Goal: Task Accomplishment & Management: Use online tool/utility

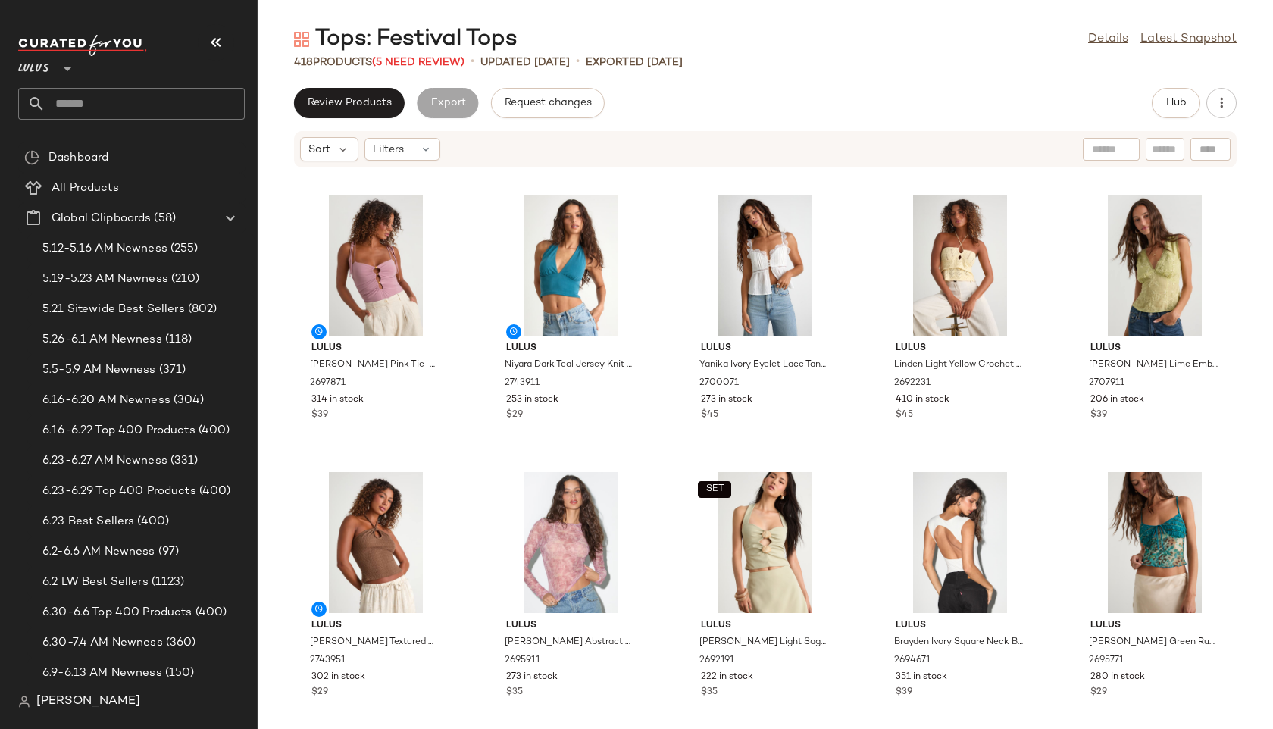
click at [95, 96] on input "text" at bounding box center [144, 104] width 199 height 32
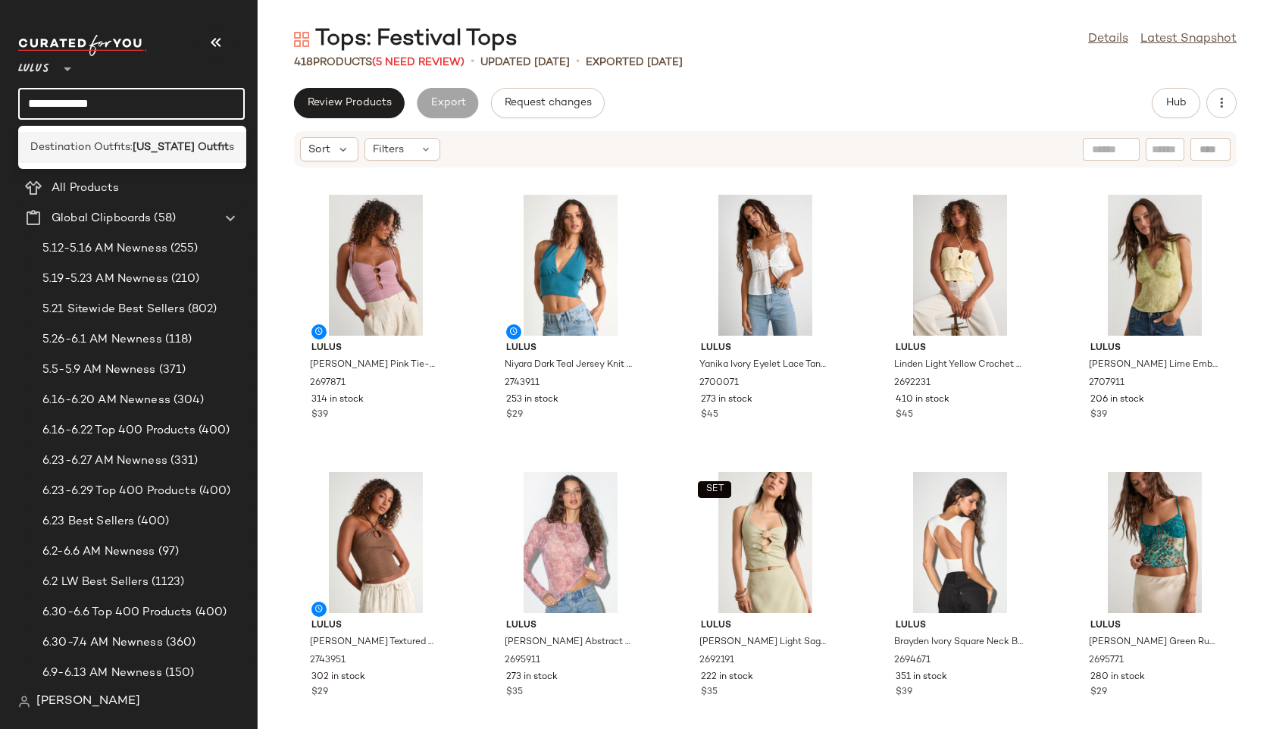
type input "**********"
click at [158, 149] on b "Hawaii Outfit" at bounding box center [181, 147] width 96 height 16
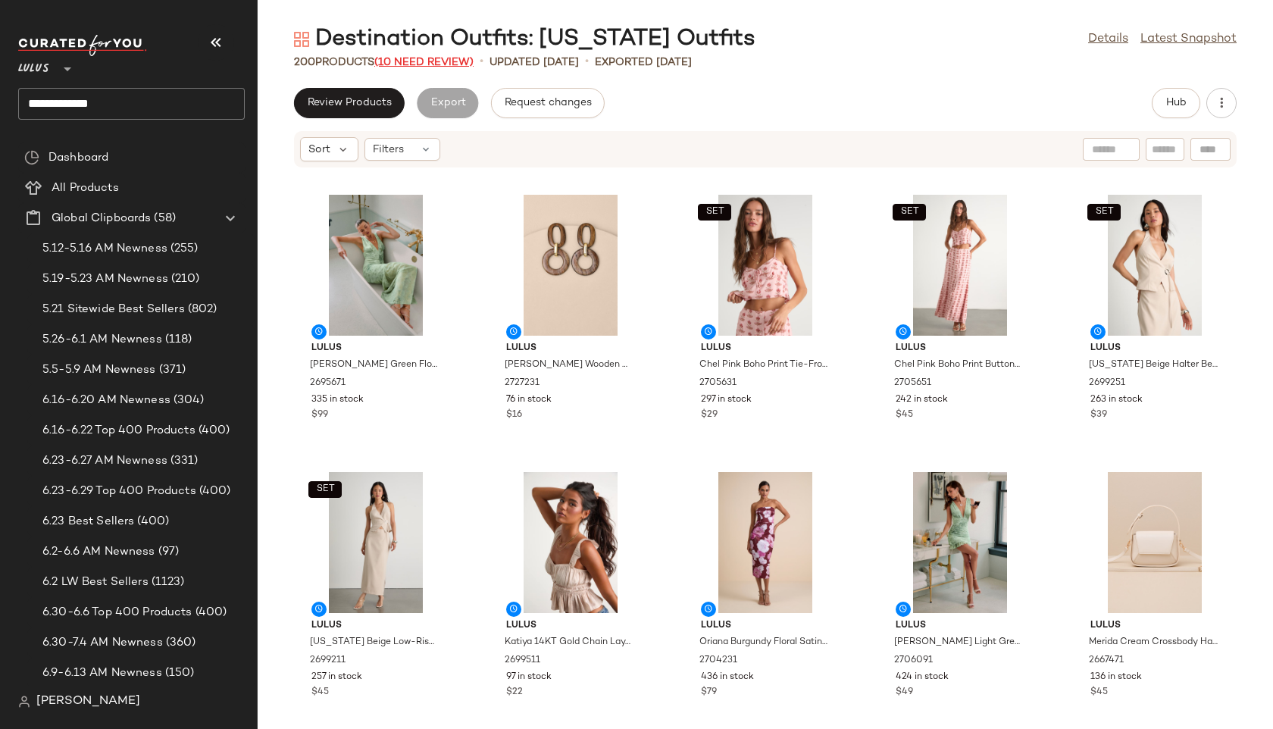
click at [443, 58] on span "(10 Need Review)" at bounding box center [423, 62] width 99 height 11
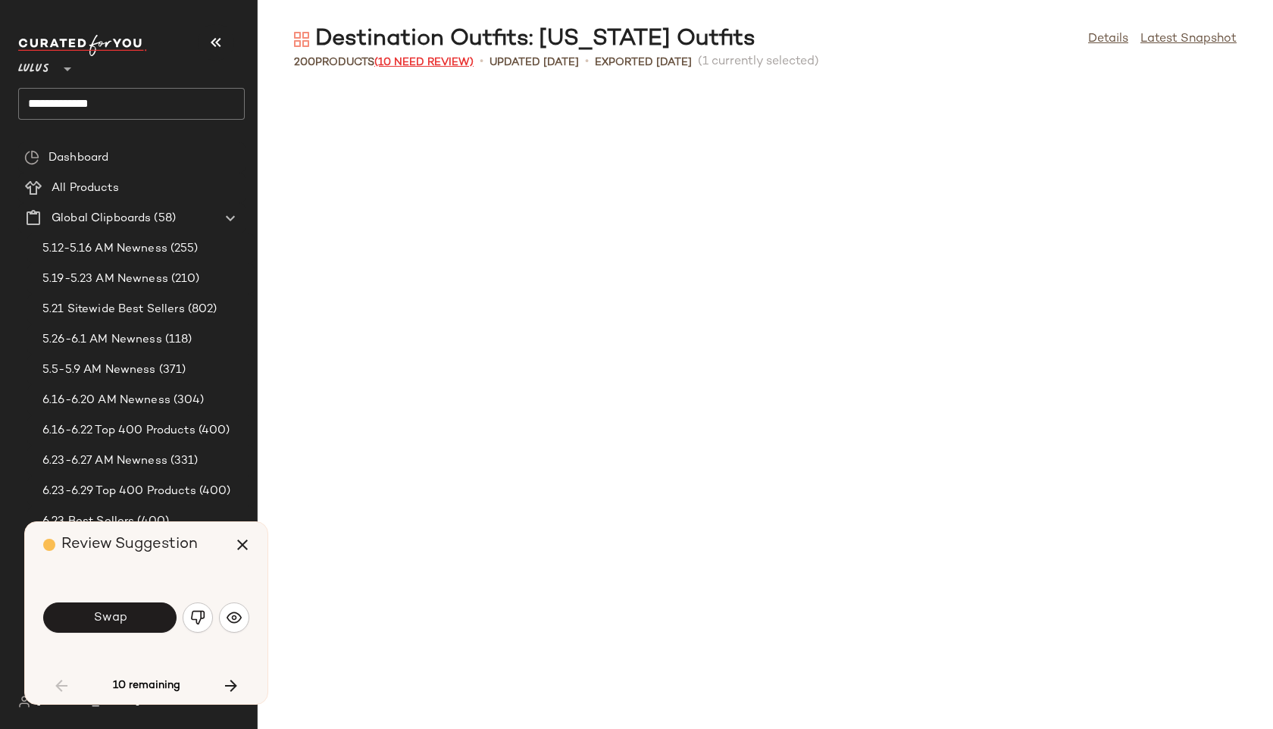
scroll to position [844, 0]
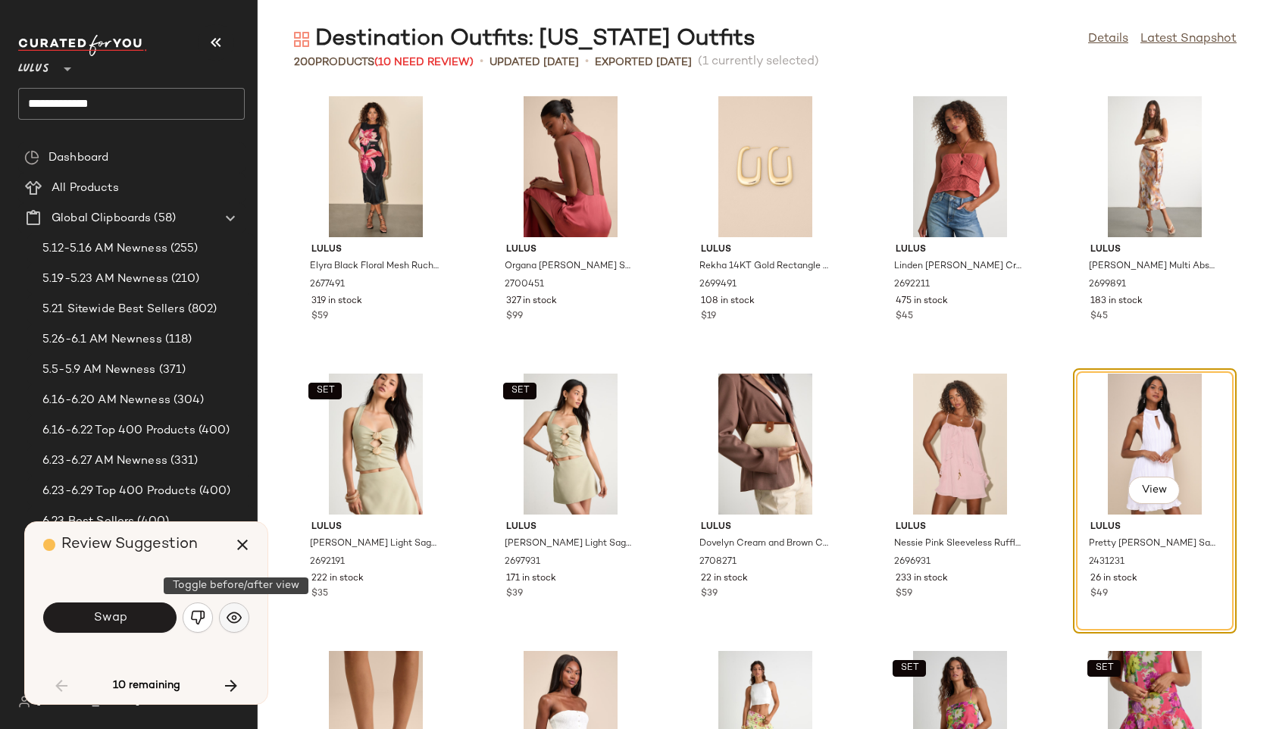
click at [244, 616] on button "button" at bounding box center [234, 618] width 30 height 30
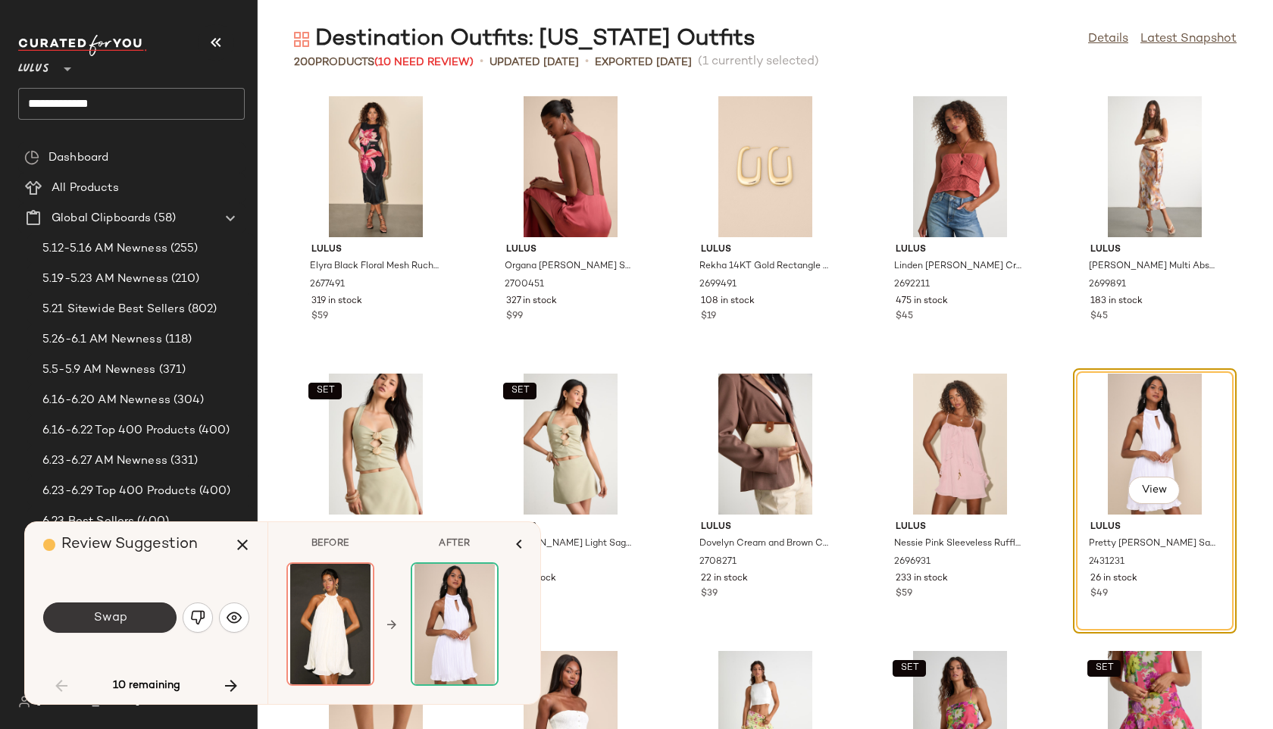
click at [154, 620] on button "Swap" at bounding box center [109, 618] width 133 height 30
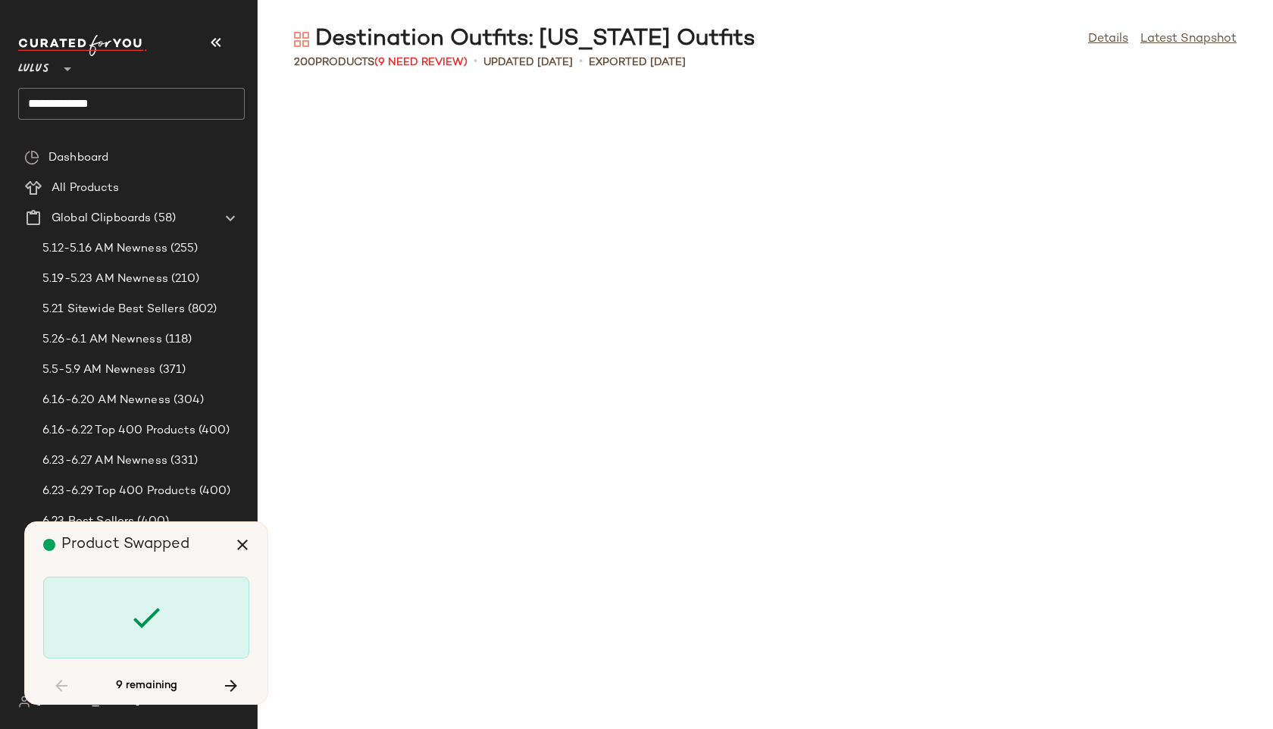
scroll to position [3051, 0]
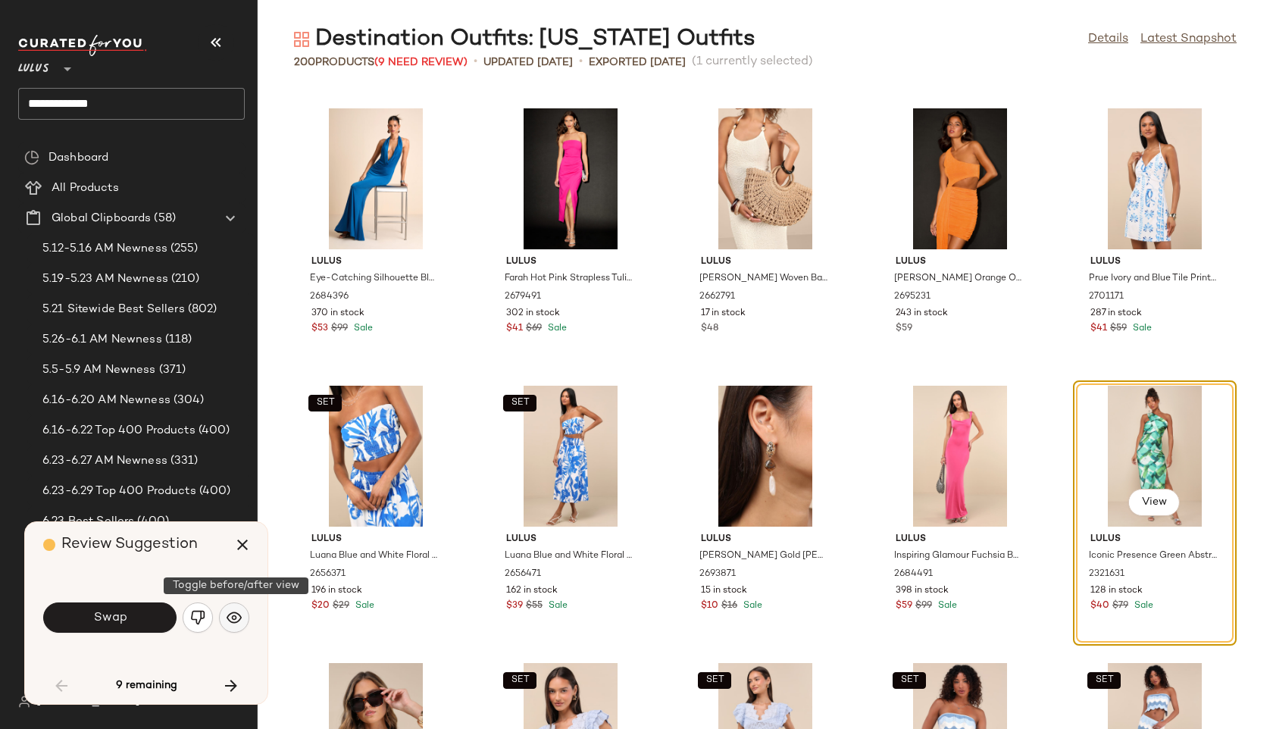
click at [230, 628] on button "button" at bounding box center [234, 618] width 30 height 30
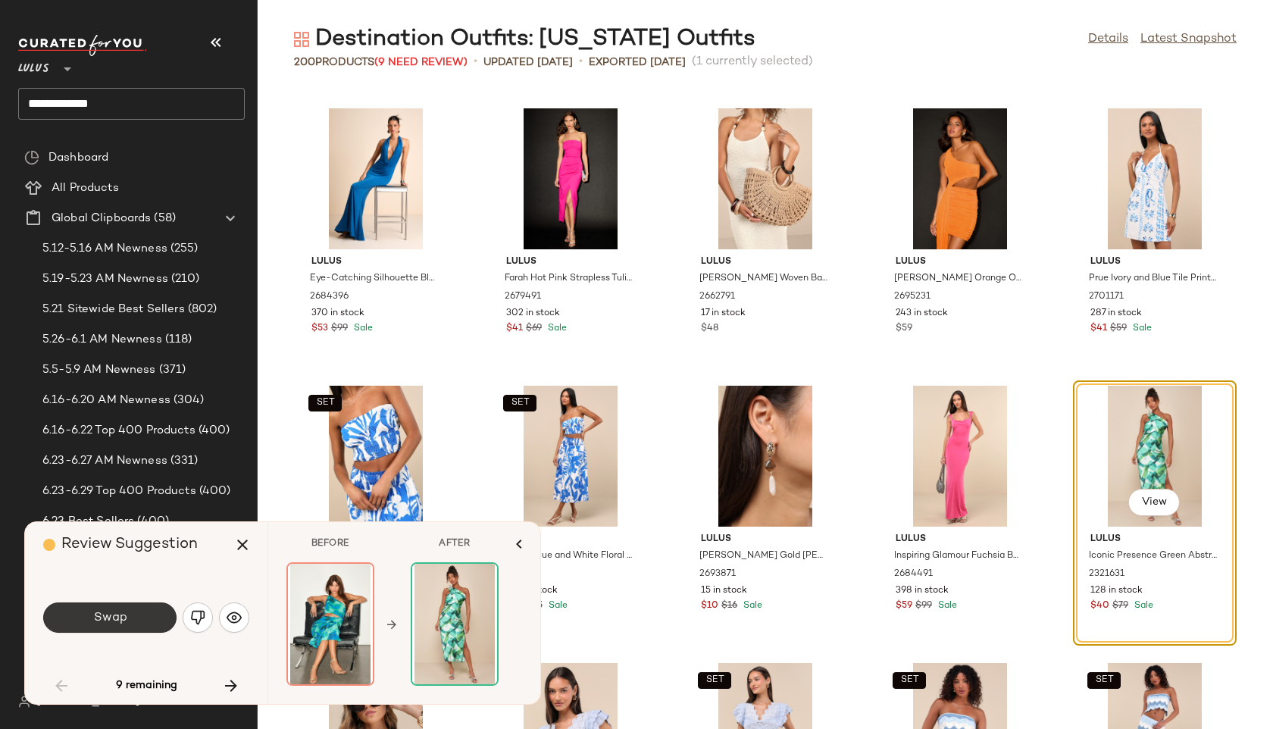
click at [135, 615] on button "Swap" at bounding box center [109, 618] width 133 height 30
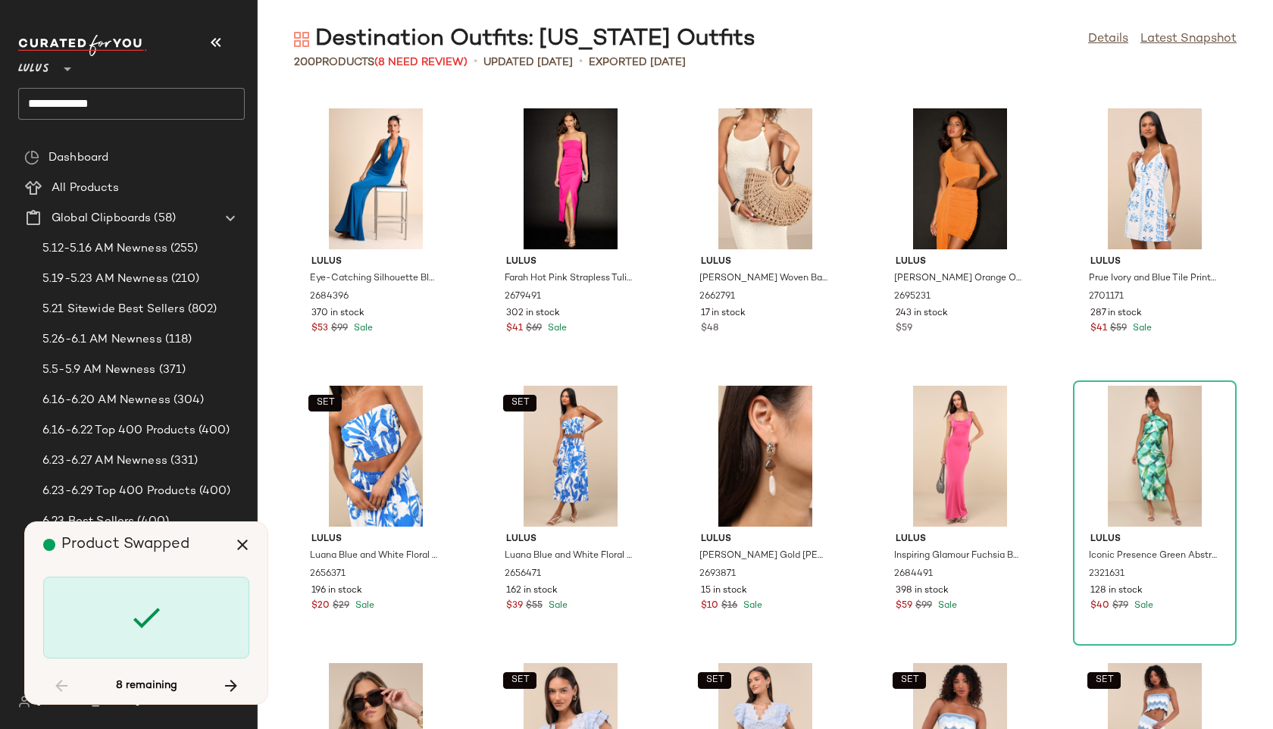
scroll to position [4716, 0]
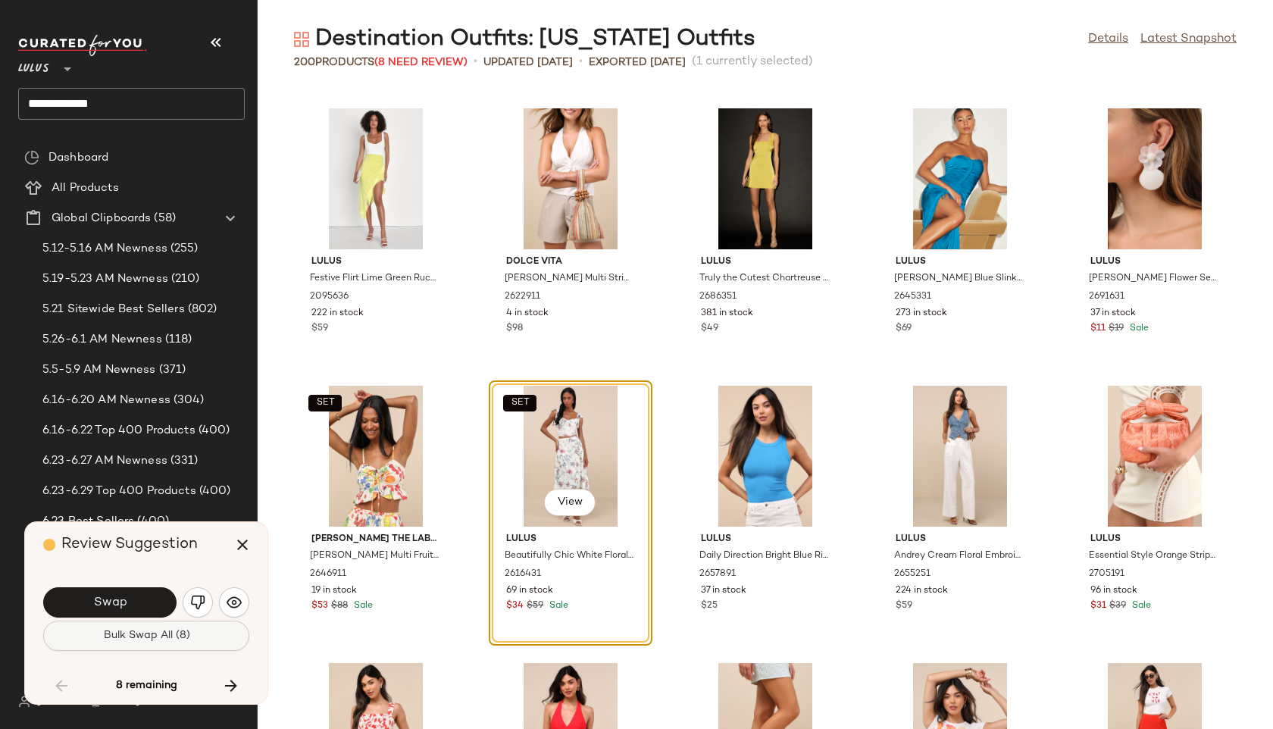
click at [204, 636] on button "Bulk Swap All (8)" at bounding box center [146, 636] width 206 height 30
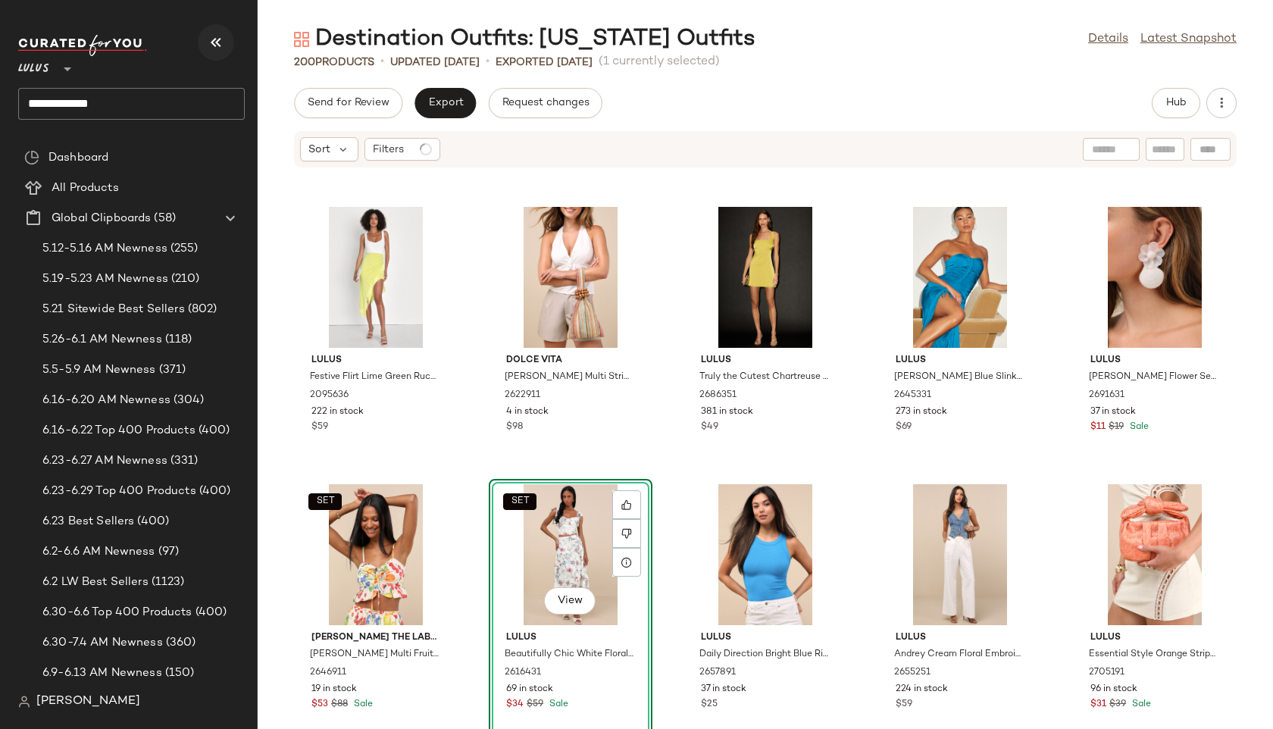
click at [214, 35] on icon "button" at bounding box center [216, 42] width 18 height 18
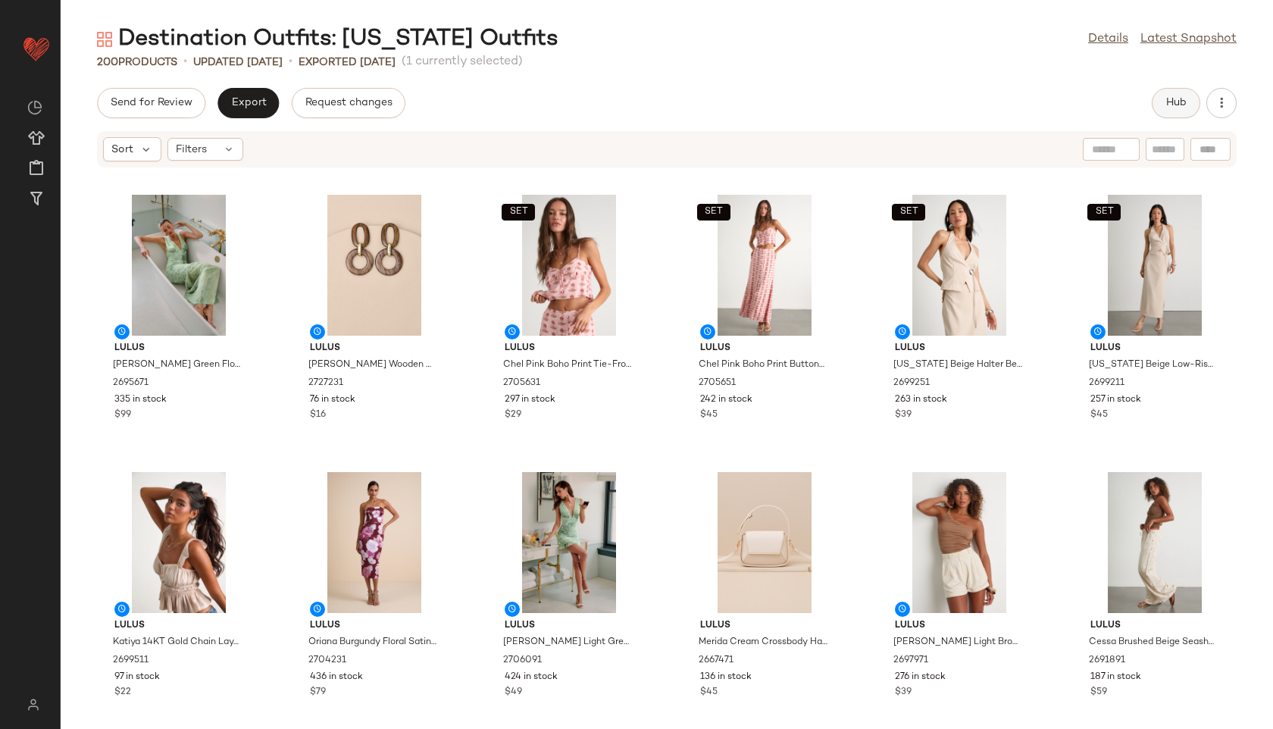
click at [1176, 98] on span "Hub" at bounding box center [1176, 103] width 21 height 12
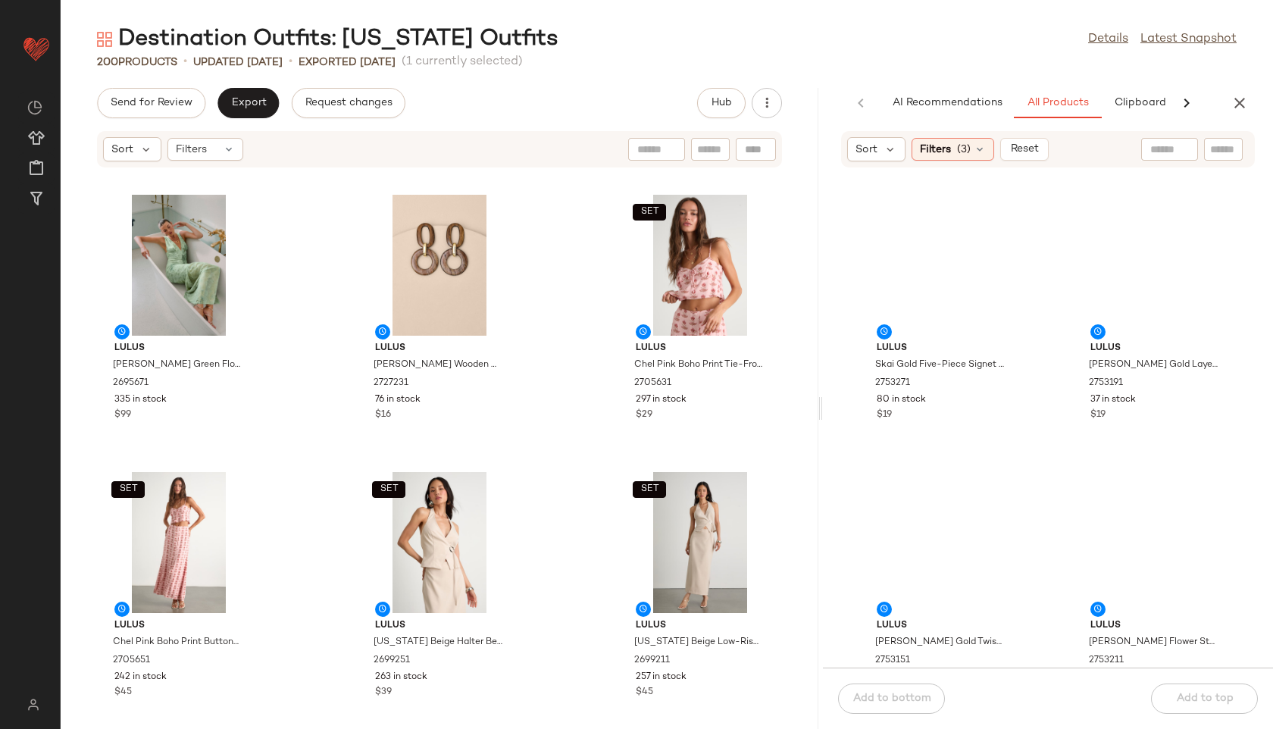
drag, startPoint x: 667, startPoint y: 409, endPoint x: 828, endPoint y: 405, distance: 160.7
click at [828, 405] on div "Destination Outfits: Hawaii Outfits Details Latest Snapshot 200 Products • upda…" at bounding box center [667, 376] width 1213 height 705
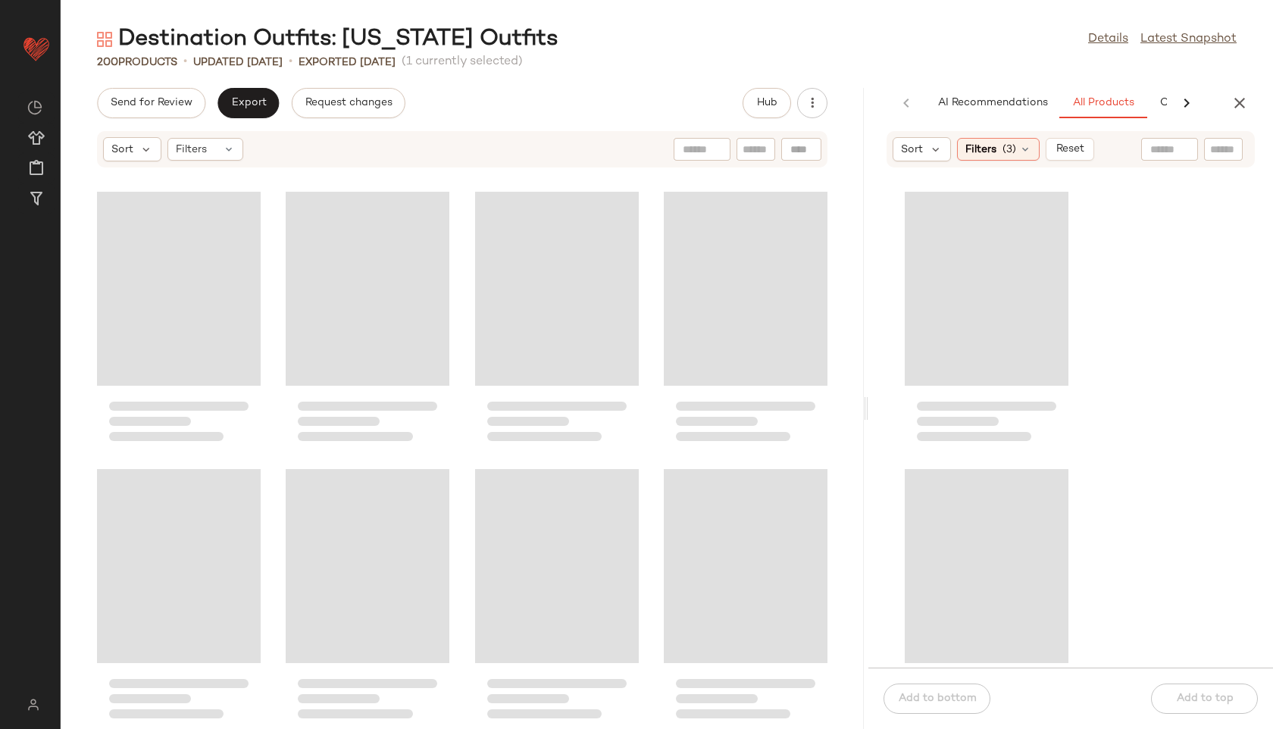
drag, startPoint x: 825, startPoint y: 407, endPoint x: 981, endPoint y: 409, distance: 156.9
click at [981, 409] on div "Destination Outfits: Hawaii Outfits Details Latest Snapshot 200 Products • upda…" at bounding box center [667, 376] width 1213 height 705
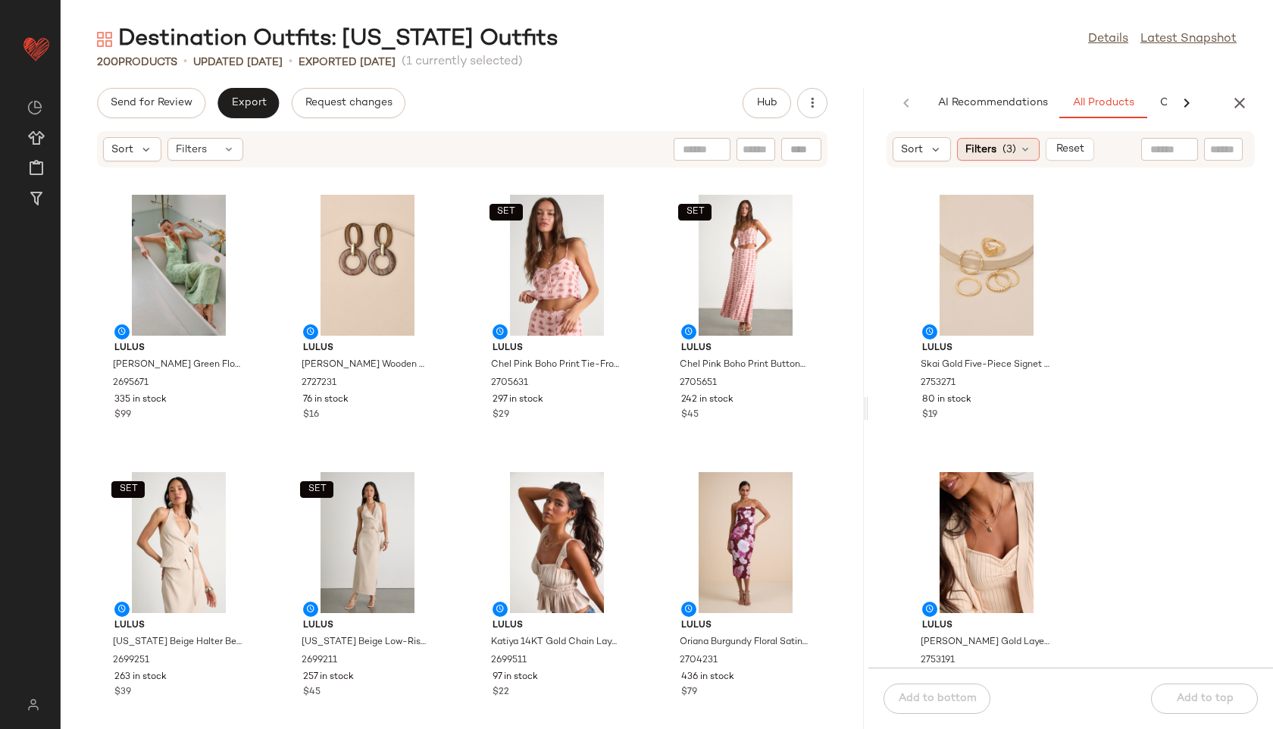
click at [1012, 147] on span "(3)" at bounding box center [1010, 150] width 14 height 16
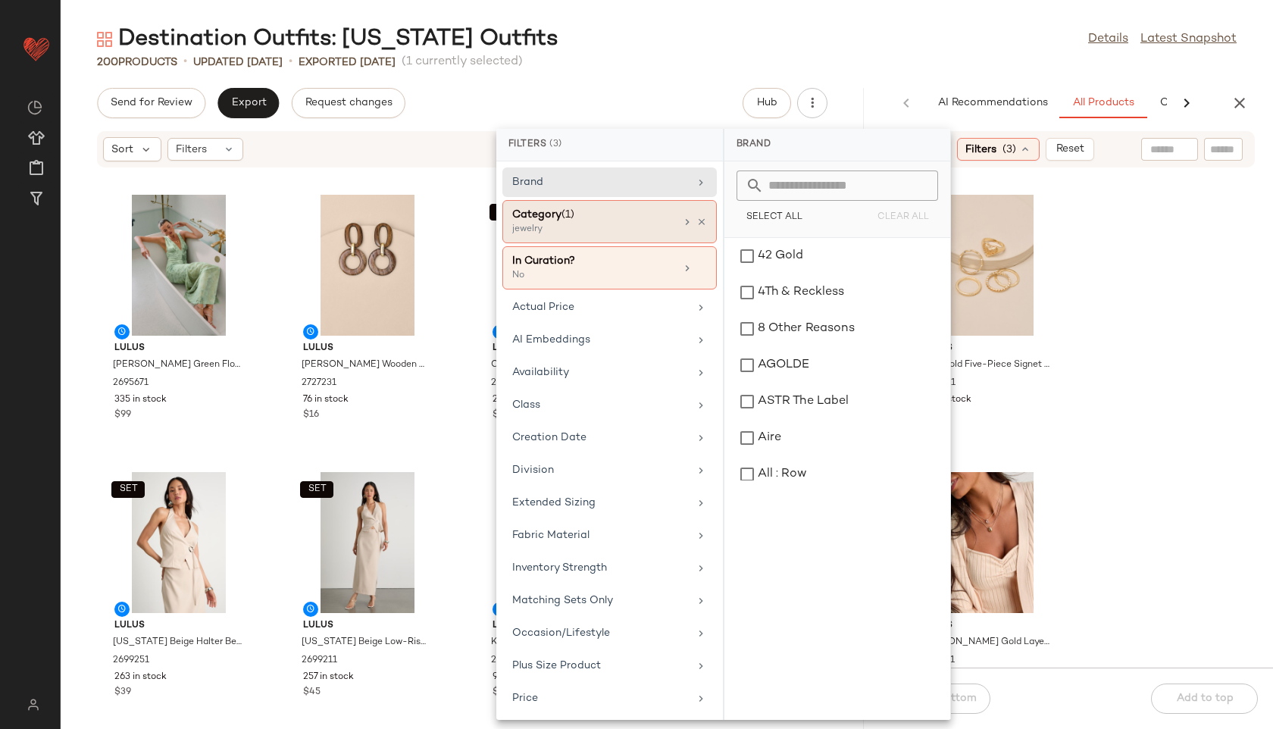
click at [636, 223] on div "jewelry" at bounding box center [588, 230] width 152 height 14
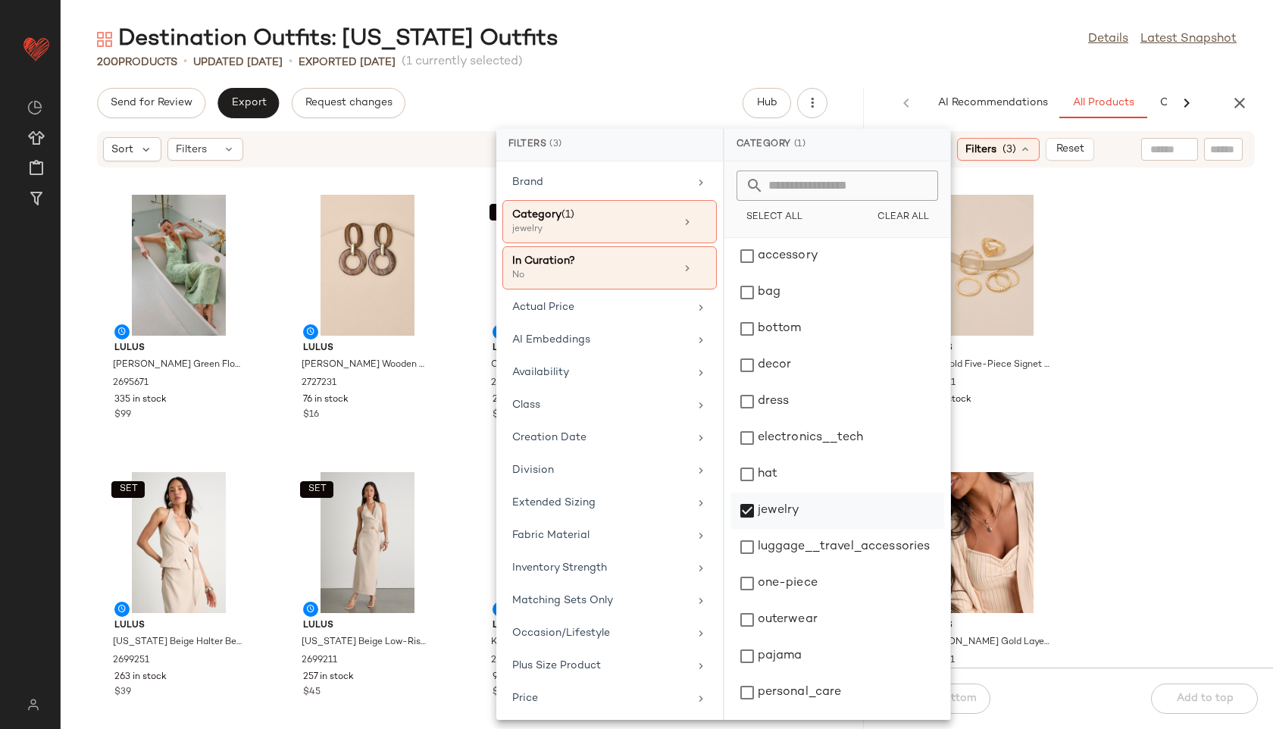
click at [784, 529] on div "jewelry" at bounding box center [838, 547] width 214 height 36
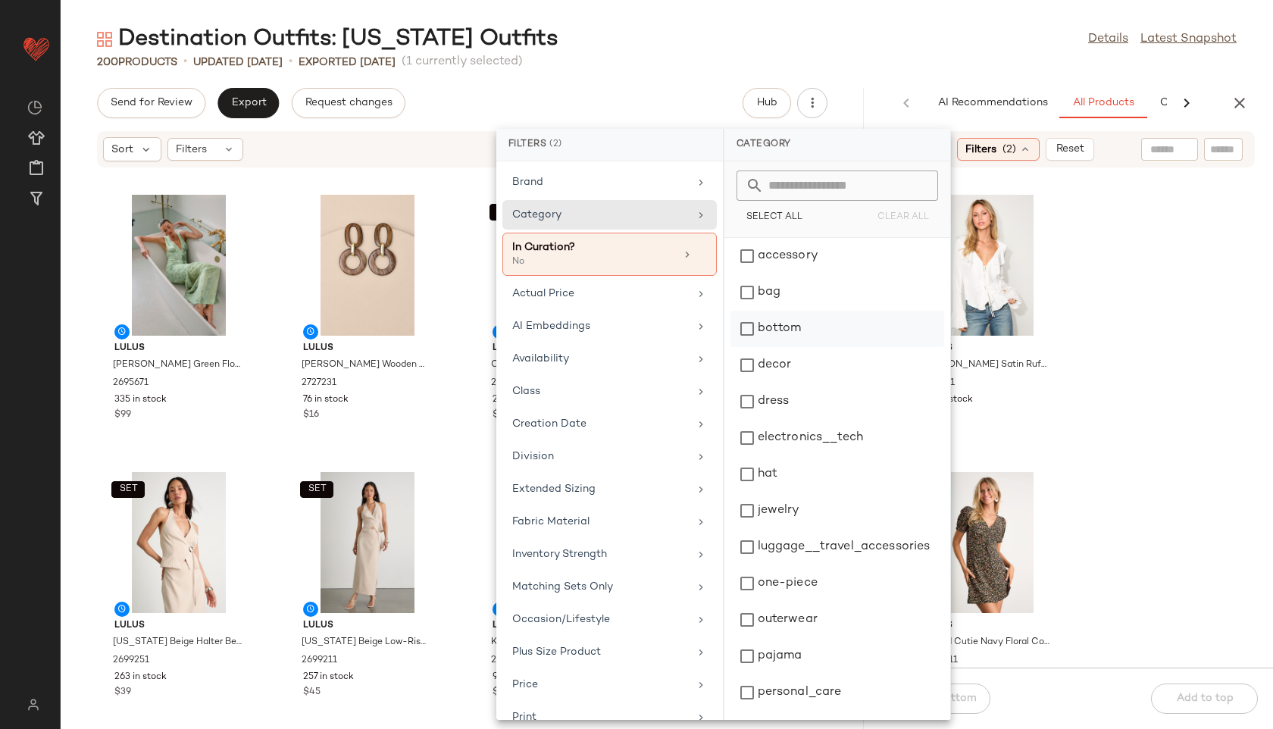
click at [785, 347] on div "bottom" at bounding box center [838, 365] width 214 height 36
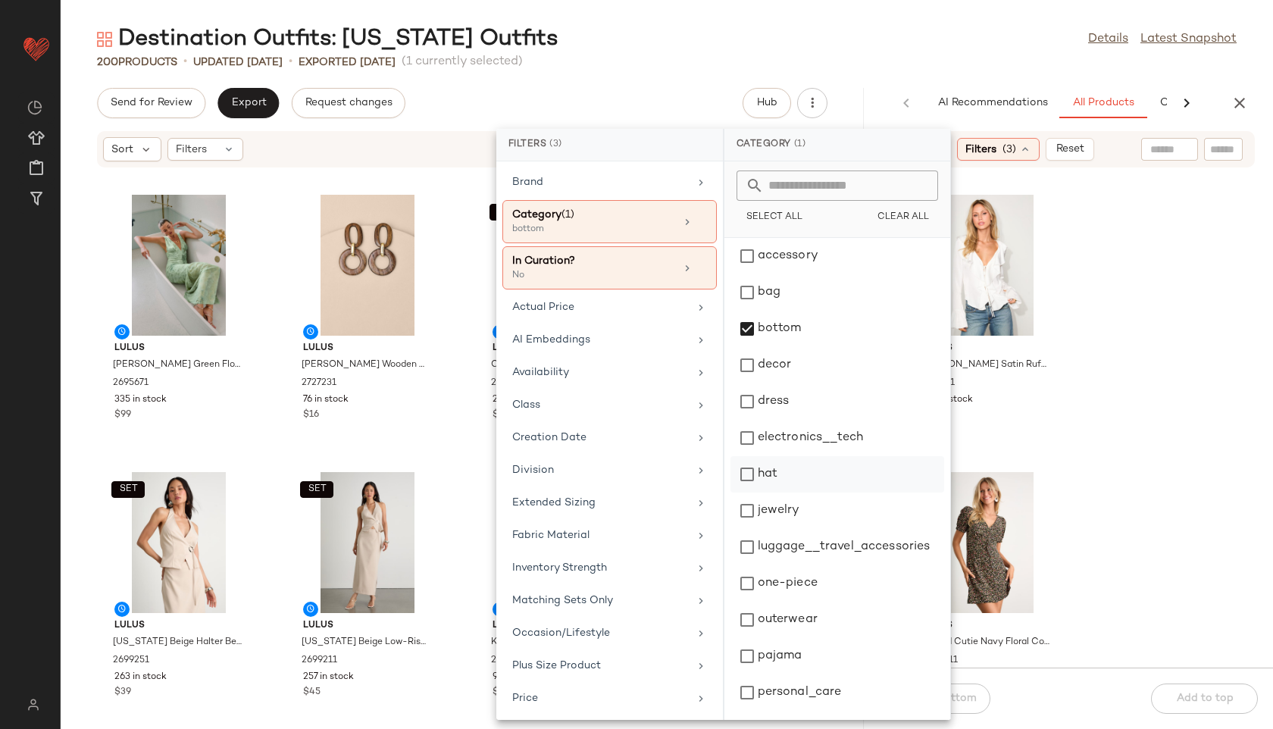
scroll to position [142, 0]
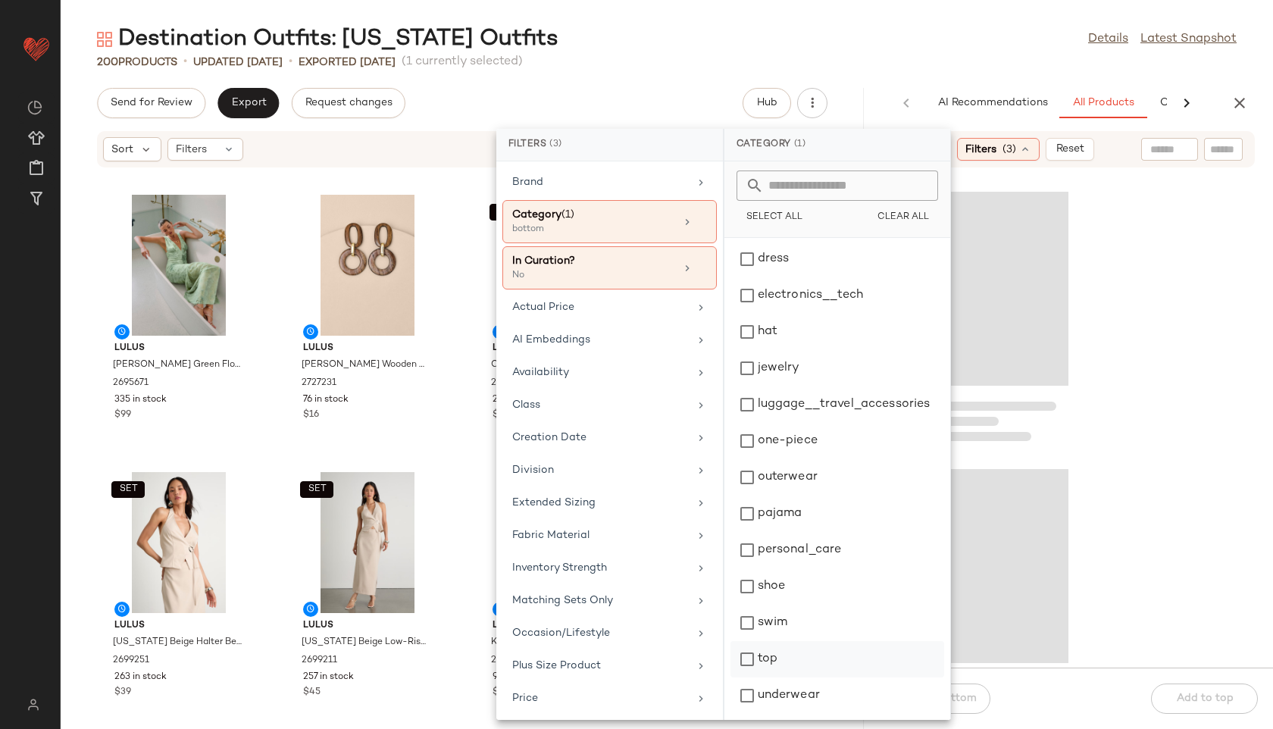
click at [784, 678] on div "top" at bounding box center [838, 696] width 214 height 36
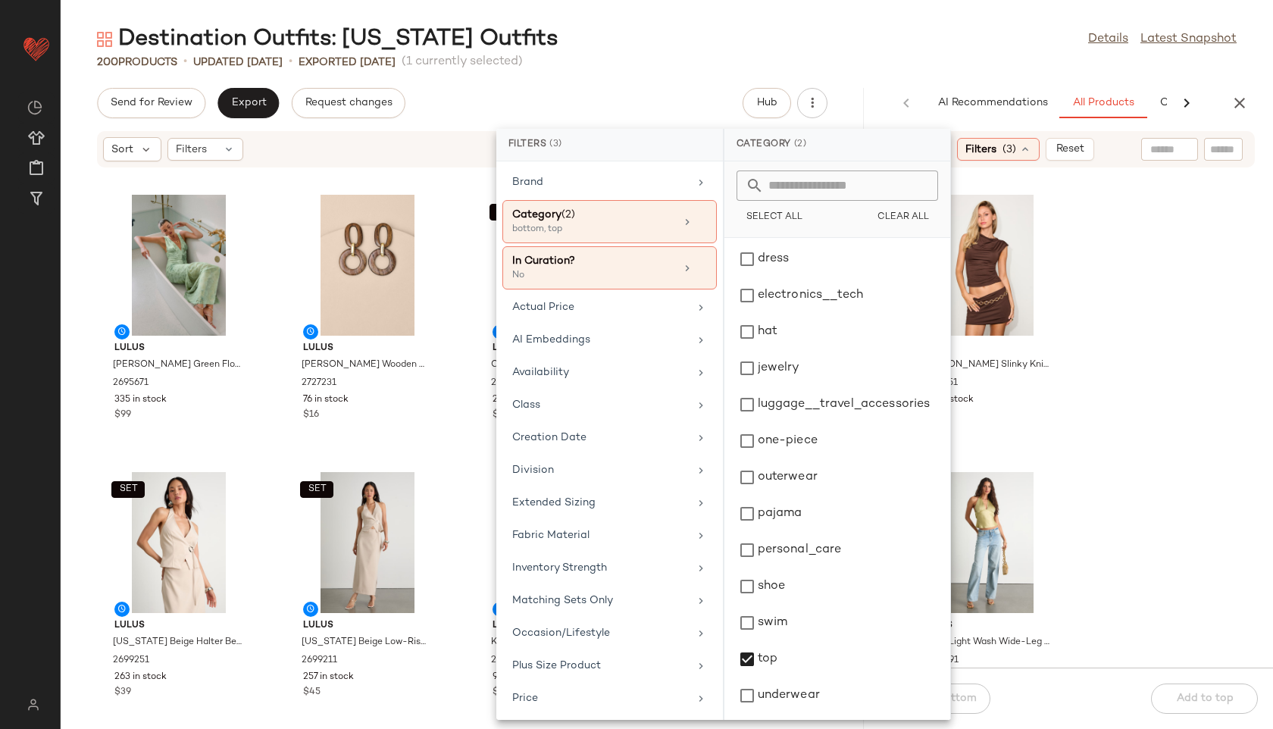
click at [787, 37] on div "Destination Outfits: Hawaii Outfits Details Latest Snapshot" at bounding box center [667, 39] width 1213 height 30
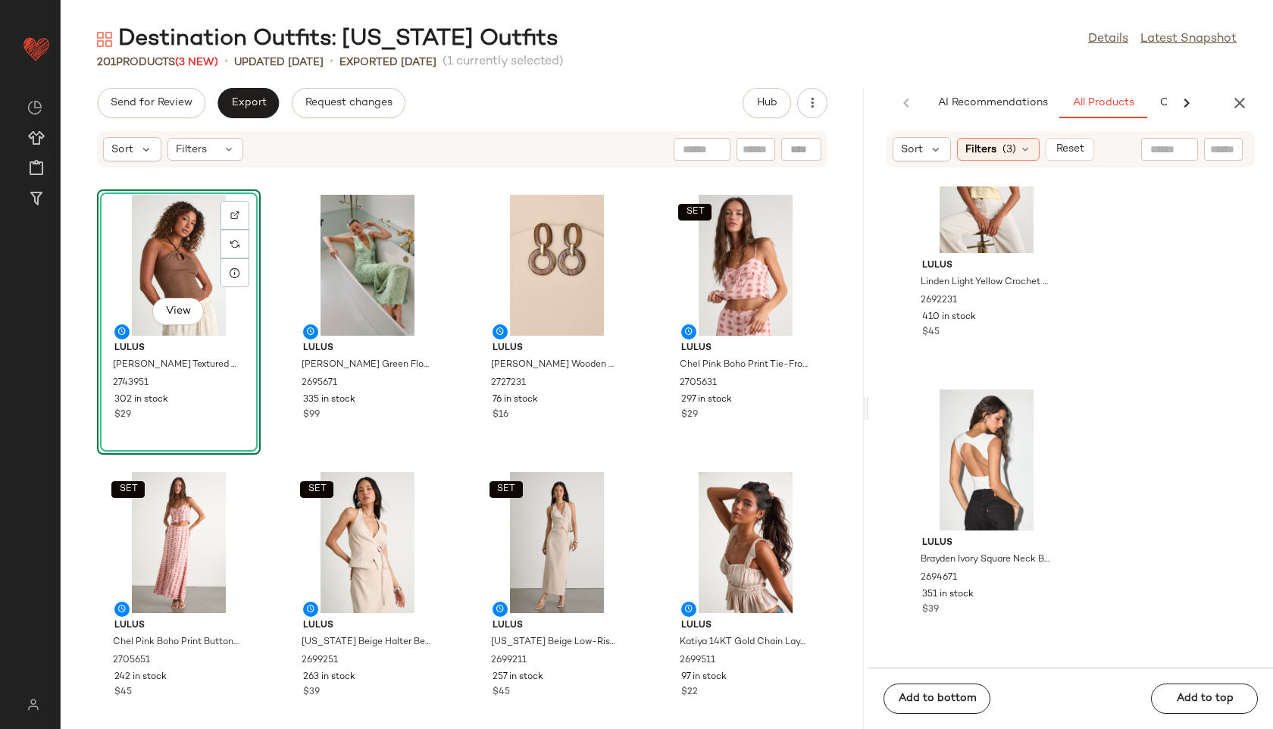
scroll to position [2874, 0]
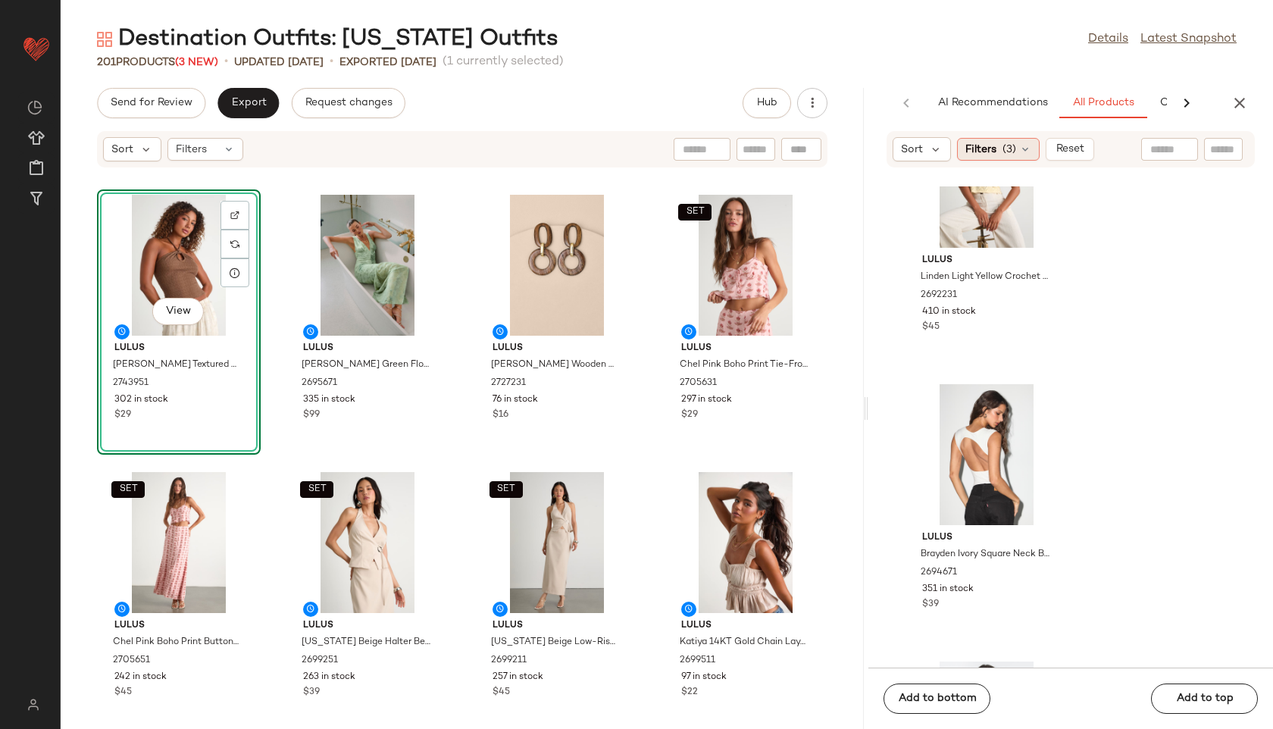
click at [994, 147] on span "Filters" at bounding box center [981, 150] width 31 height 16
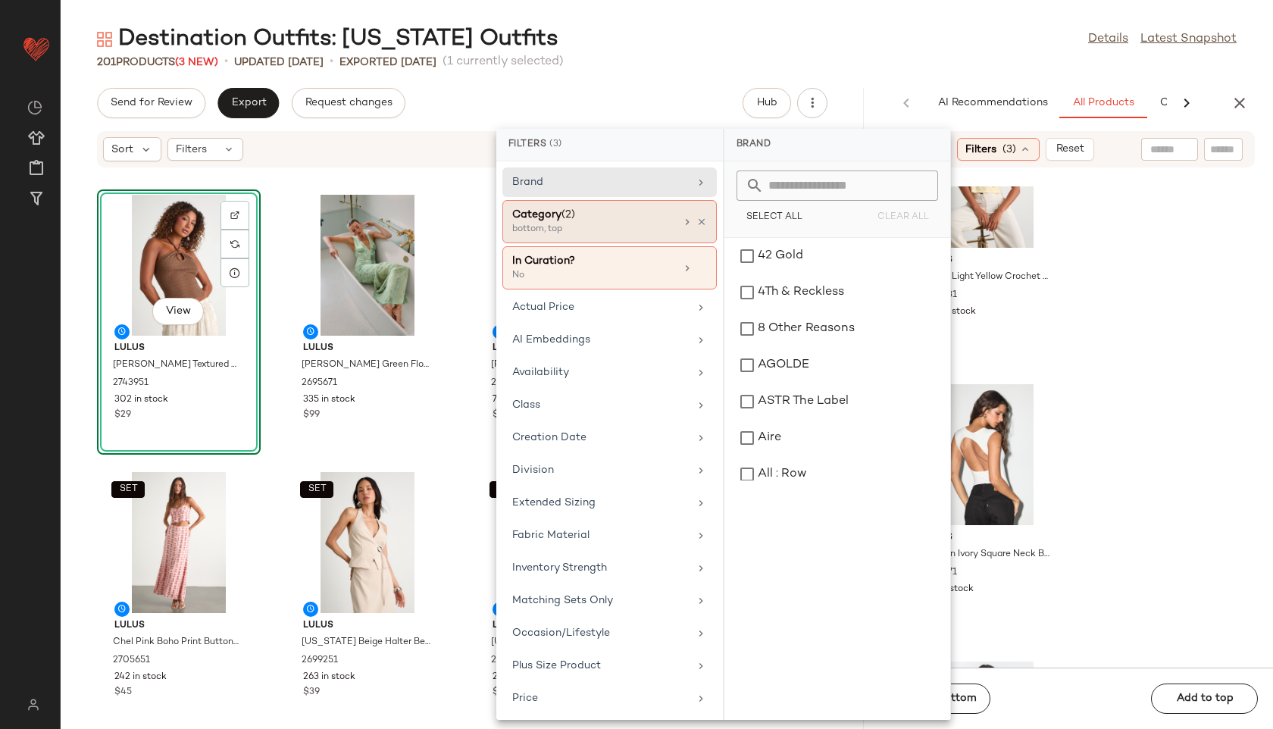
click at [653, 221] on div "Category (2)" at bounding box center [593, 215] width 163 height 16
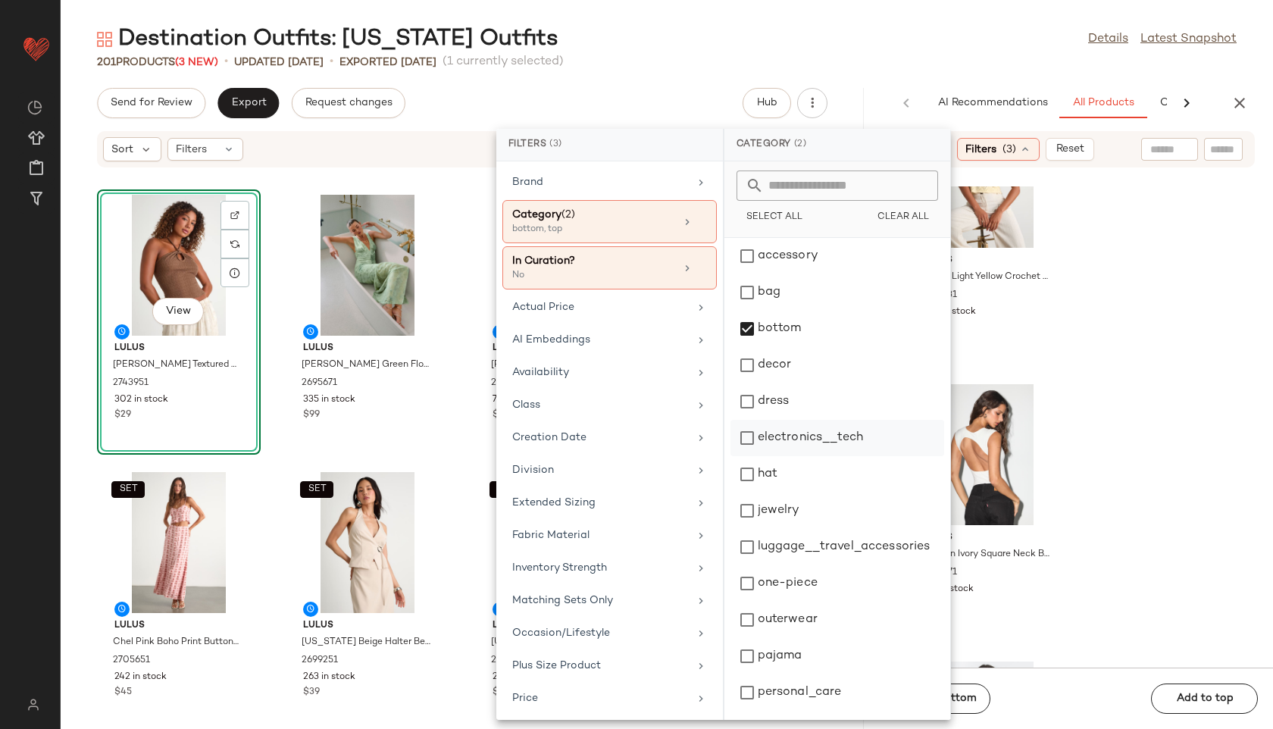
scroll to position [142, 0]
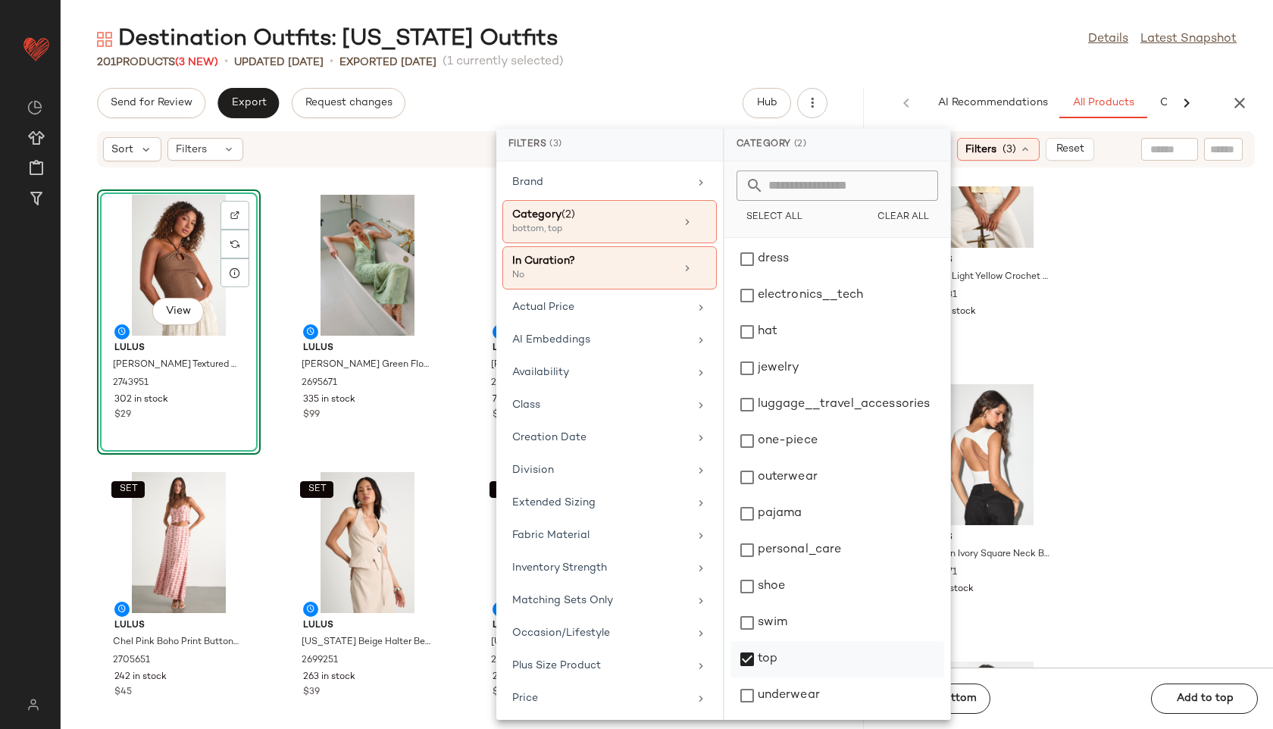
click at [767, 678] on div "top" at bounding box center [838, 696] width 214 height 36
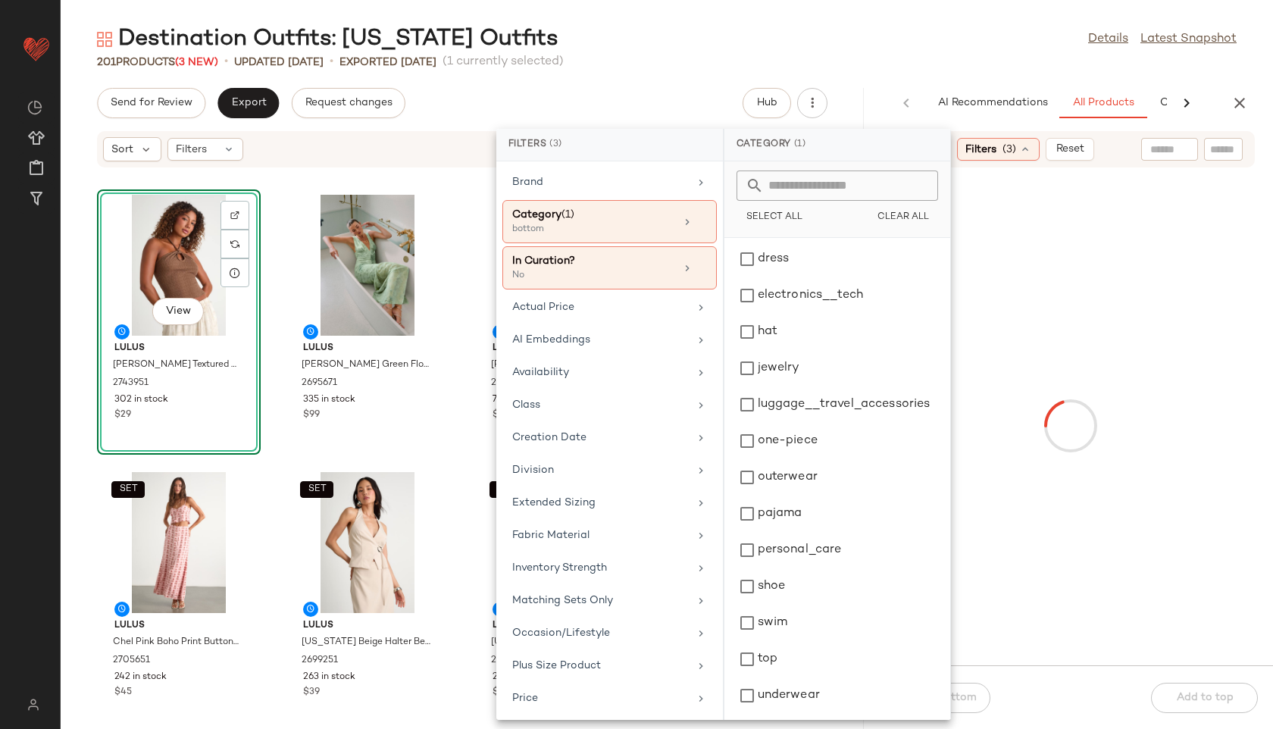
click at [910, 23] on main "Destination Outfits: Hawaii Outfits Details Latest Snapshot 201 Products (3 New…" at bounding box center [636, 364] width 1273 height 729
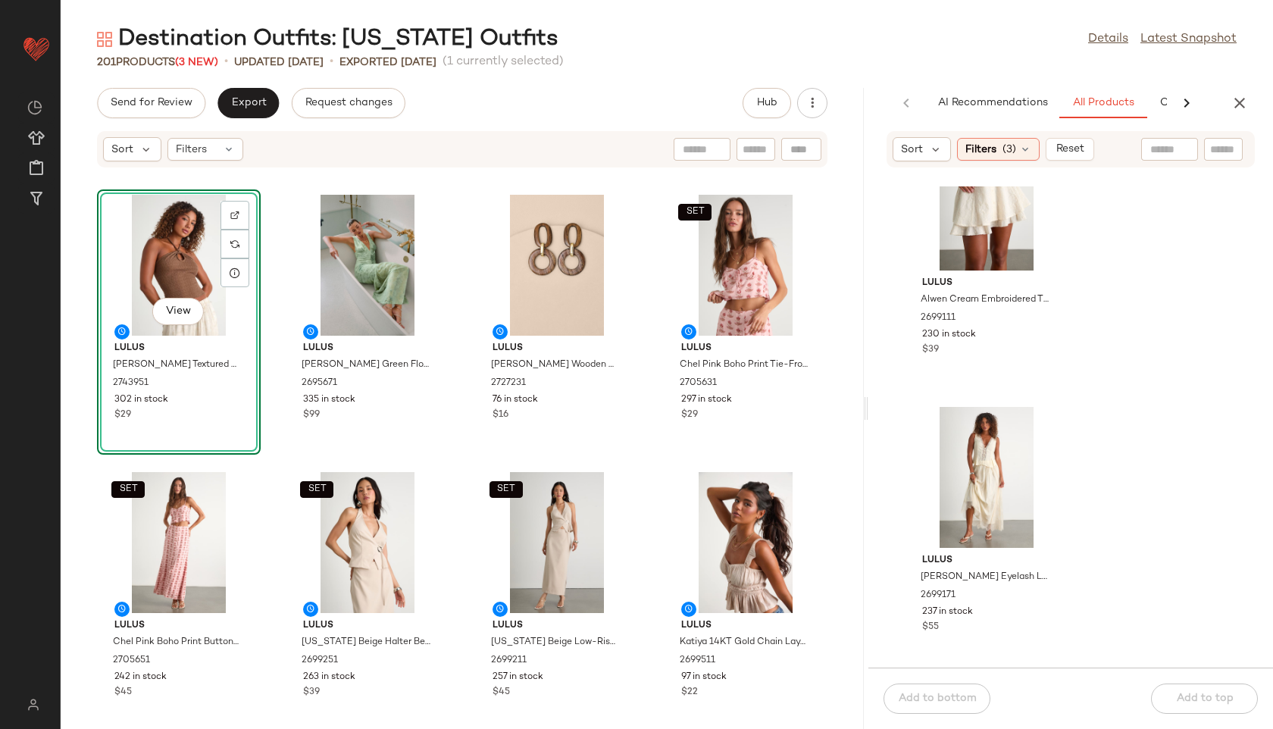
scroll to position [1477, 0]
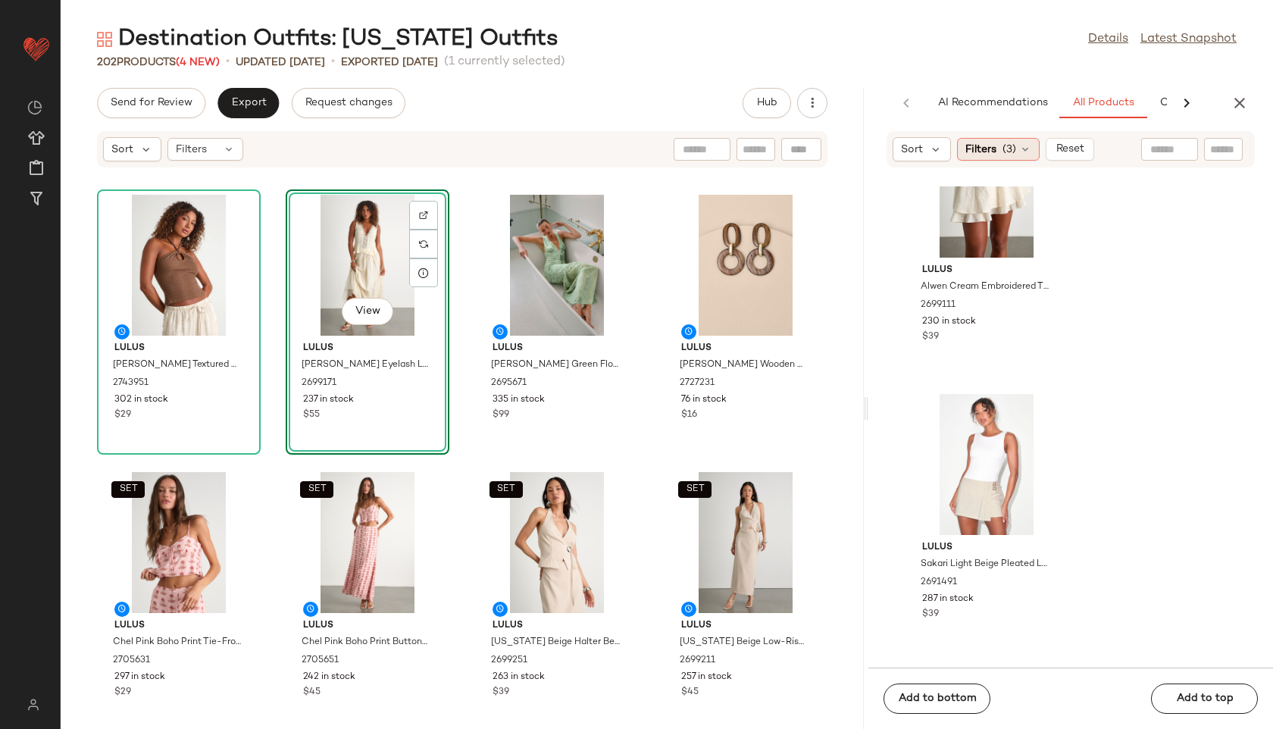
click at [1009, 146] on span "(3)" at bounding box center [1010, 150] width 14 height 16
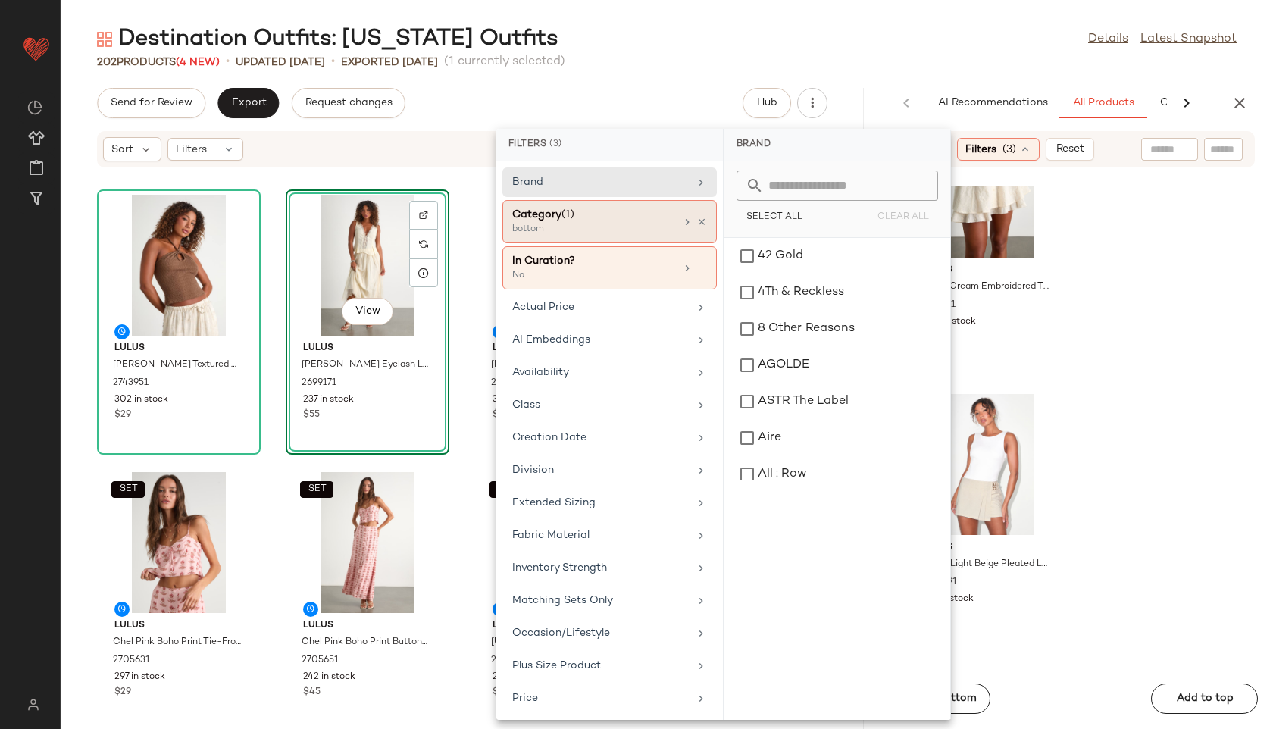
click at [650, 212] on div "Category (1)" at bounding box center [593, 215] width 163 height 16
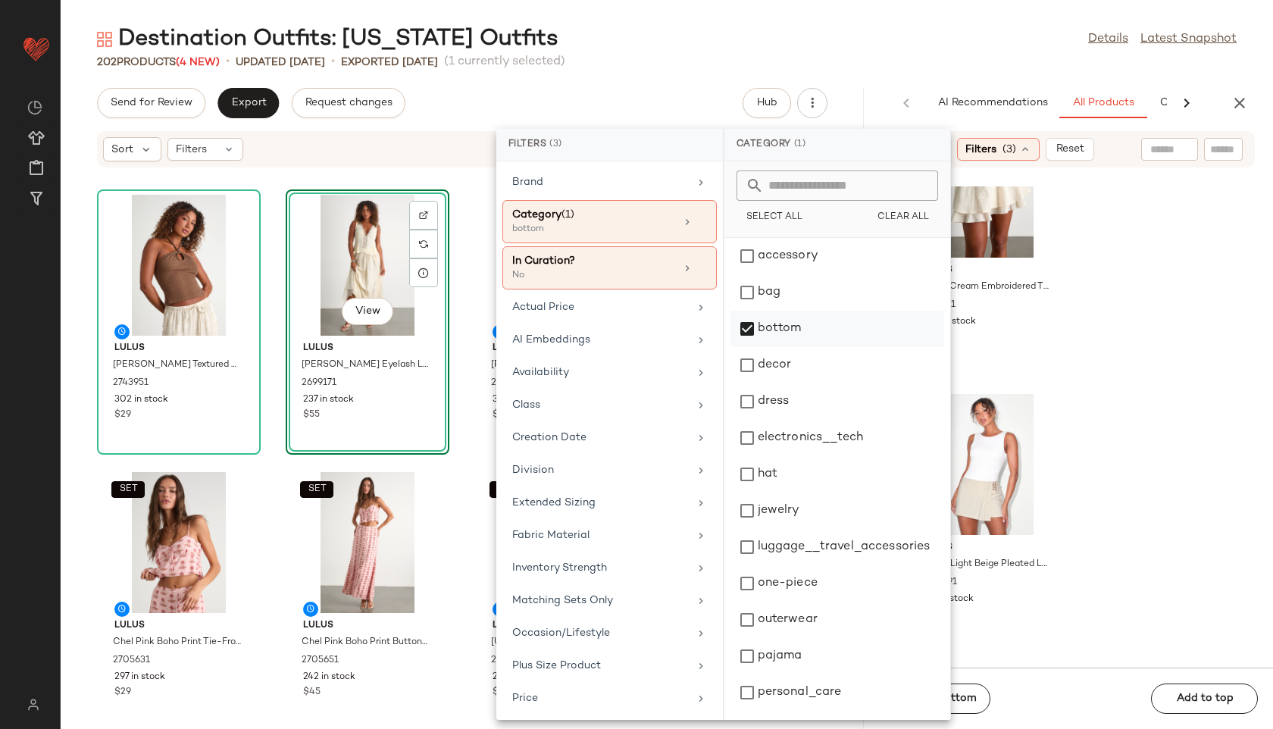
click at [787, 347] on div "bottom" at bounding box center [838, 365] width 214 height 36
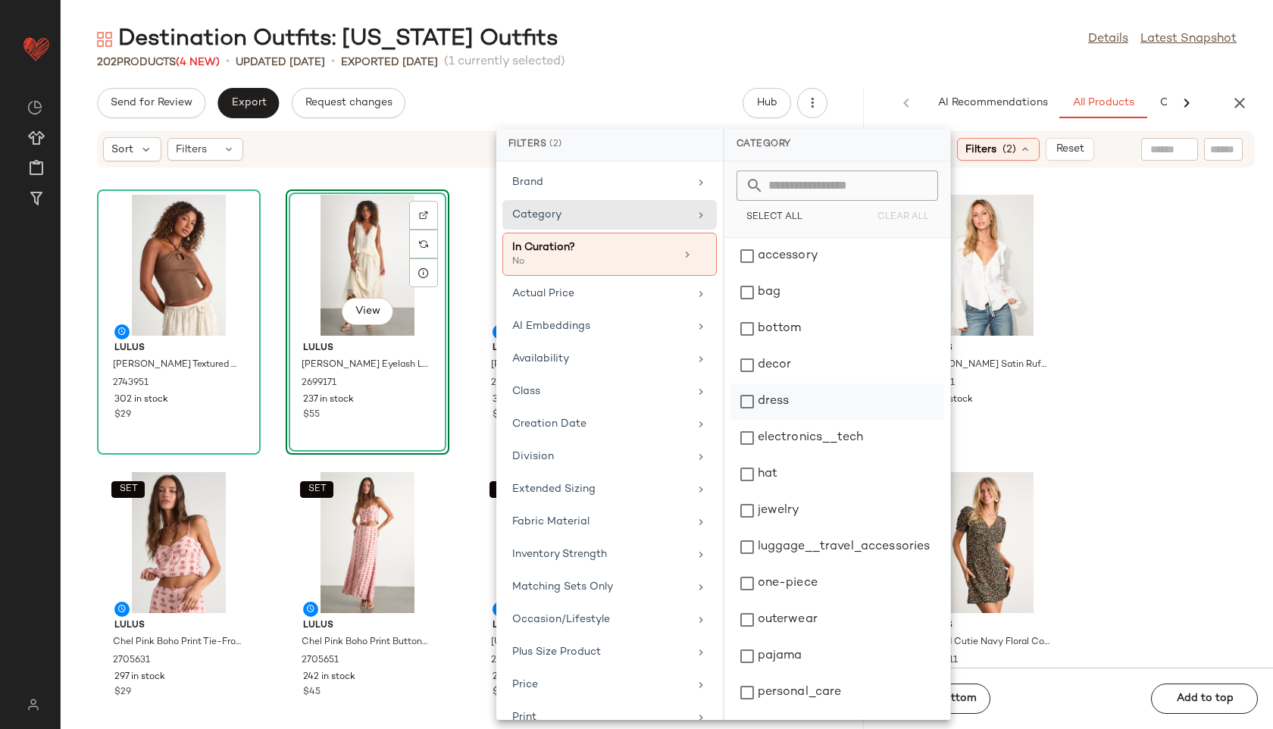
click at [799, 420] on div "dress" at bounding box center [838, 438] width 214 height 36
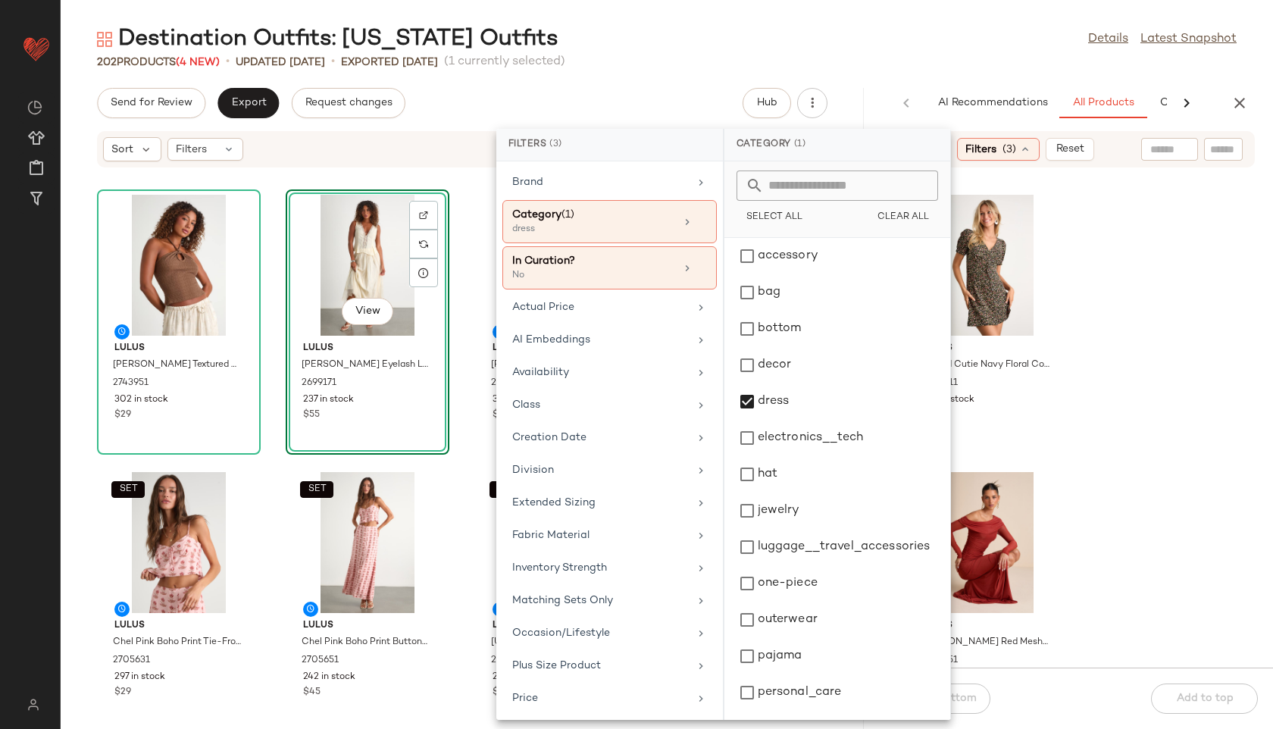
click at [746, 61] on div "202 Products (4 New) • updated Aug 11th • Exported Aug 7th (1 currently selecte…" at bounding box center [667, 62] width 1213 height 15
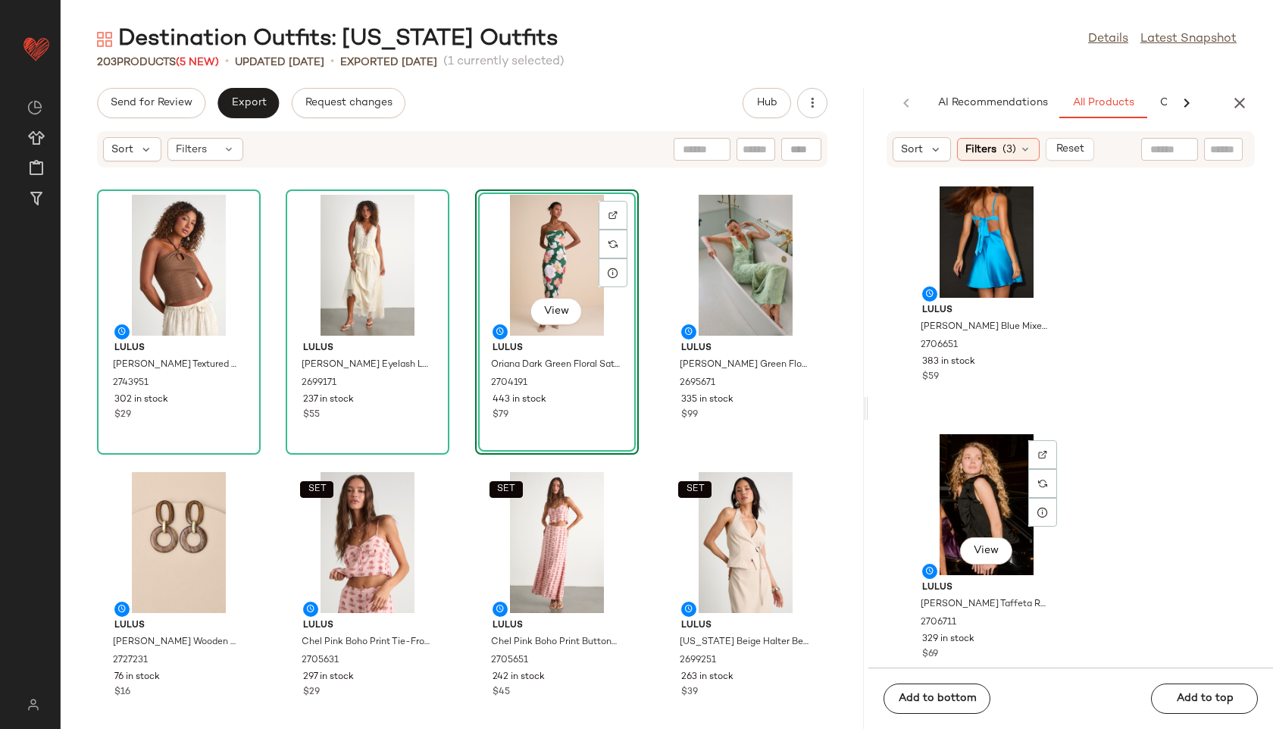
scroll to position [15308, 0]
click at [1008, 149] on span "(3)" at bounding box center [1010, 150] width 14 height 16
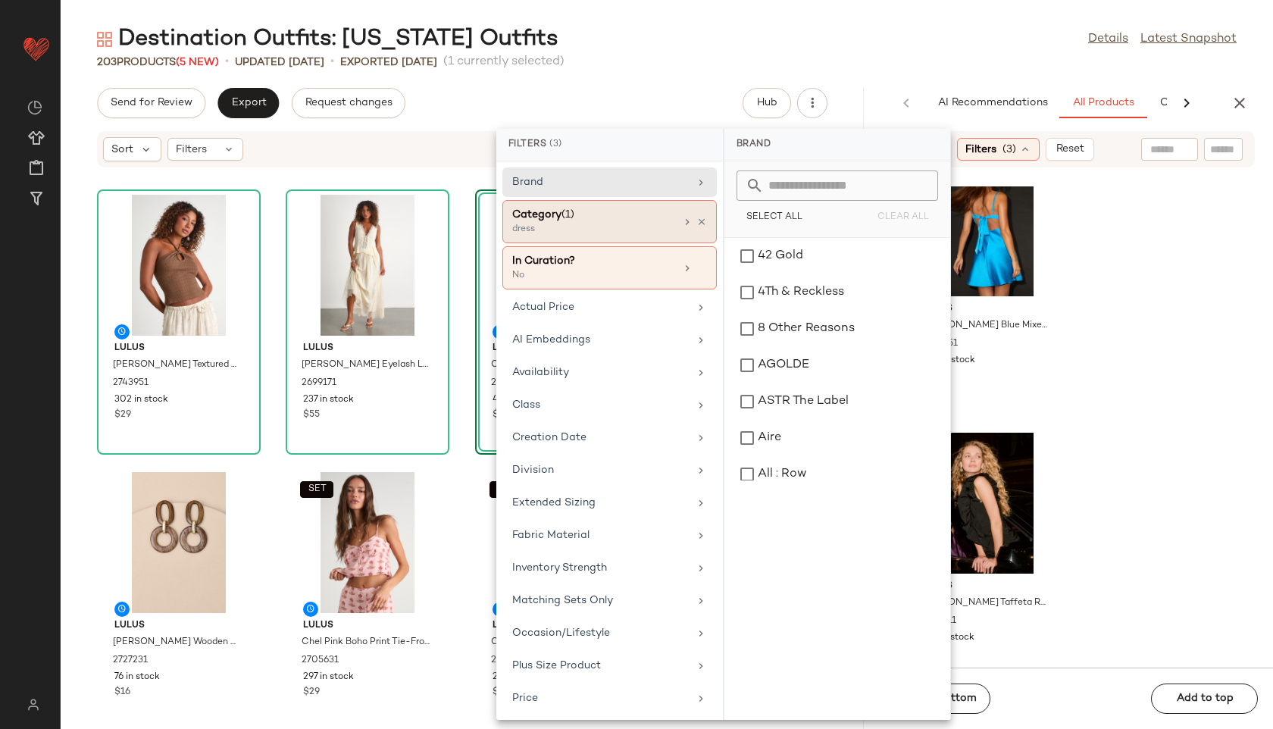
click at [639, 246] on div "Category (1) dress" at bounding box center [609, 267] width 214 height 43
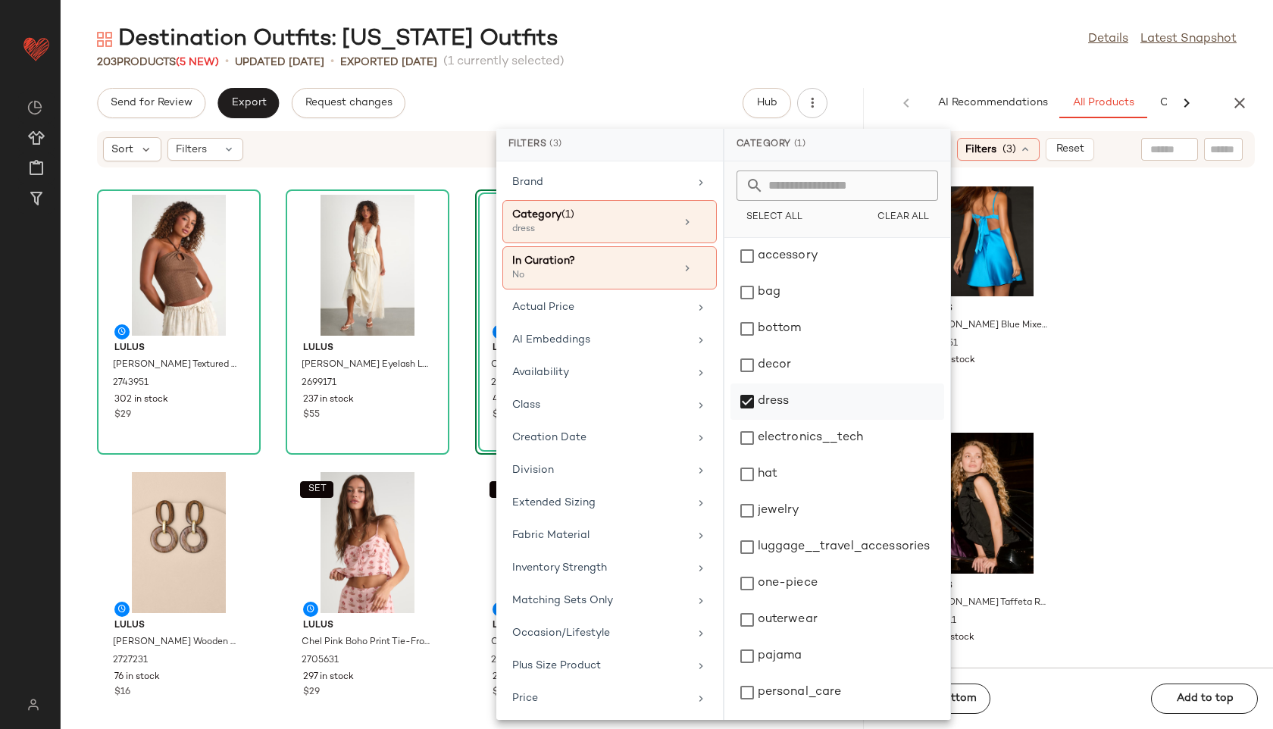
click at [760, 420] on div "dress" at bounding box center [838, 438] width 214 height 36
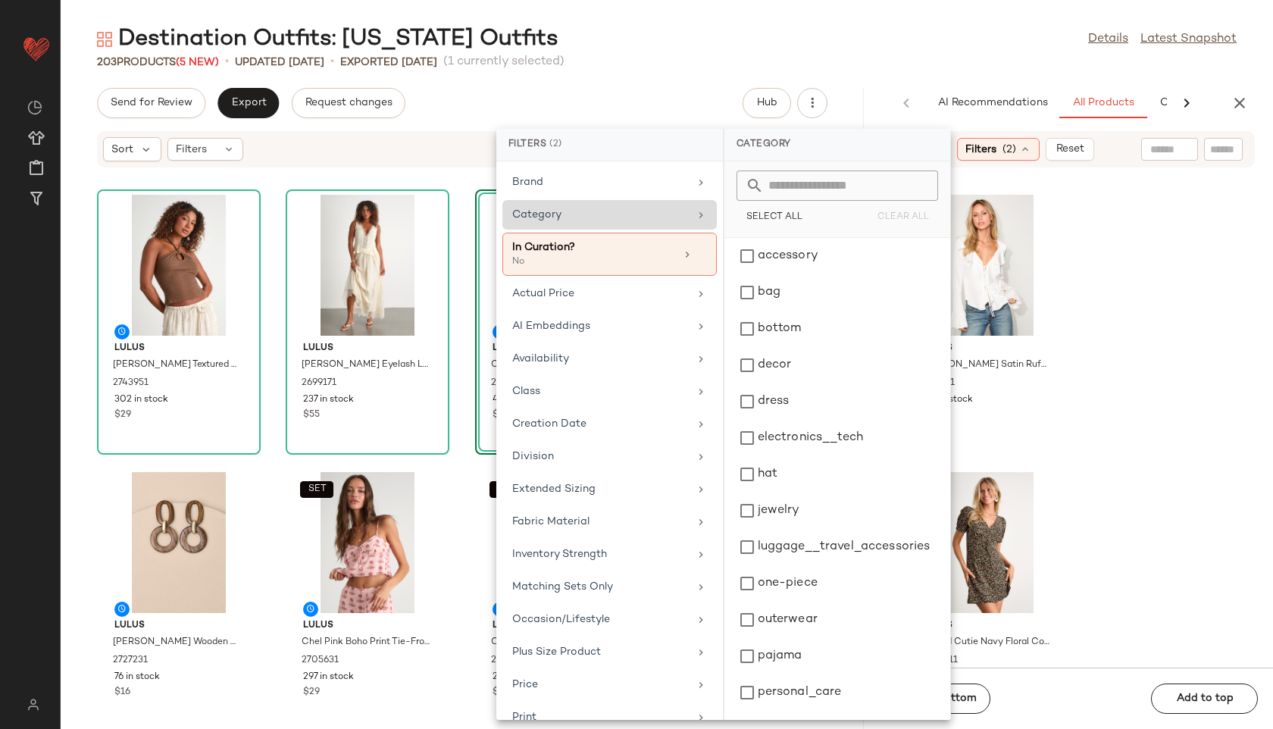
click at [611, 216] on div "Category" at bounding box center [600, 215] width 177 height 16
click at [689, 65] on div "203 Products (5 New) • updated Aug 11th • Exported Aug 7th (1 currently selecte…" at bounding box center [667, 62] width 1213 height 15
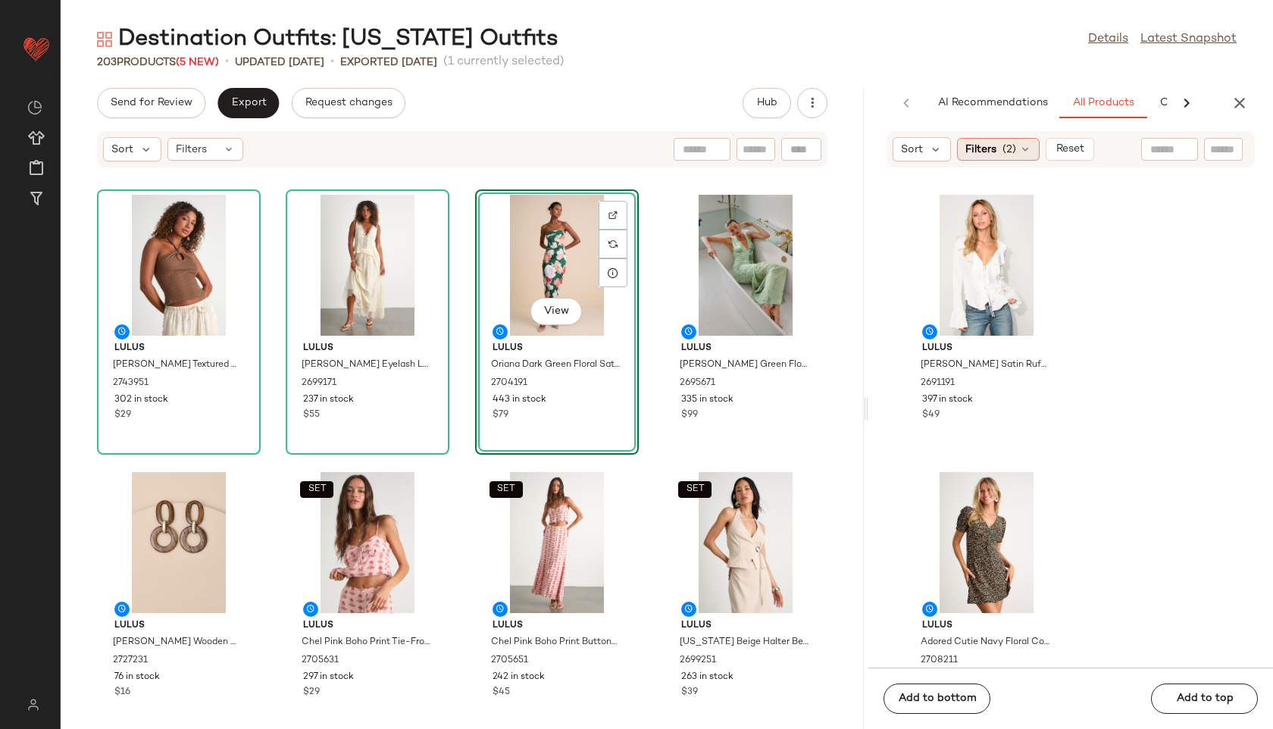
click at [1007, 152] on span "(2)" at bounding box center [1010, 150] width 14 height 16
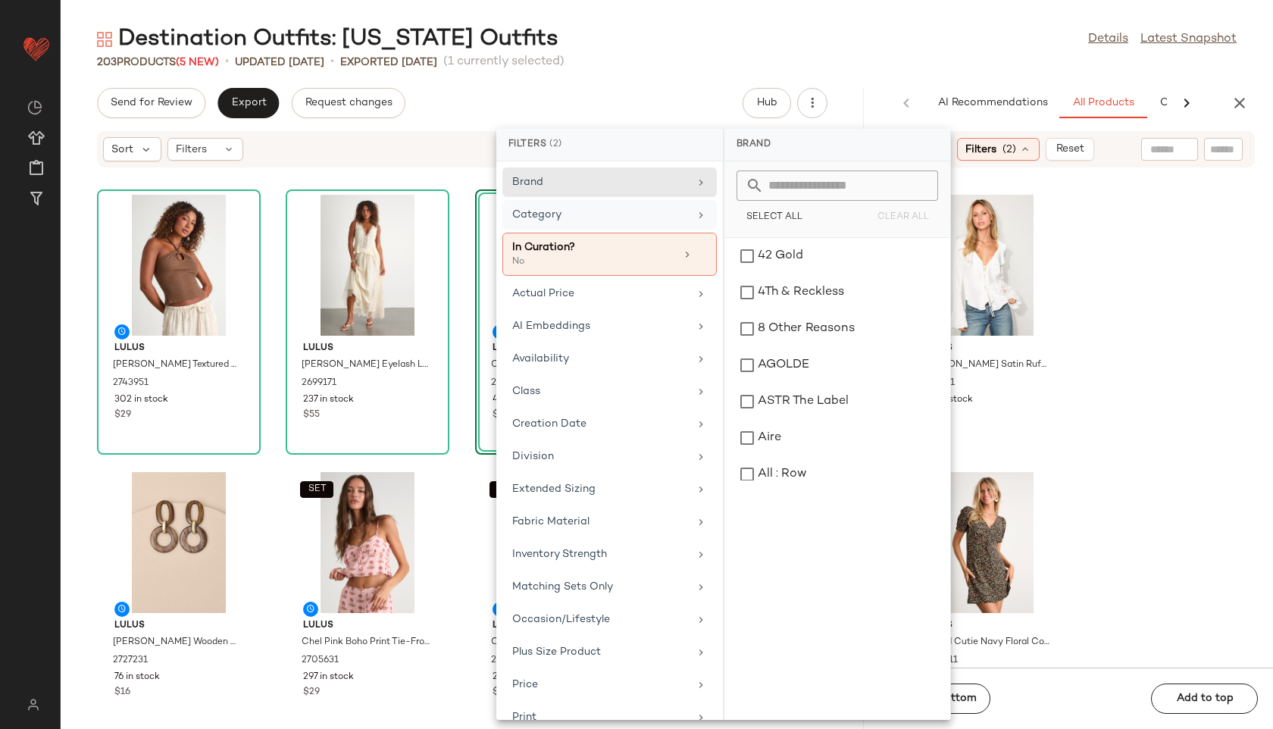
click at [663, 222] on div "Category" at bounding box center [600, 215] width 177 height 16
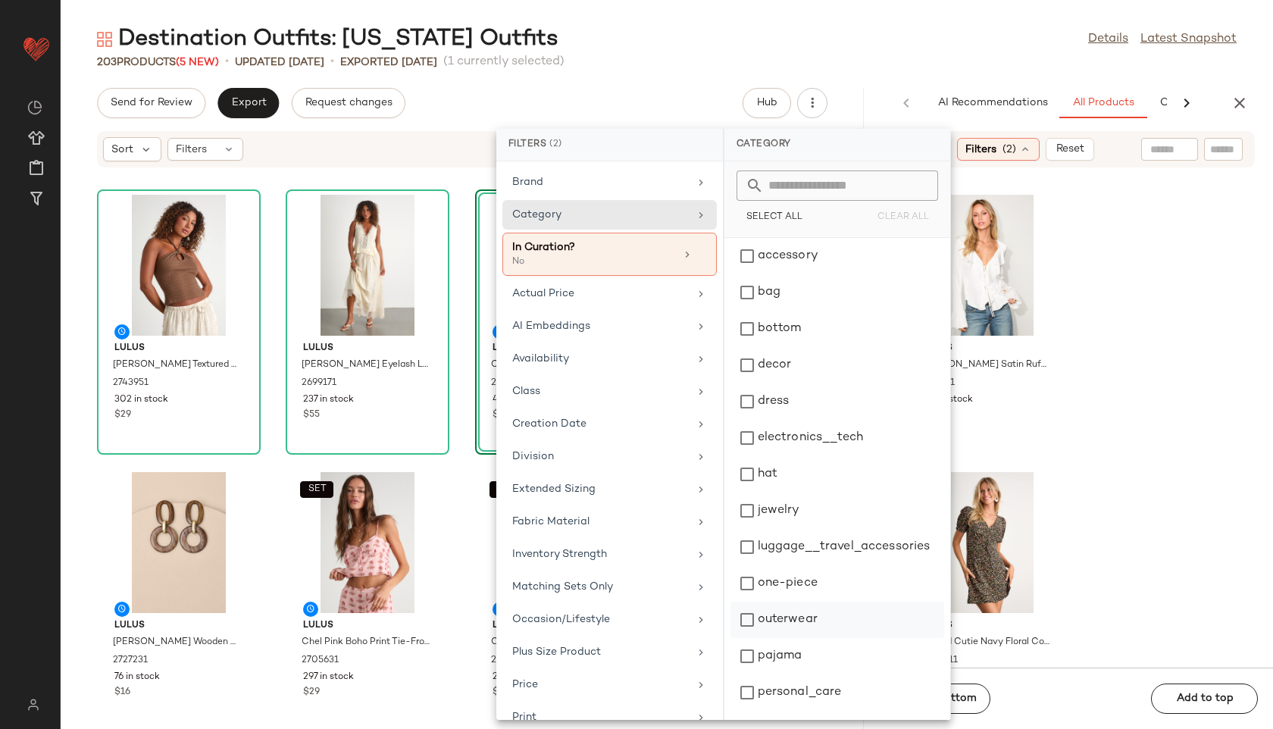
scroll to position [142, 0]
click at [771, 605] on div "shoe" at bounding box center [838, 623] width 214 height 36
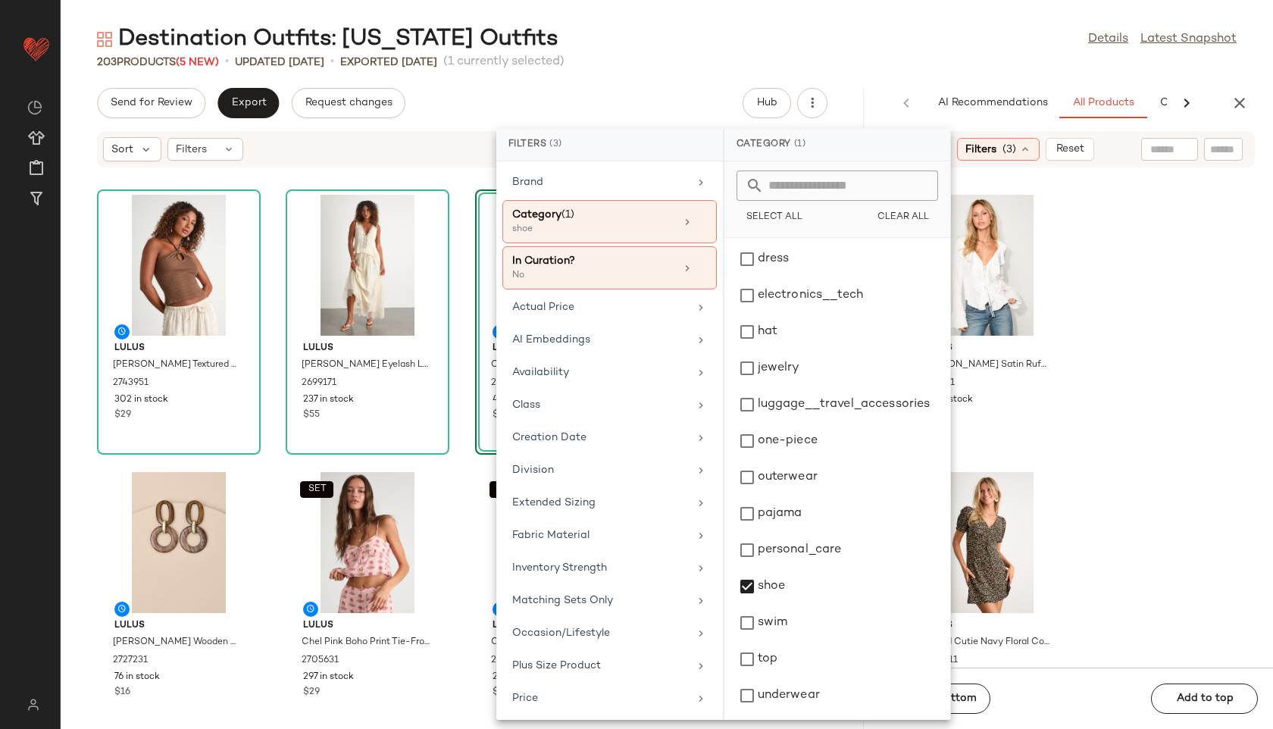
click at [778, 46] on div "Destination Outfits: Hawaii Outfits Details Latest Snapshot" at bounding box center [667, 39] width 1213 height 30
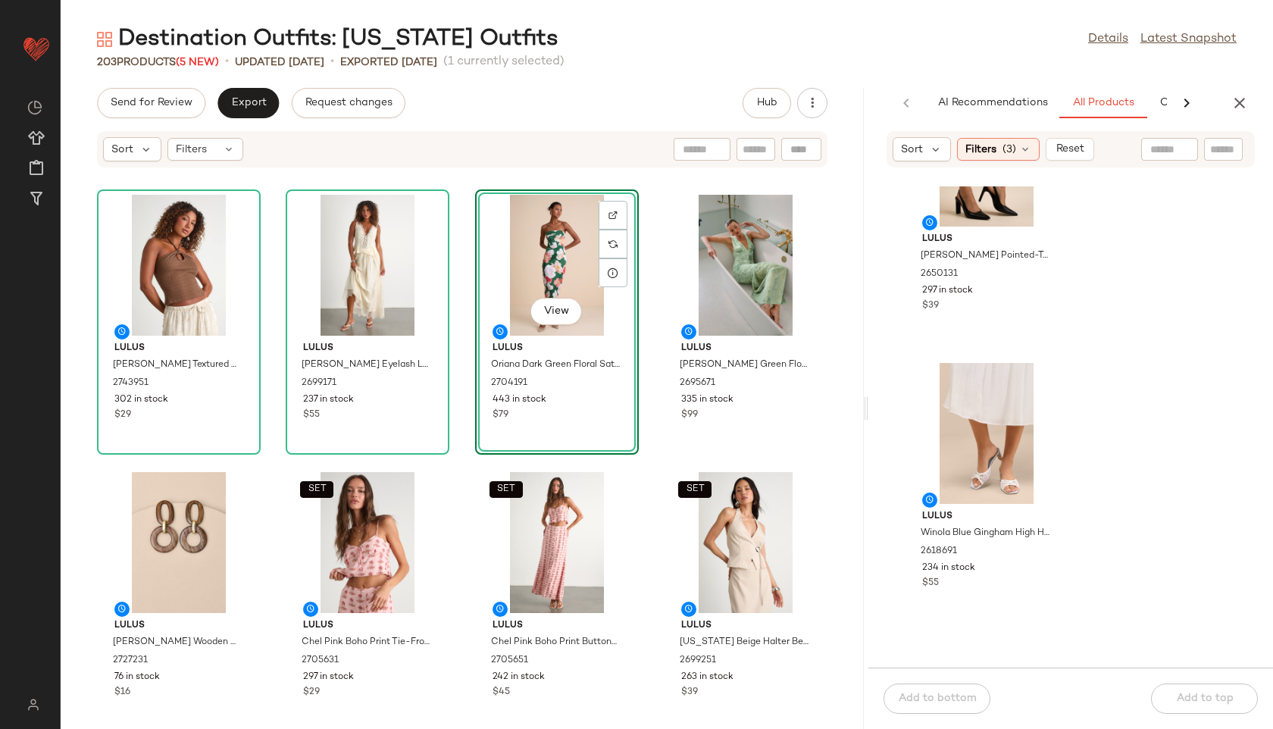
scroll to position [1044, 0]
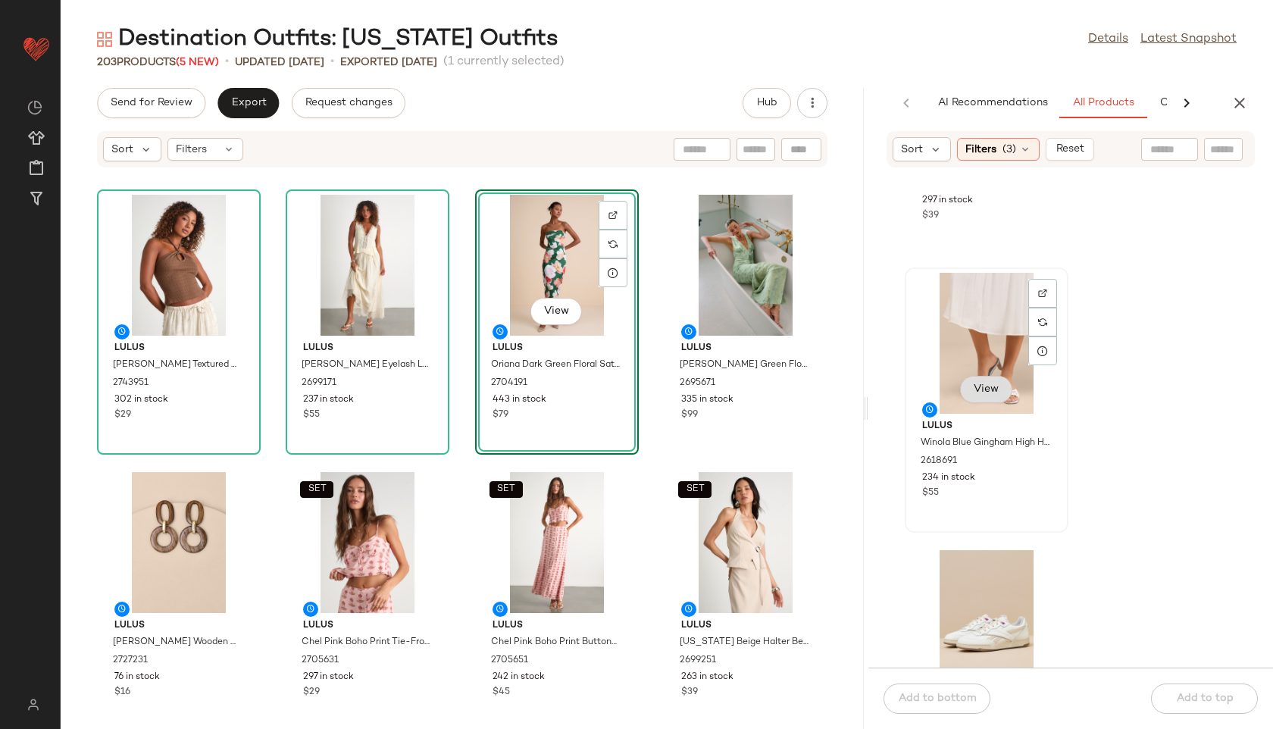
click at [990, 384] on span "View" at bounding box center [986, 390] width 26 height 12
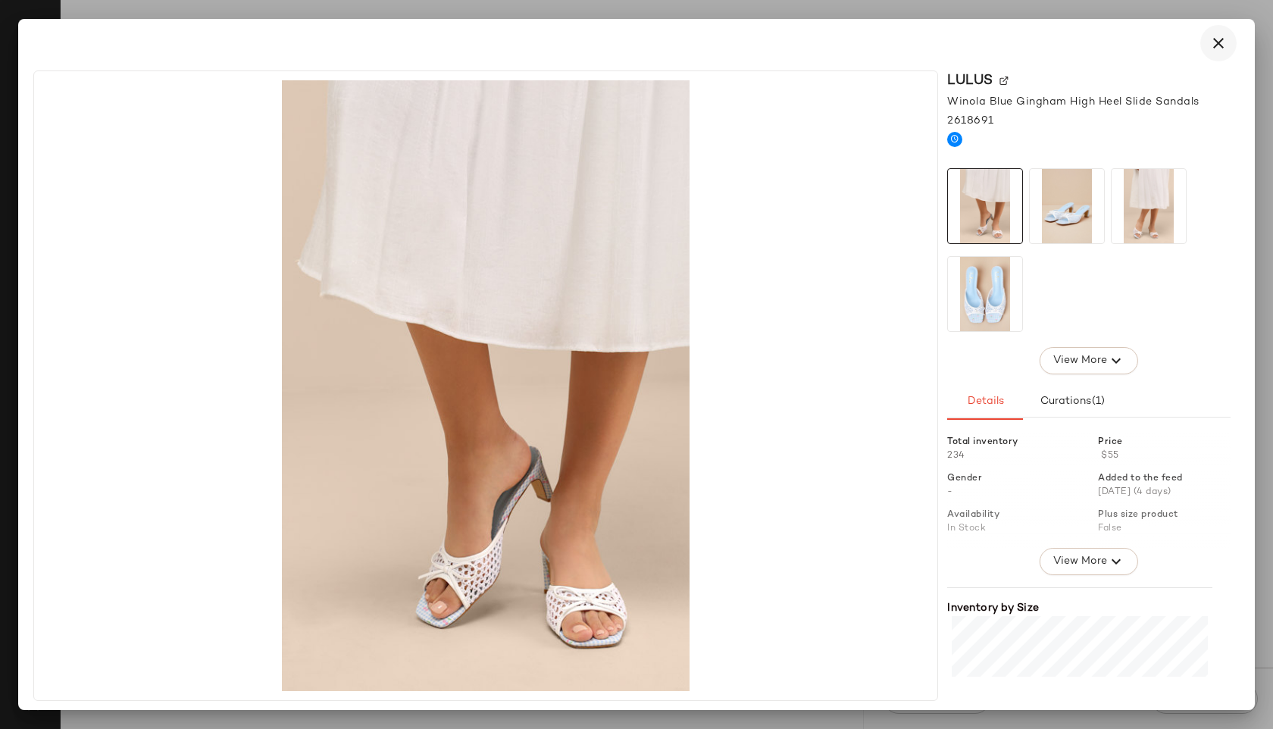
click at [1219, 42] on icon "button" at bounding box center [1219, 43] width 18 height 18
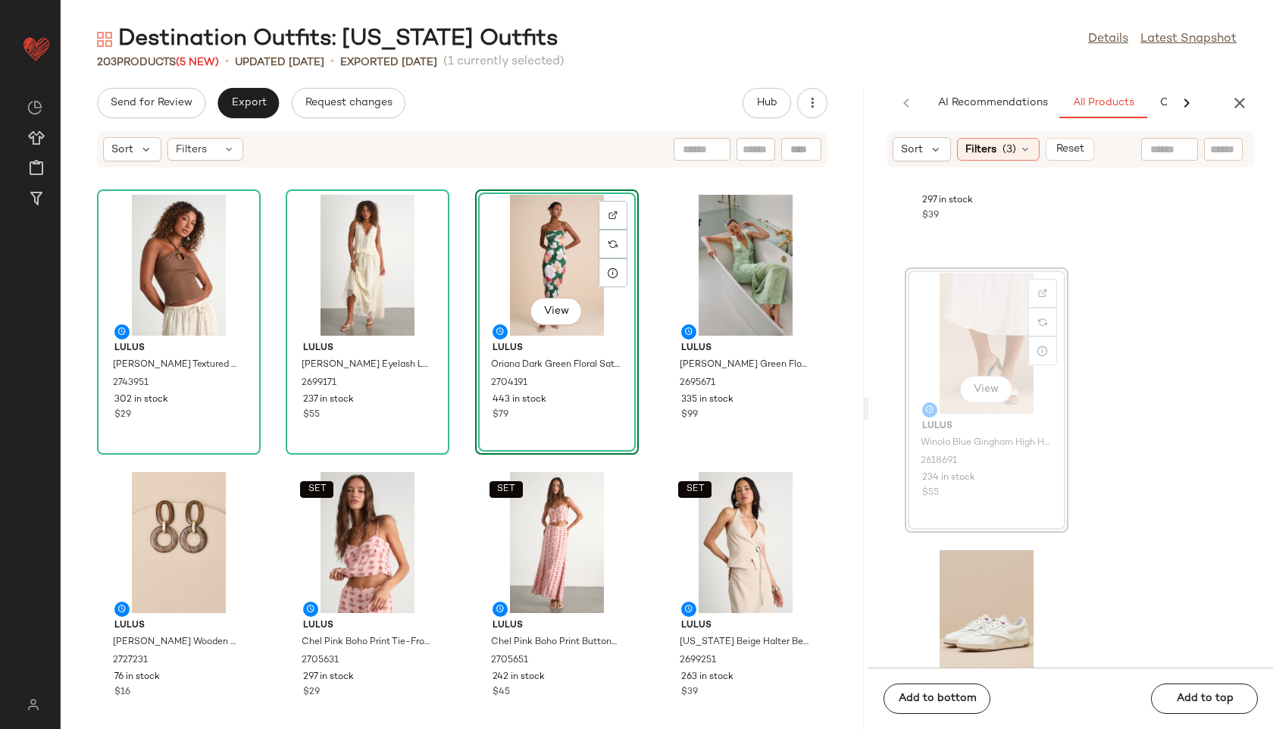
scroll to position [1043, 0]
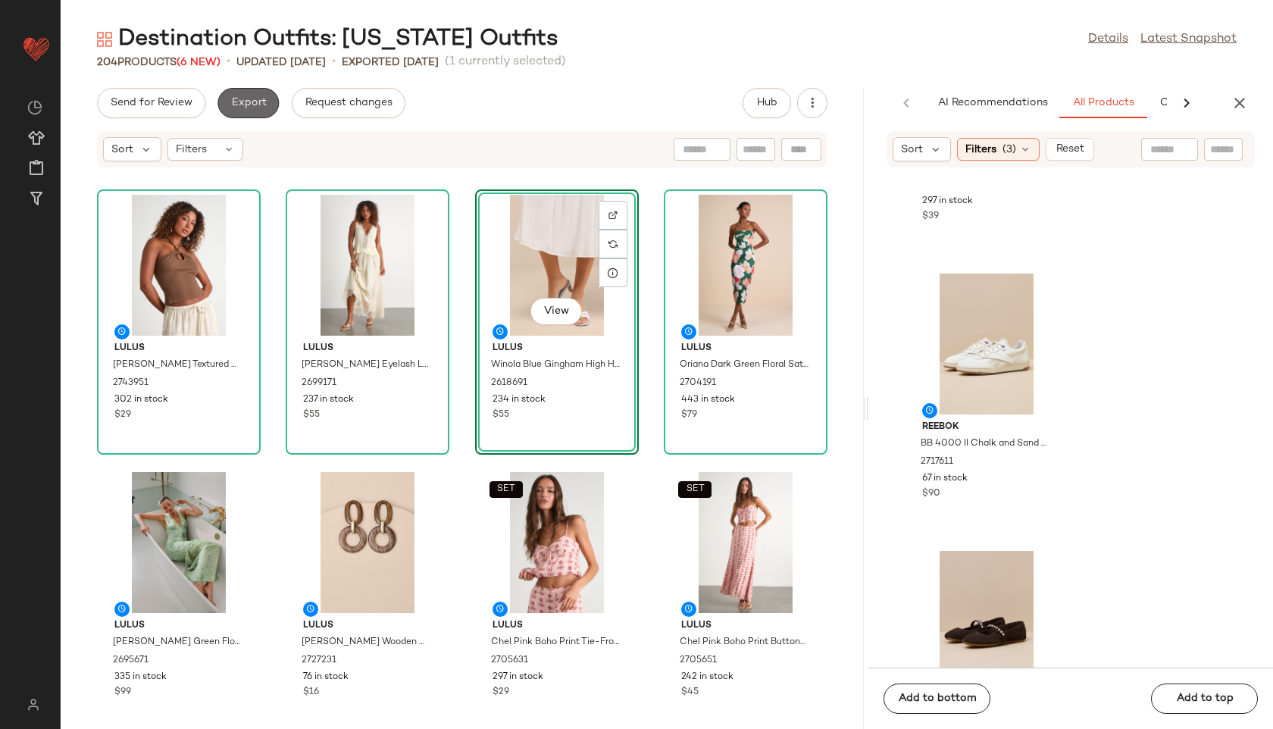
click at [260, 92] on button "Export" at bounding box center [248, 103] width 61 height 30
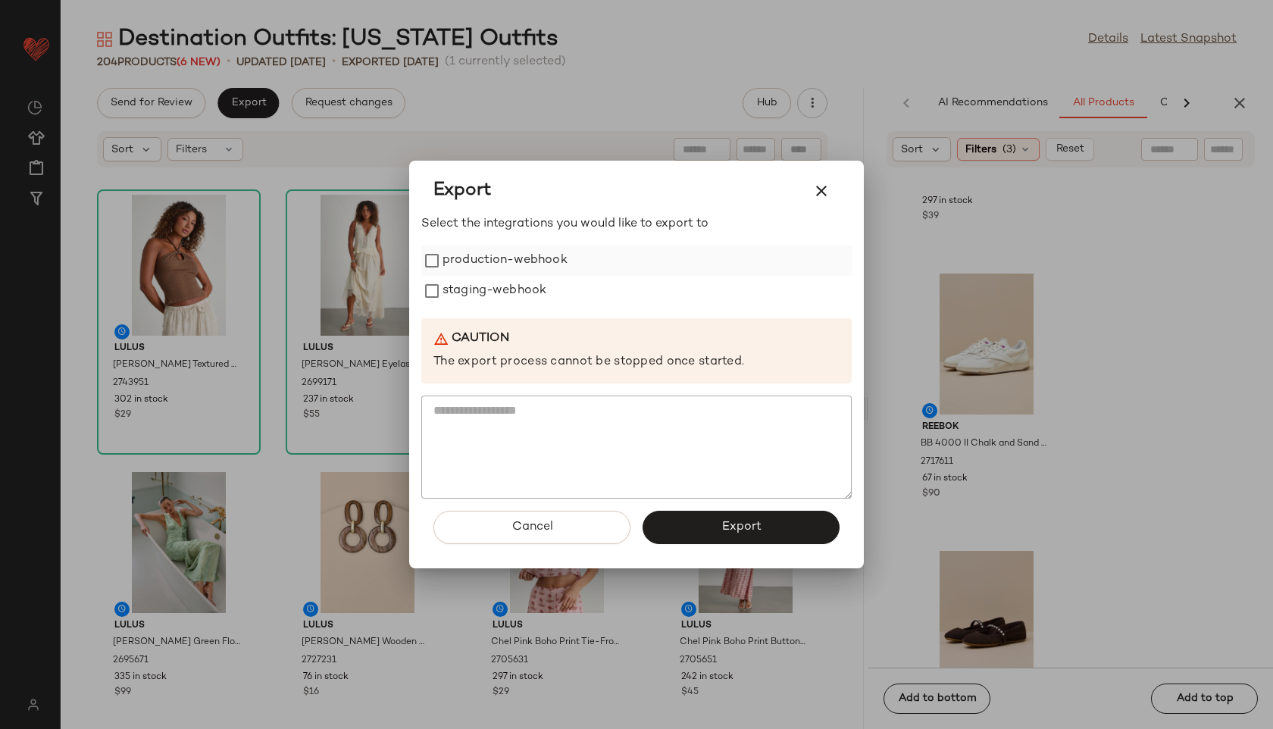
click at [486, 255] on label "production-webhook" at bounding box center [505, 261] width 125 height 30
click at [496, 278] on label "staging-webhook" at bounding box center [495, 291] width 104 height 30
click at [769, 524] on button "Export" at bounding box center [741, 527] width 197 height 33
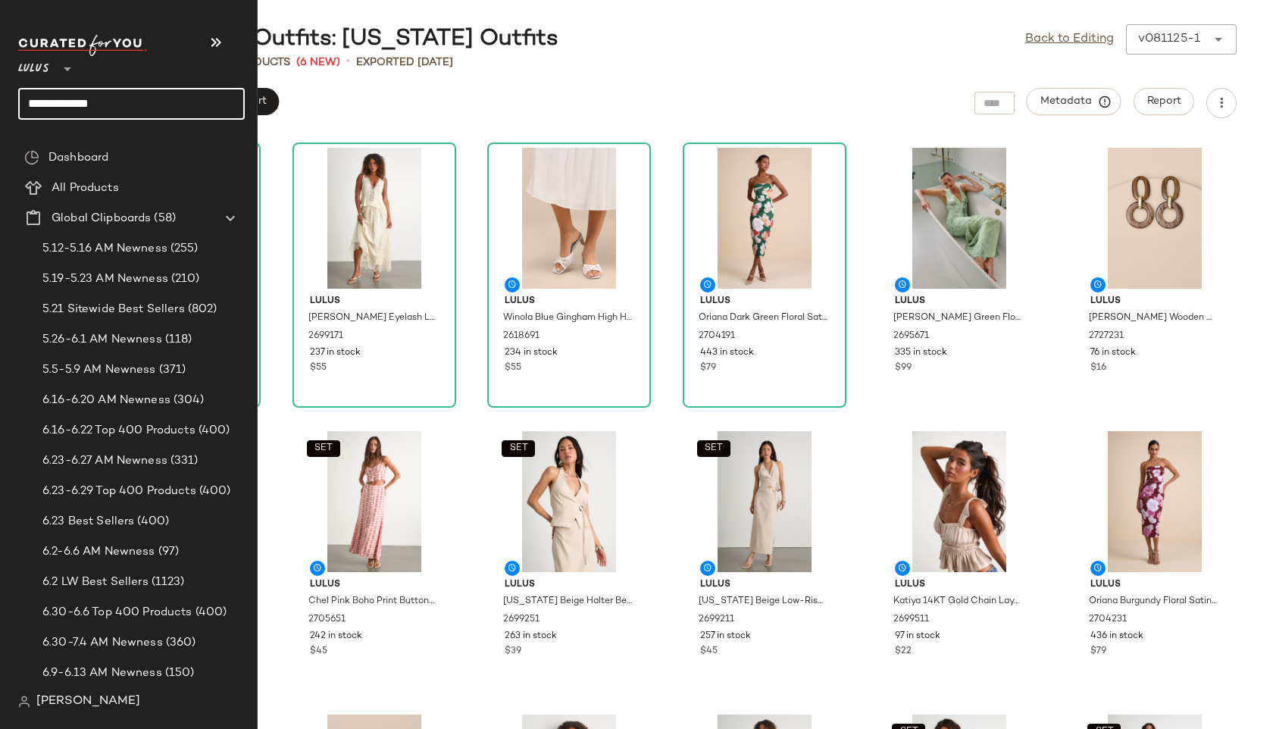
drag, startPoint x: 121, startPoint y: 99, endPoint x: 0, endPoint y: 93, distance: 120.7
click at [0, 93] on nav "**********" at bounding box center [129, 364] width 258 height 729
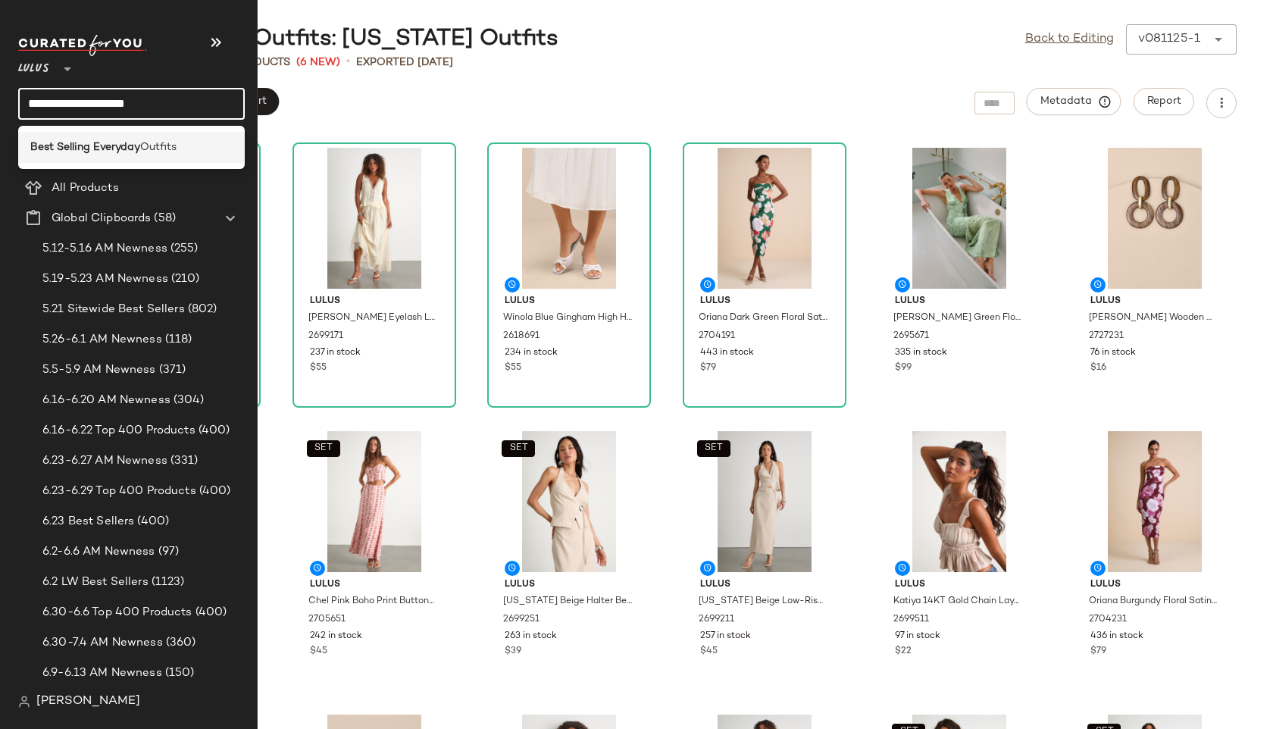
type input "**********"
click at [74, 148] on b "Best Selling Everyday" at bounding box center [85, 147] width 110 height 16
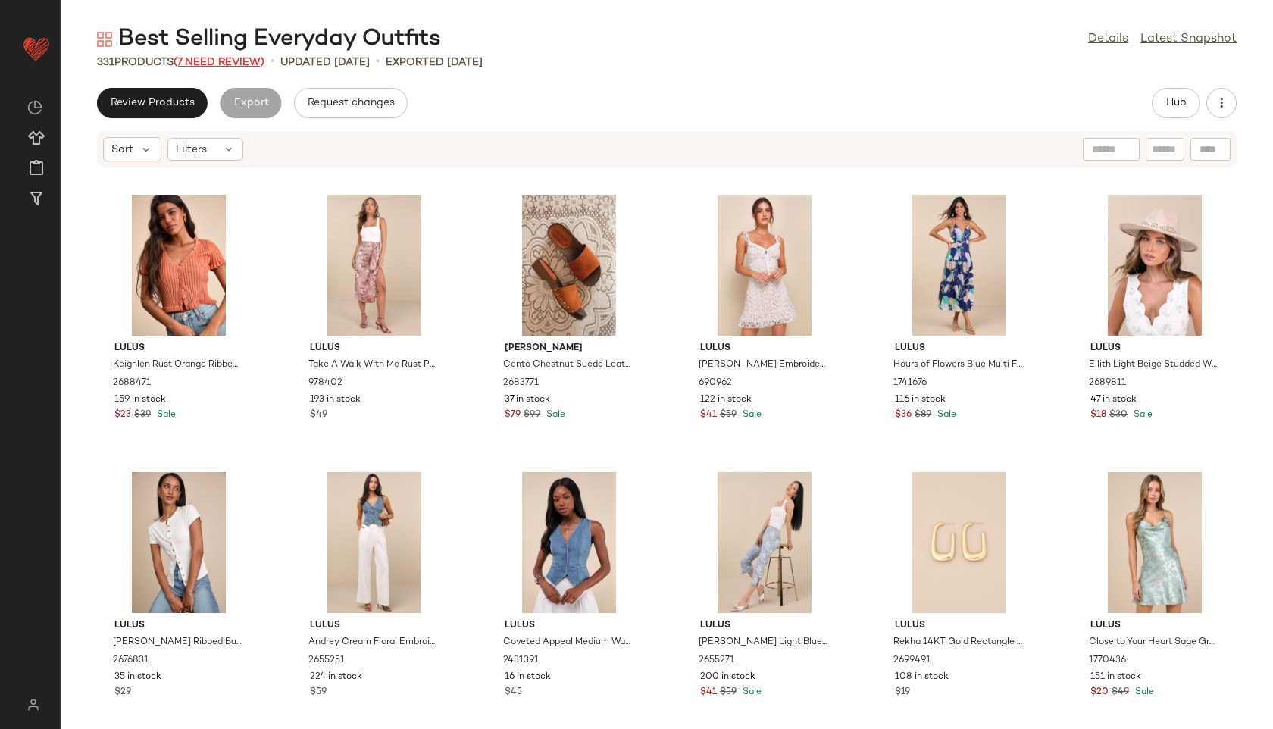
click at [236, 59] on span "(7 Need Review)" at bounding box center [219, 62] width 91 height 11
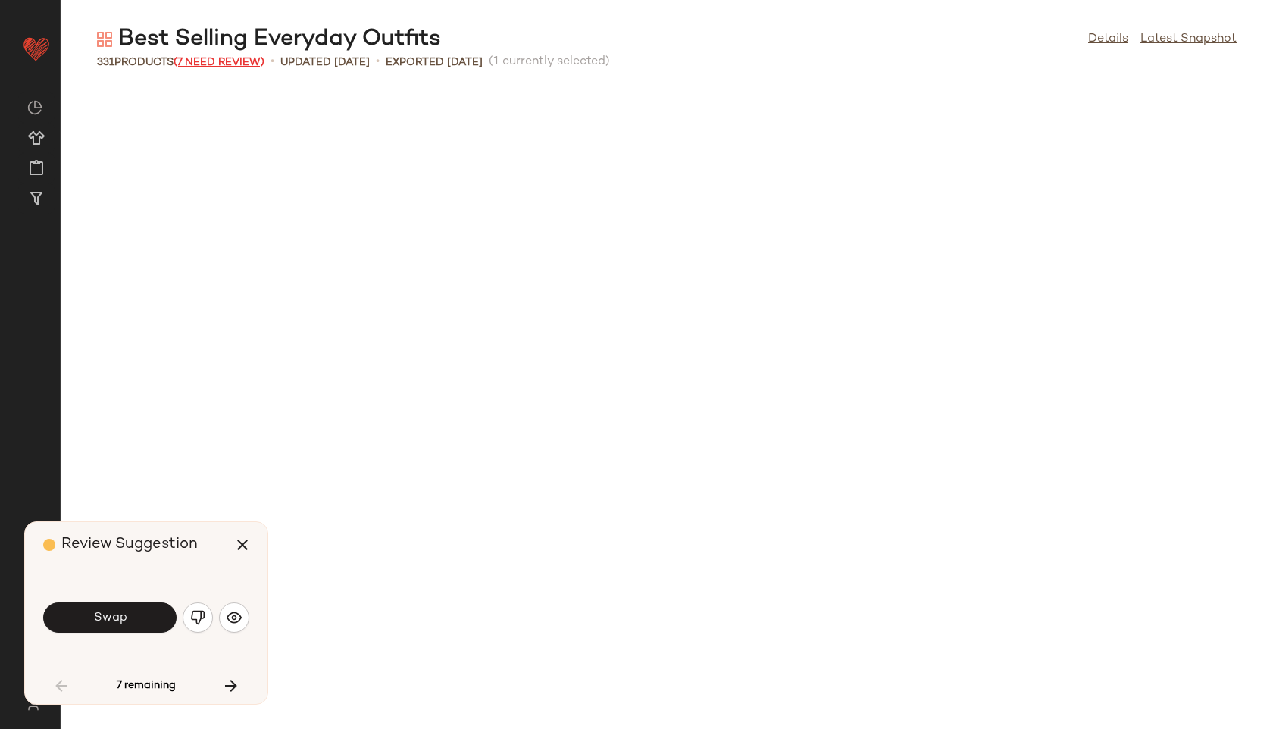
scroll to position [844, 0]
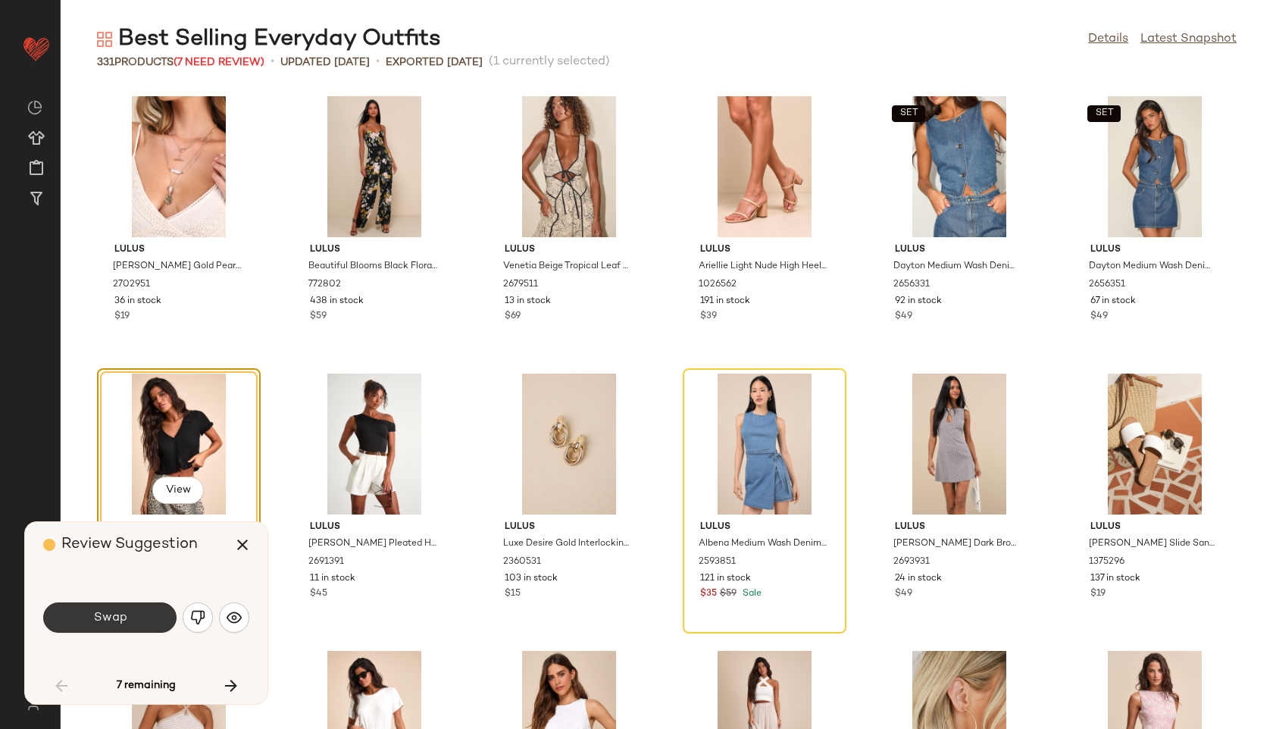
click at [146, 603] on button "Swap" at bounding box center [109, 618] width 133 height 30
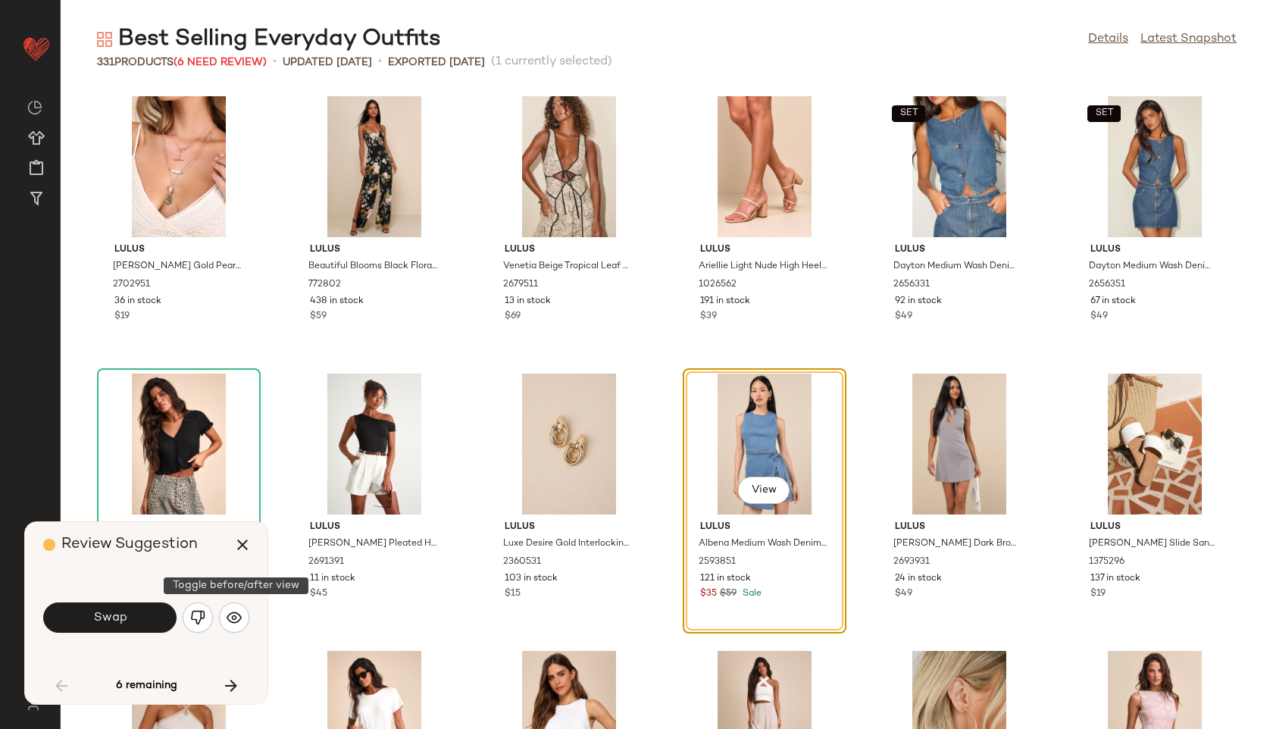
scroll to position [832, 0]
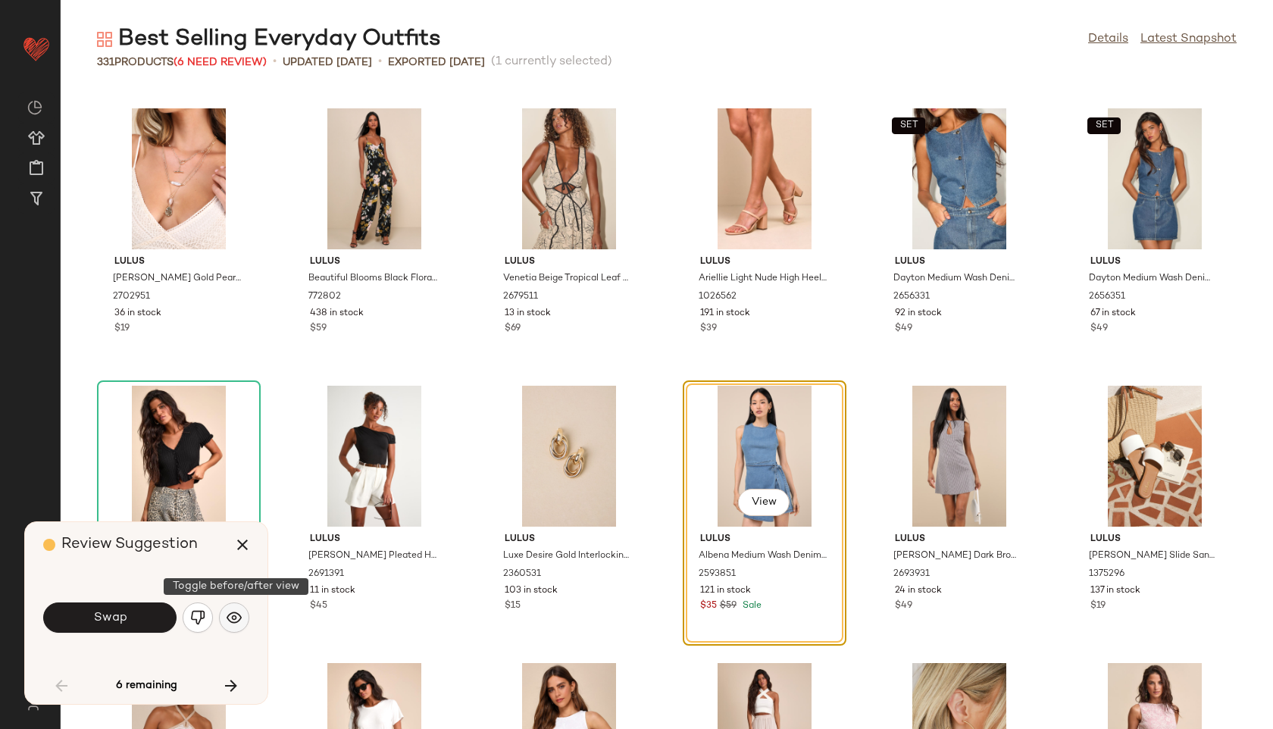
click at [236, 615] on img "button" at bounding box center [234, 617] width 15 height 15
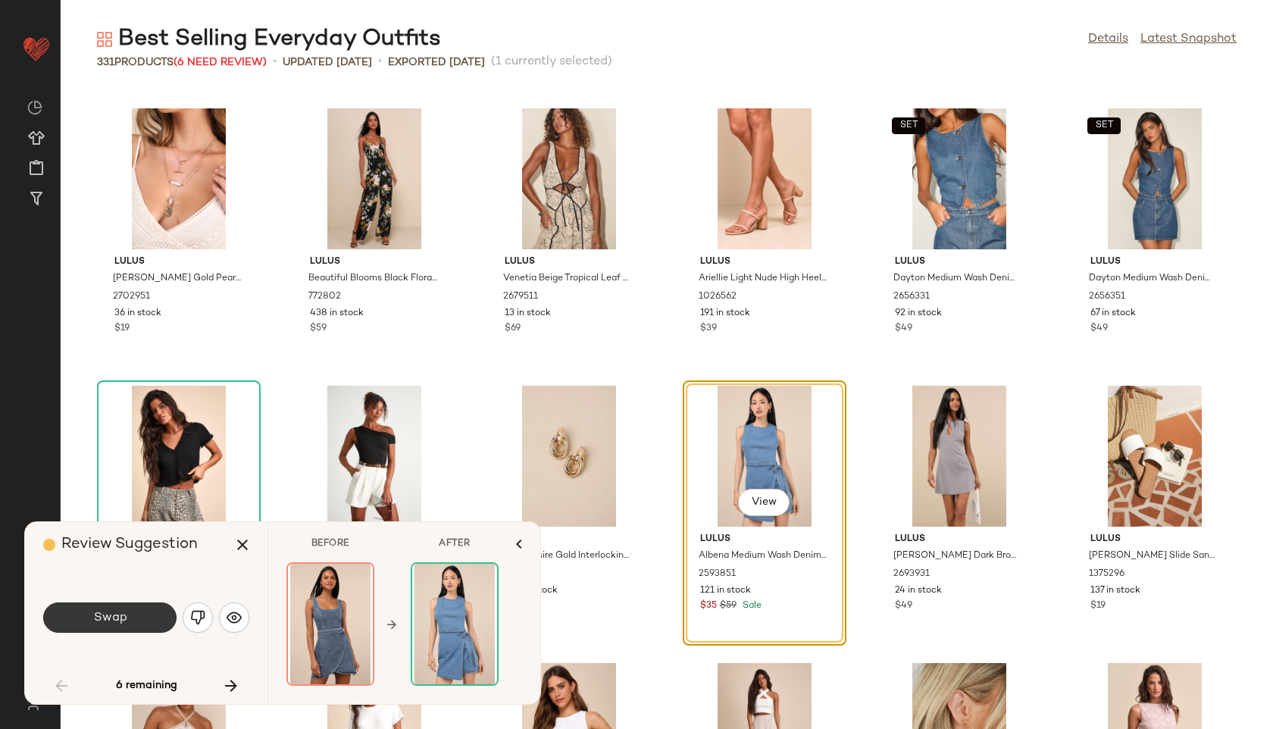
click at [156, 612] on button "Swap" at bounding box center [109, 618] width 133 height 30
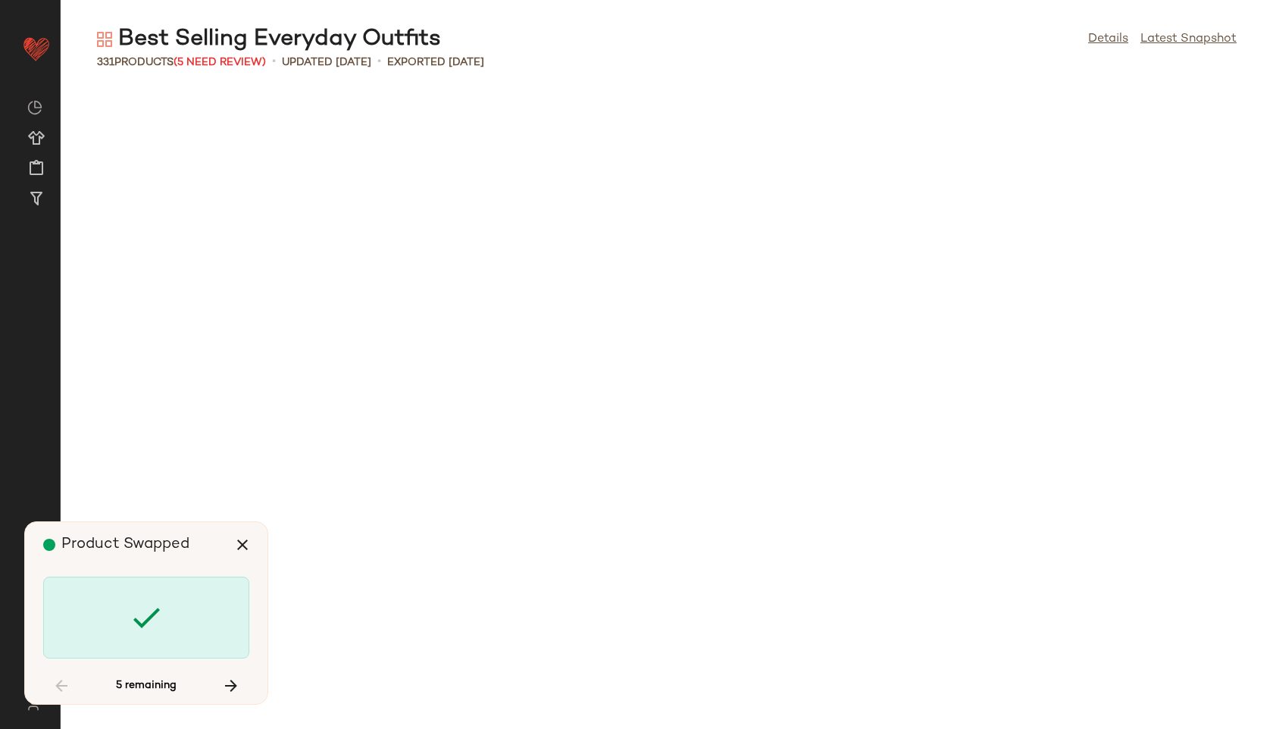
scroll to position [4161, 0]
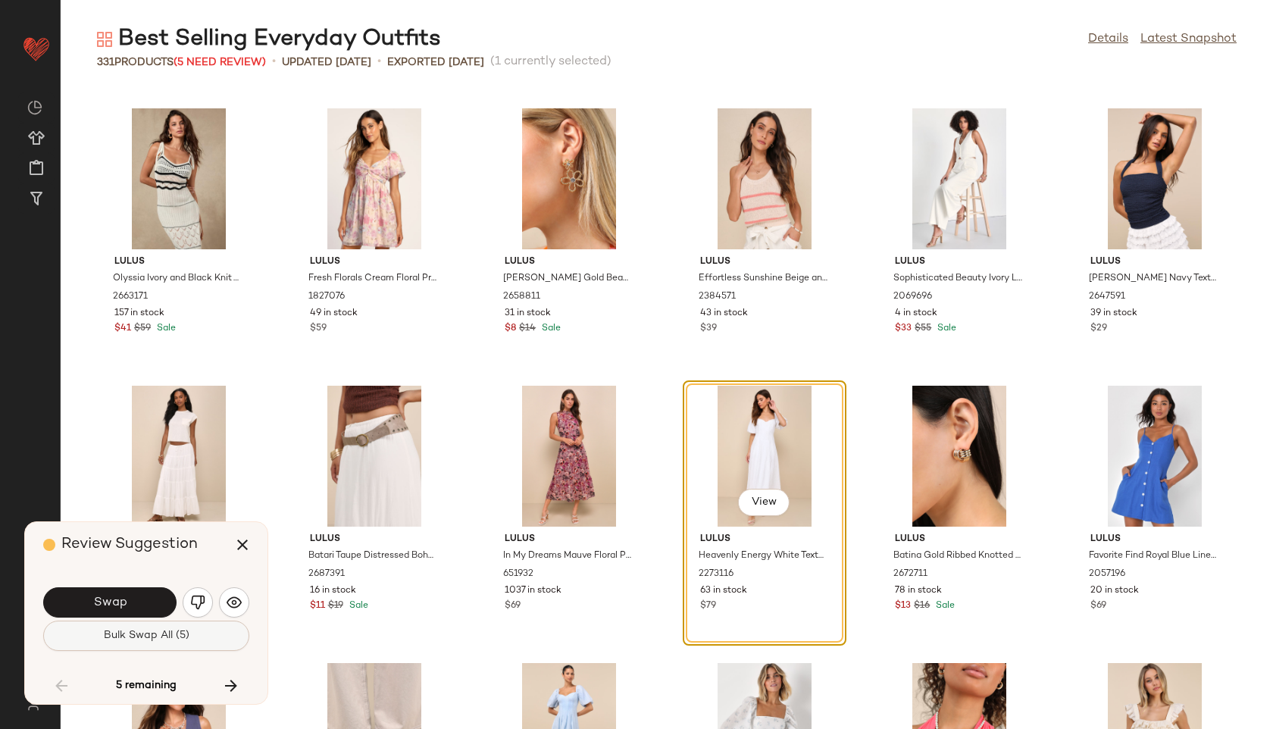
click at [174, 631] on span "Bulk Swap All (5)" at bounding box center [146, 636] width 86 height 12
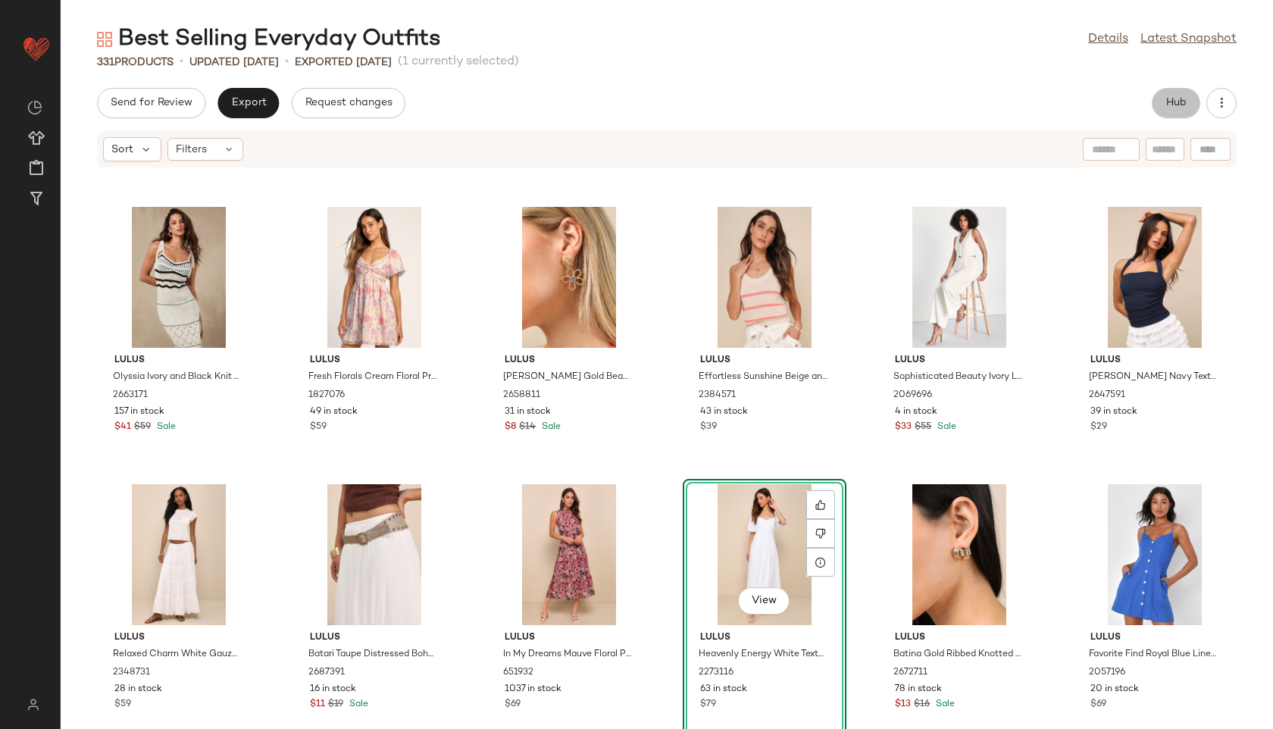
click at [1179, 98] on span "Hub" at bounding box center [1176, 103] width 21 height 12
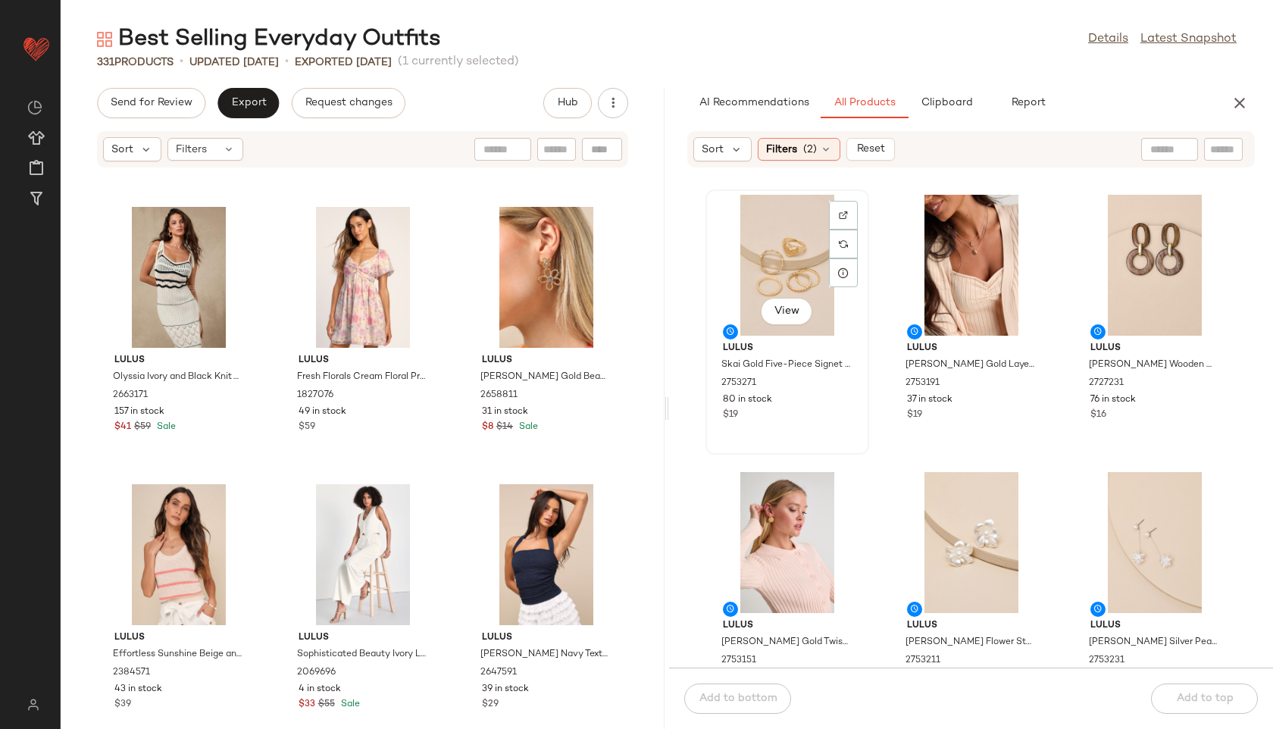
scroll to position [1, 0]
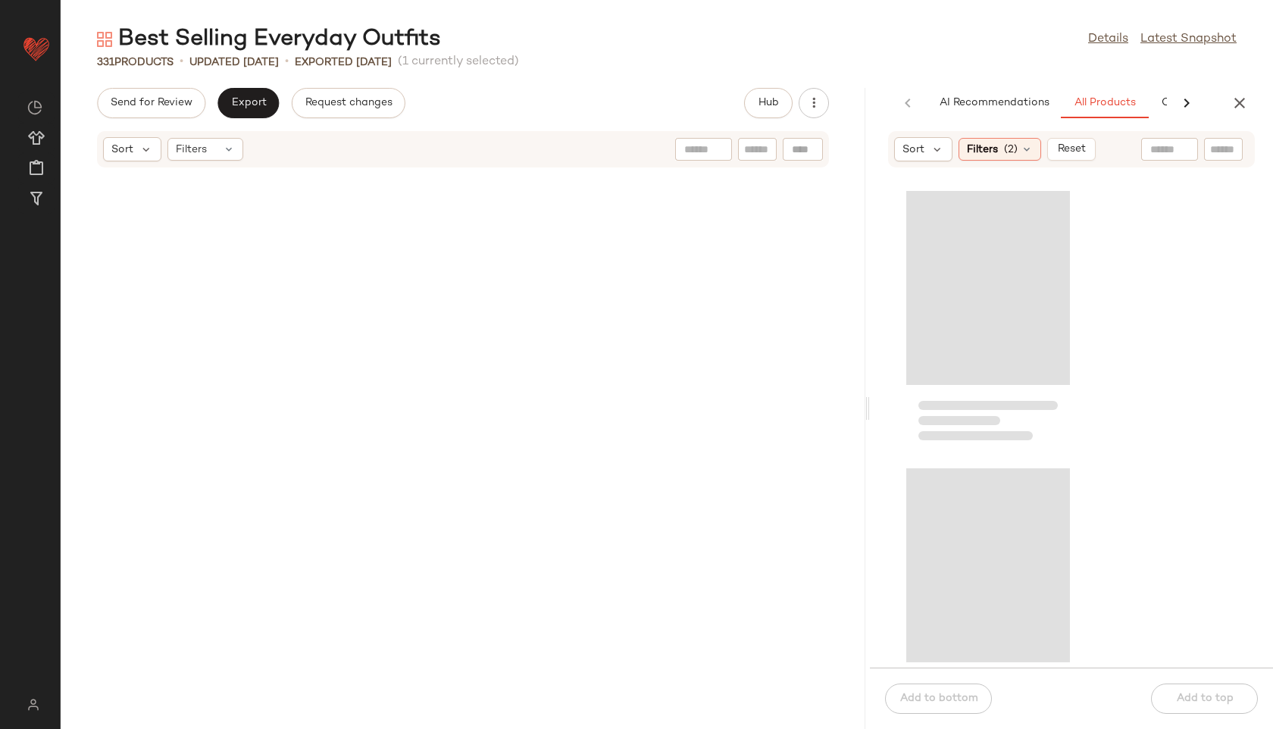
drag, startPoint x: 667, startPoint y: 409, endPoint x: 1019, endPoint y: 427, distance: 352.1
click at [1019, 427] on div "Best Selling Everyday Outfits Details Latest Snapshot 331 Products • updated Au…" at bounding box center [667, 376] width 1213 height 705
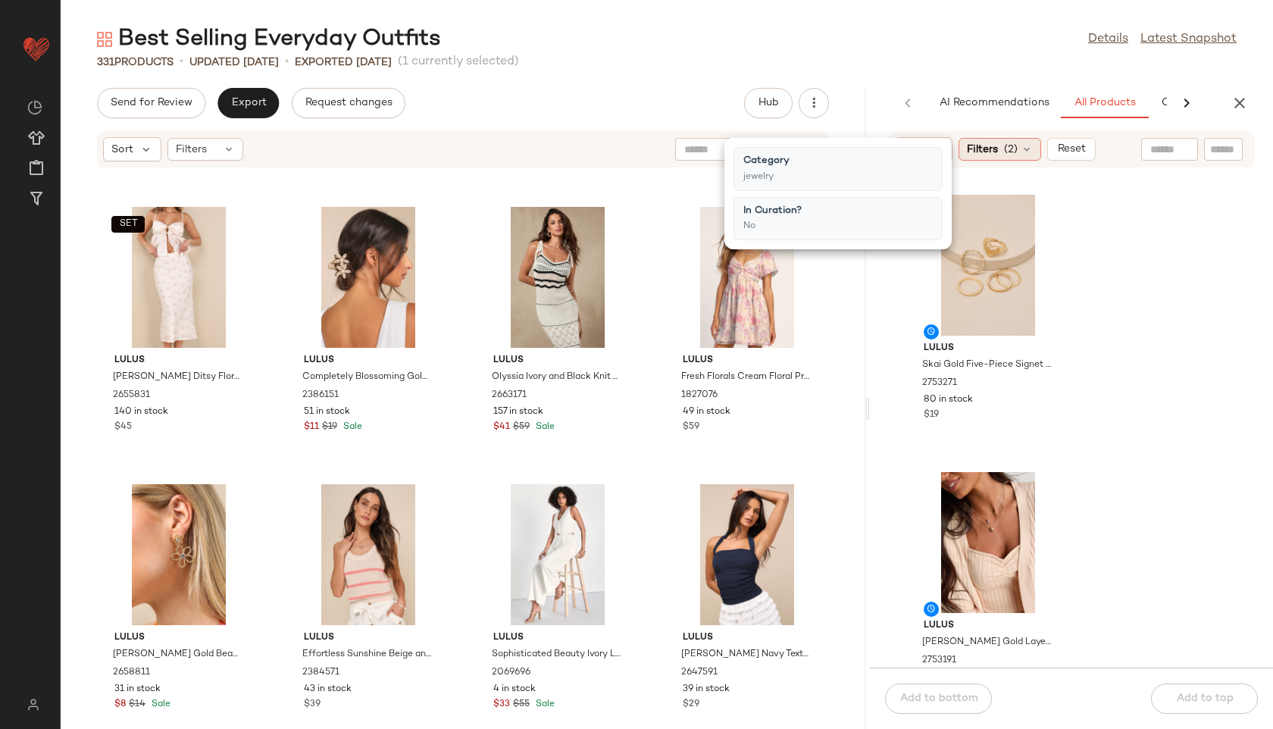
click at [1027, 143] on icon at bounding box center [1027, 149] width 12 height 12
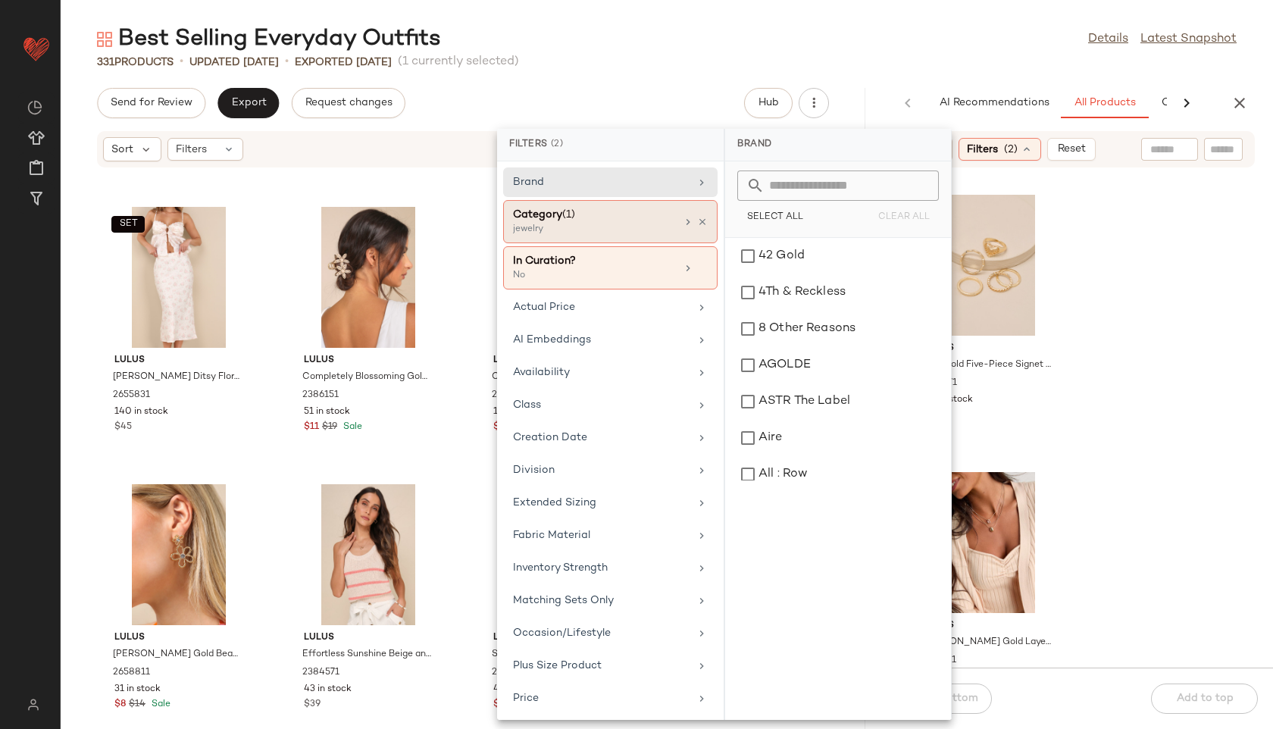
click at [618, 213] on div "Category (1)" at bounding box center [594, 215] width 163 height 16
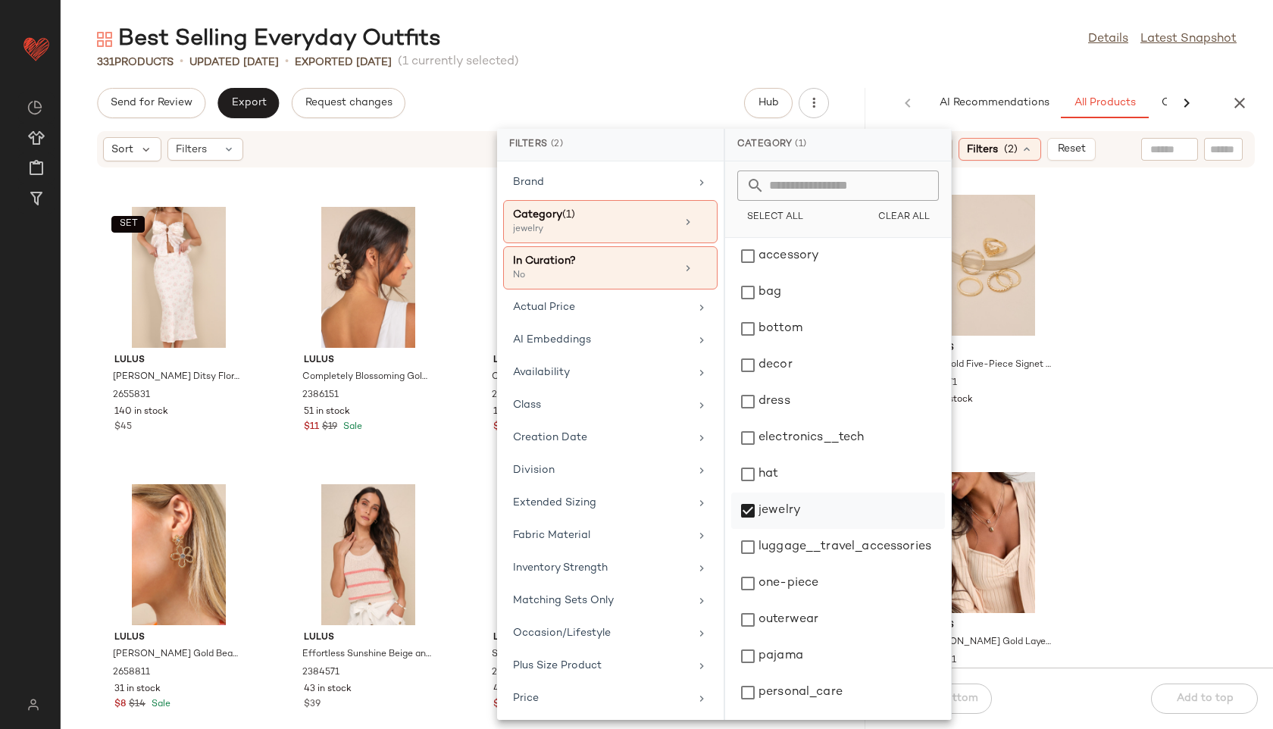
click at [760, 529] on div "jewelry" at bounding box center [838, 547] width 214 height 36
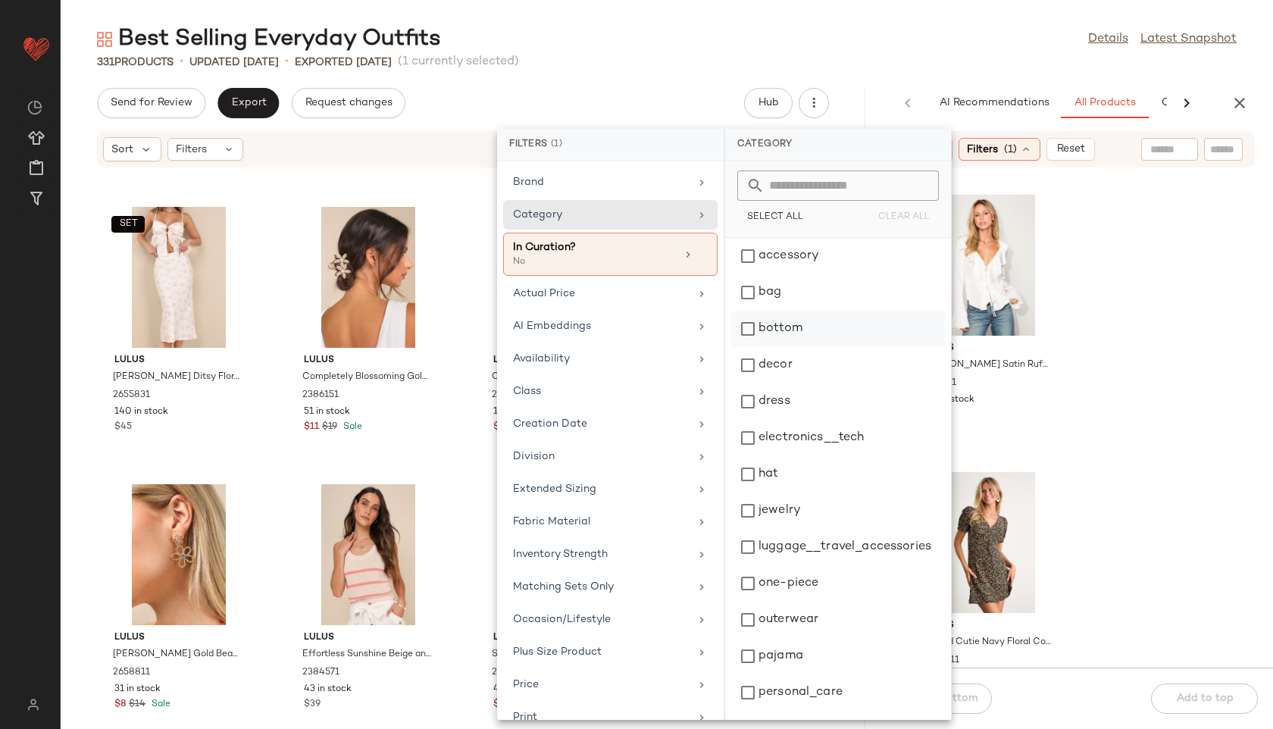
click at [776, 347] on div "bottom" at bounding box center [838, 365] width 214 height 36
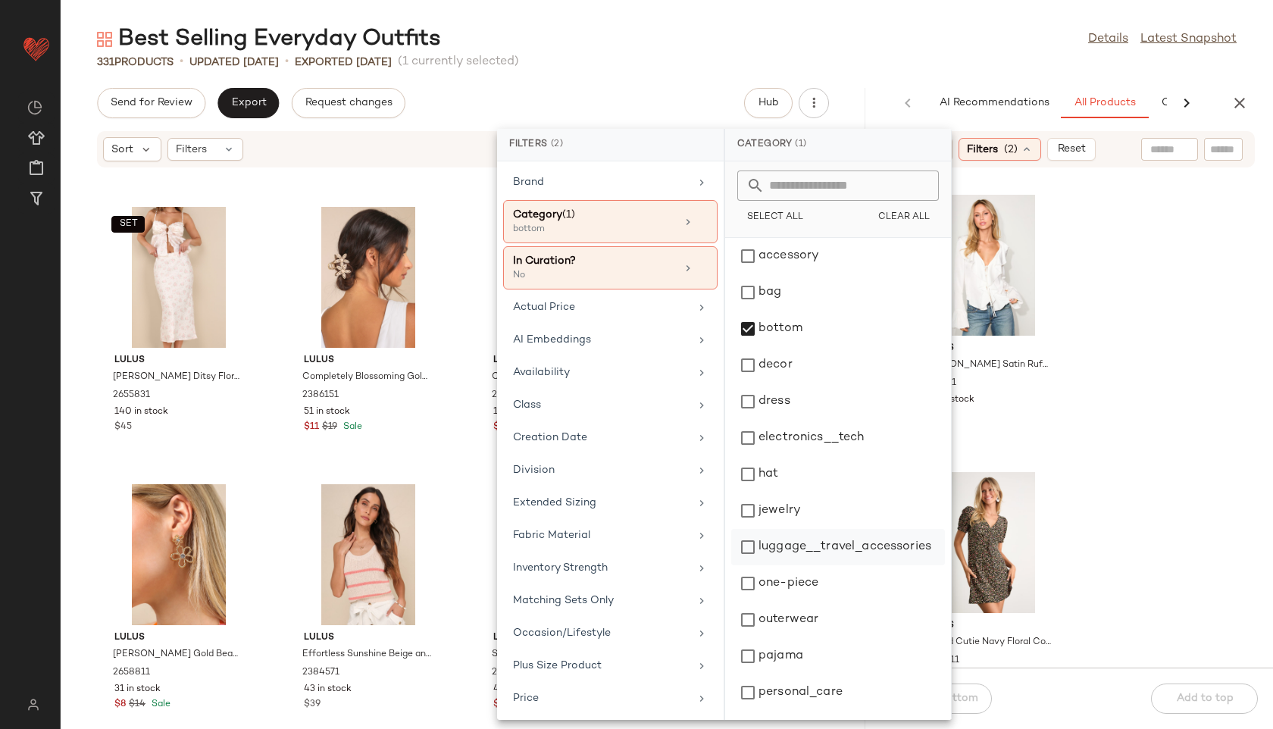
scroll to position [142, 0]
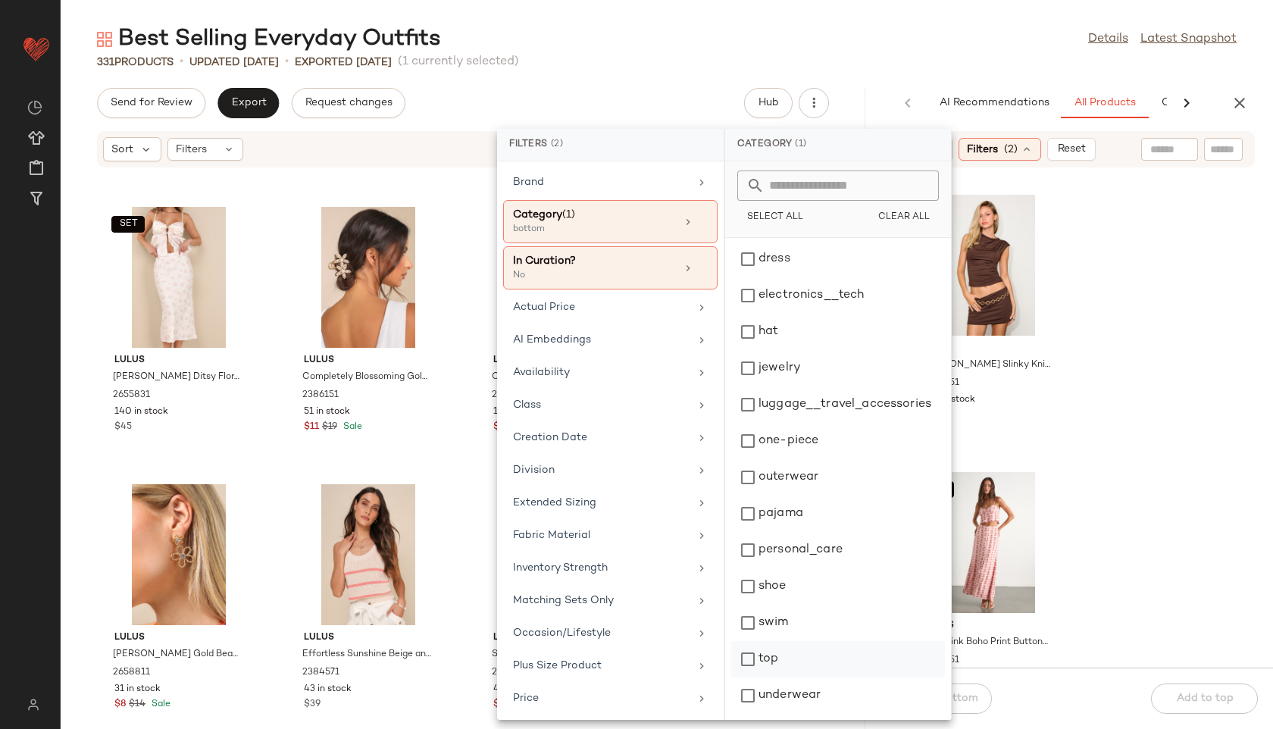
click at [756, 678] on div "top" at bounding box center [838, 696] width 214 height 36
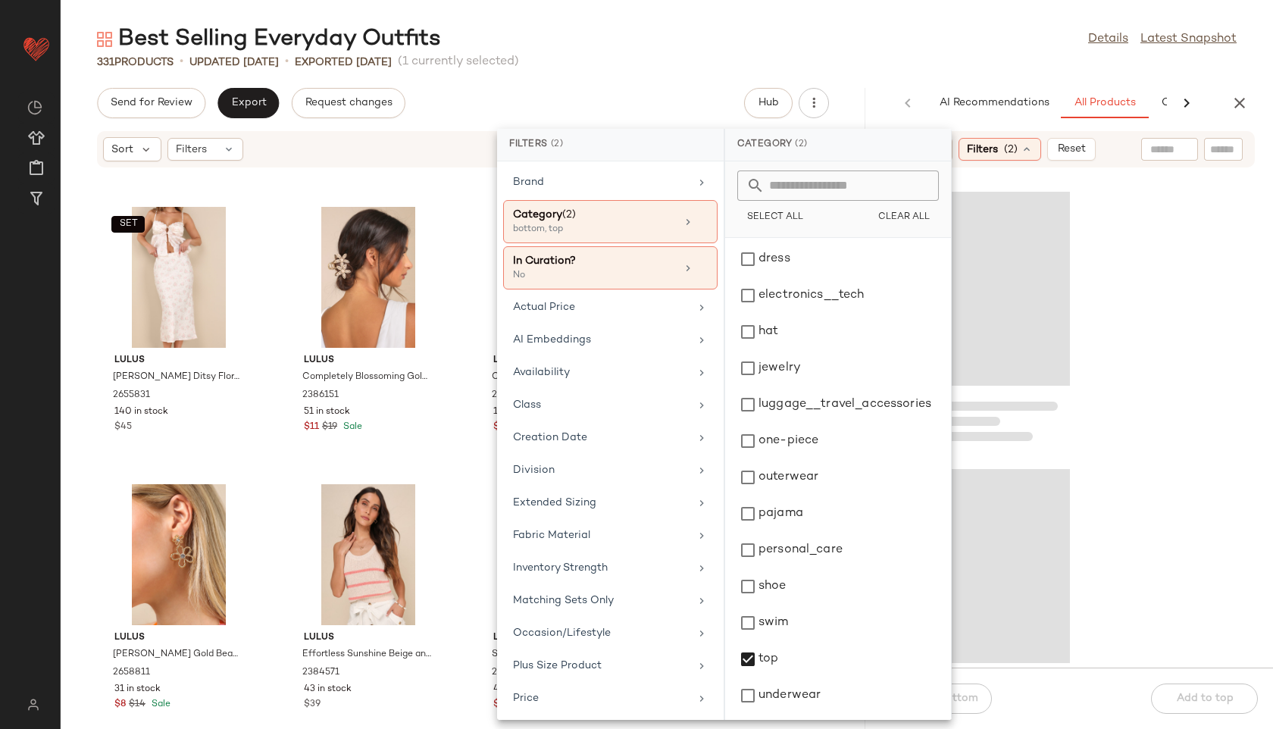
click at [978, 55] on div "331 Products • updated Aug 8th • Exported Aug 8th (1 currently selected)" at bounding box center [667, 62] width 1213 height 15
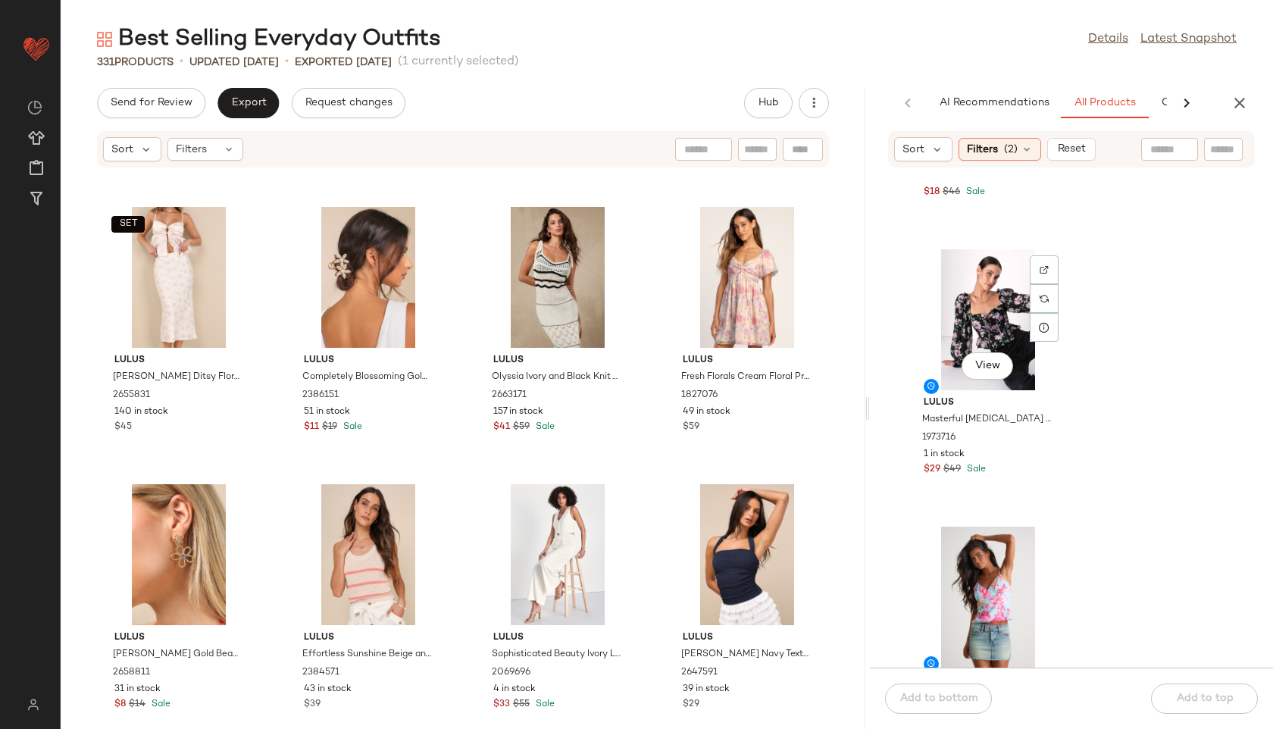
scroll to position [1141, 0]
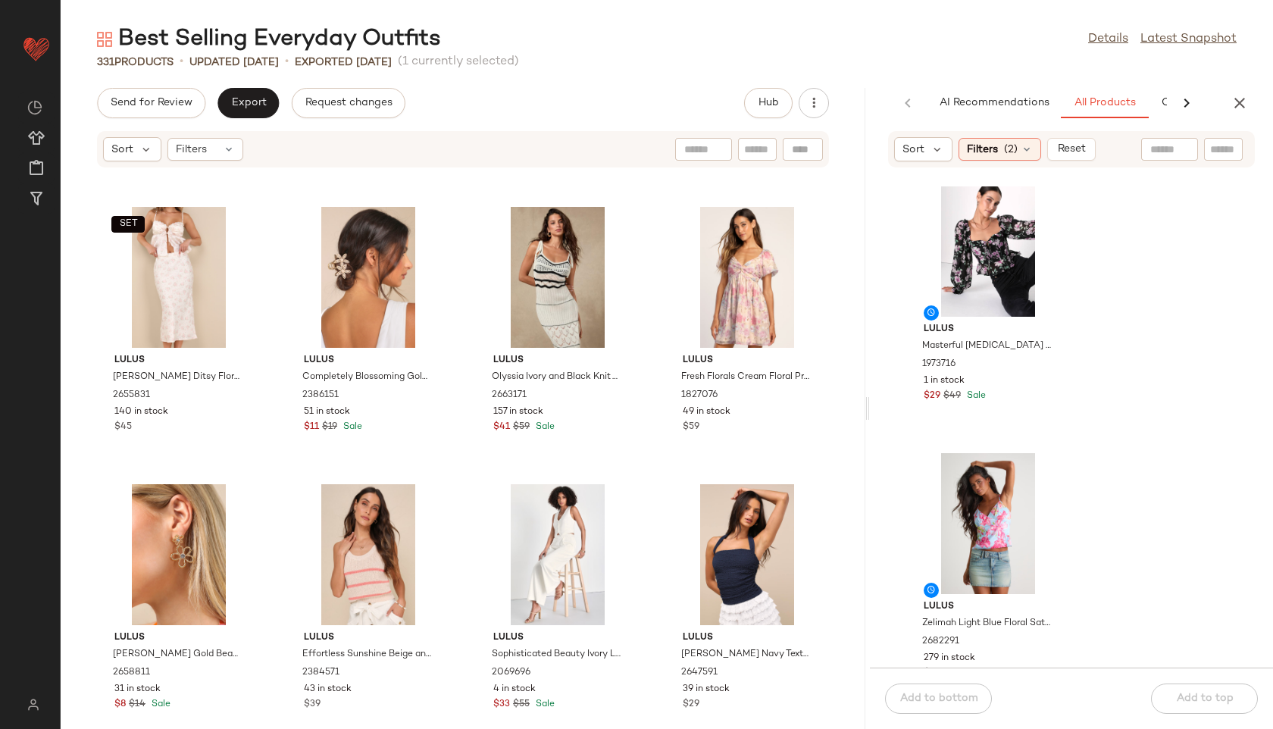
click at [1183, 100] on icon at bounding box center [1187, 103] width 18 height 18
click at [1030, 99] on span "Clipboard" at bounding box center [1041, 103] width 52 height 12
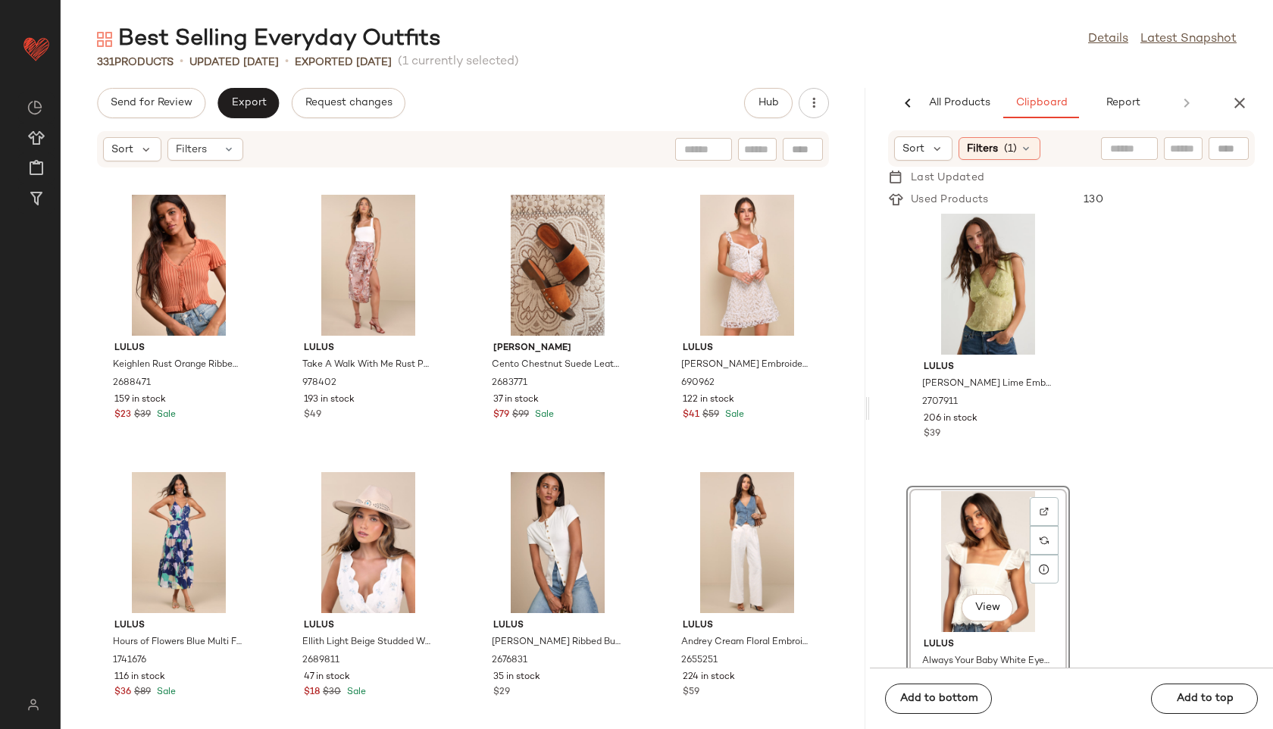
scroll to position [8, 0]
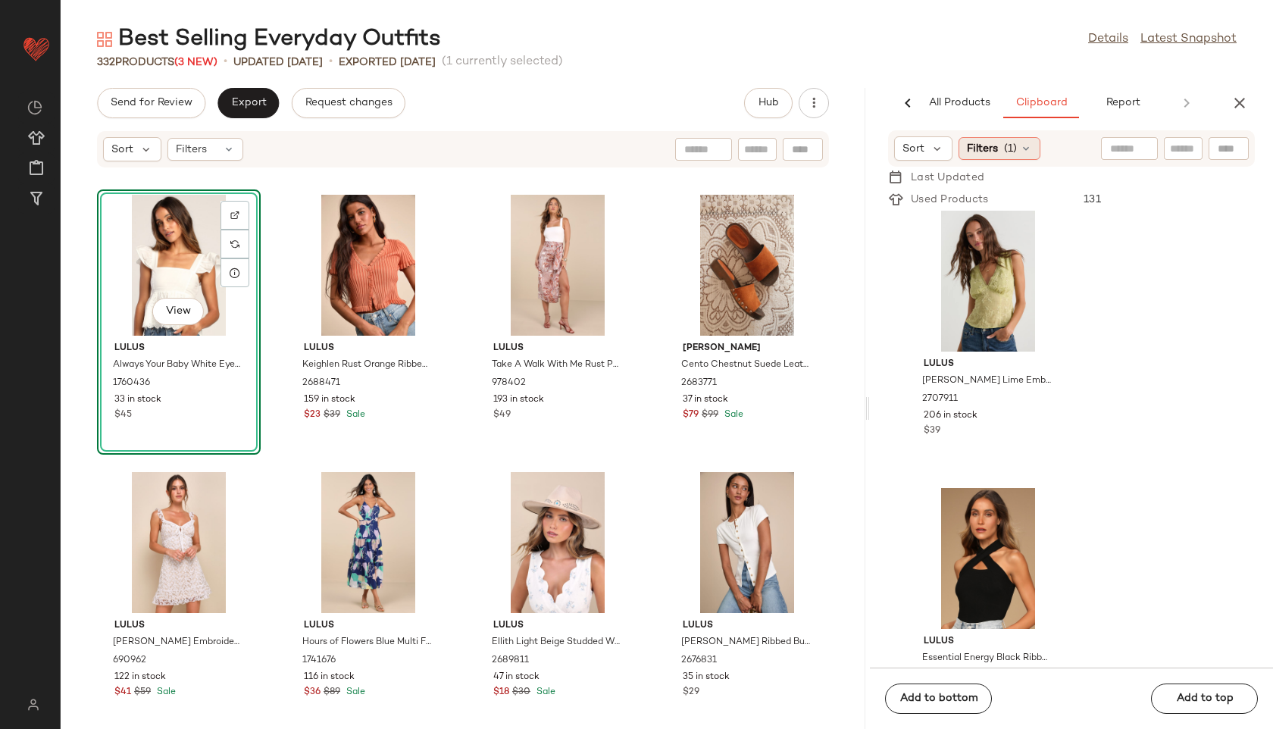
click at [1000, 155] on div "Filters (1)" at bounding box center [1000, 148] width 82 height 23
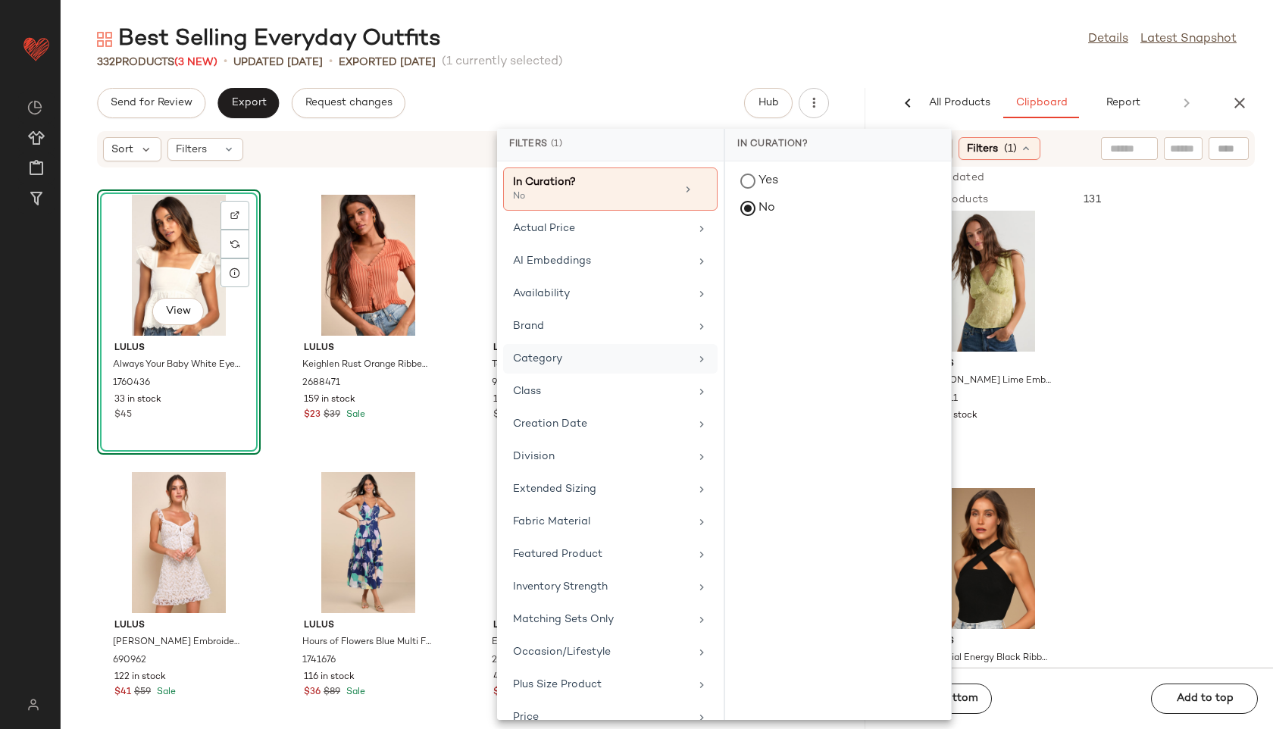
click at [557, 363] on div "Category" at bounding box center [601, 359] width 177 height 16
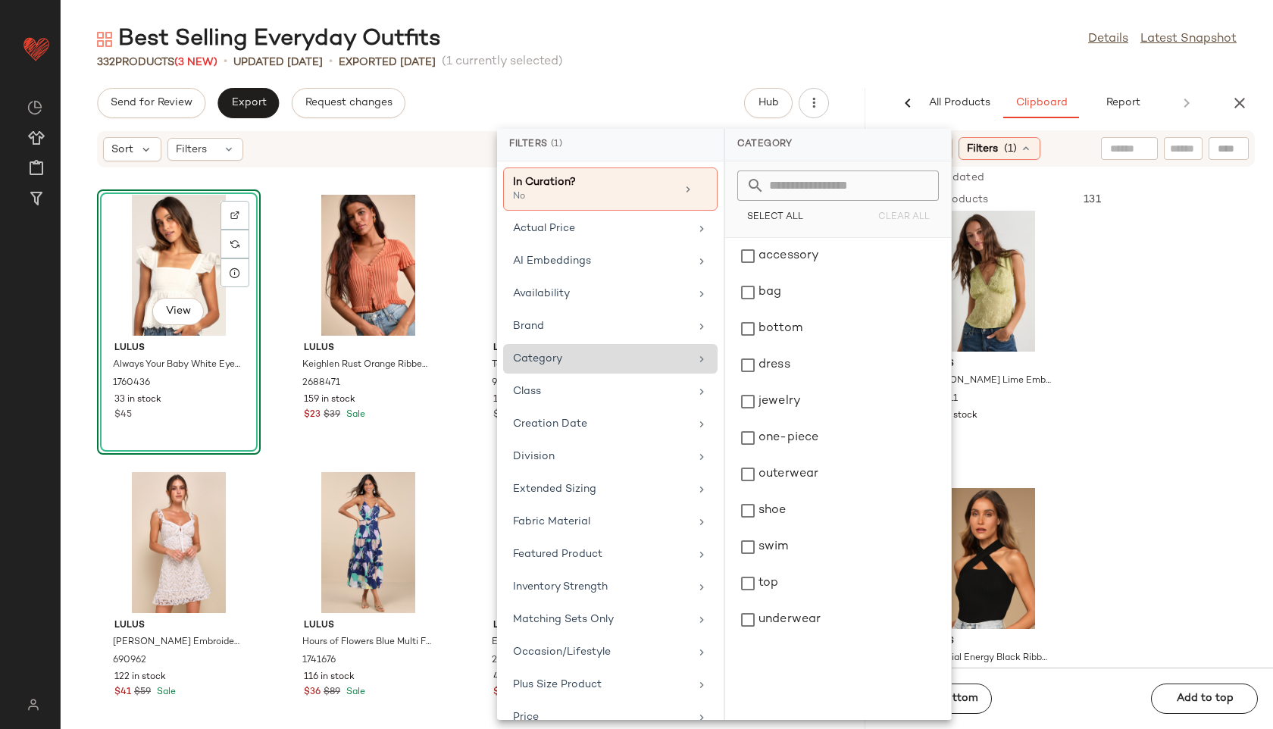
click at [557, 363] on div "Category" at bounding box center [601, 359] width 177 height 16
click at [769, 347] on div "bottom" at bounding box center [838, 365] width 214 height 36
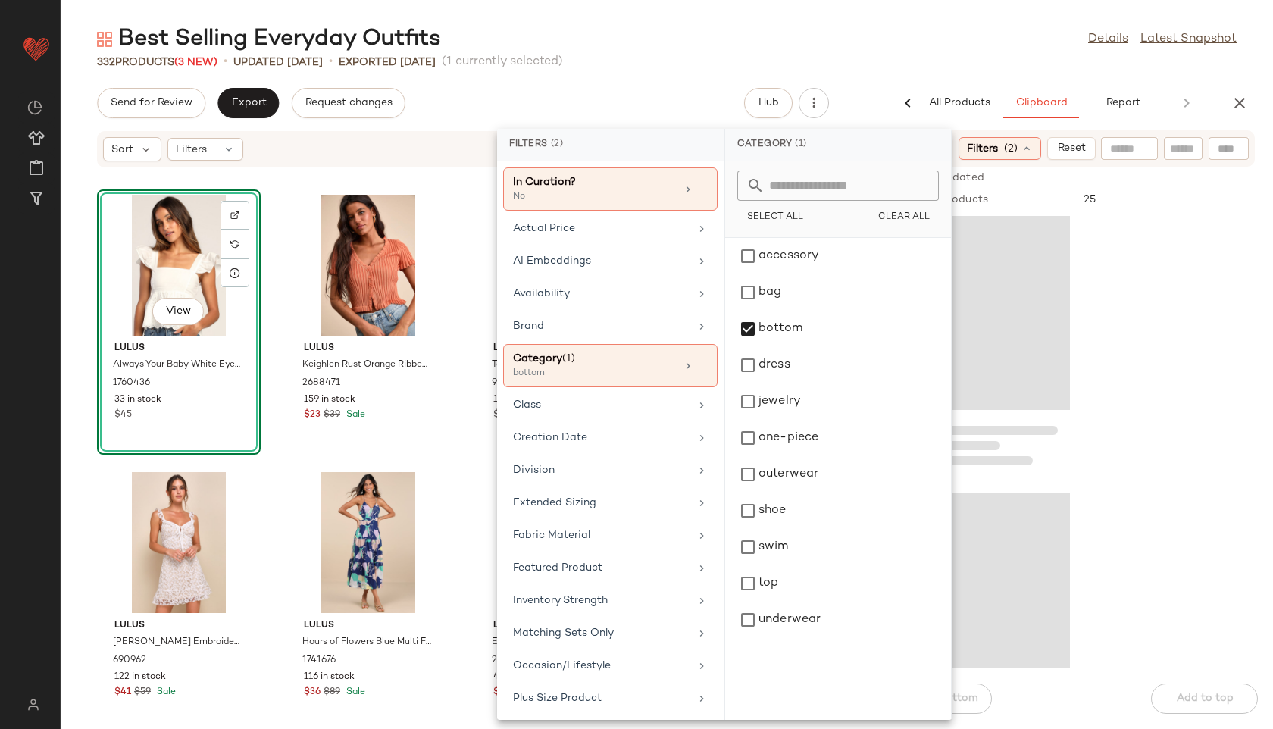
click at [878, 28] on div "Best Selling Everyday Outfits Details Latest Snapshot" at bounding box center [667, 39] width 1213 height 30
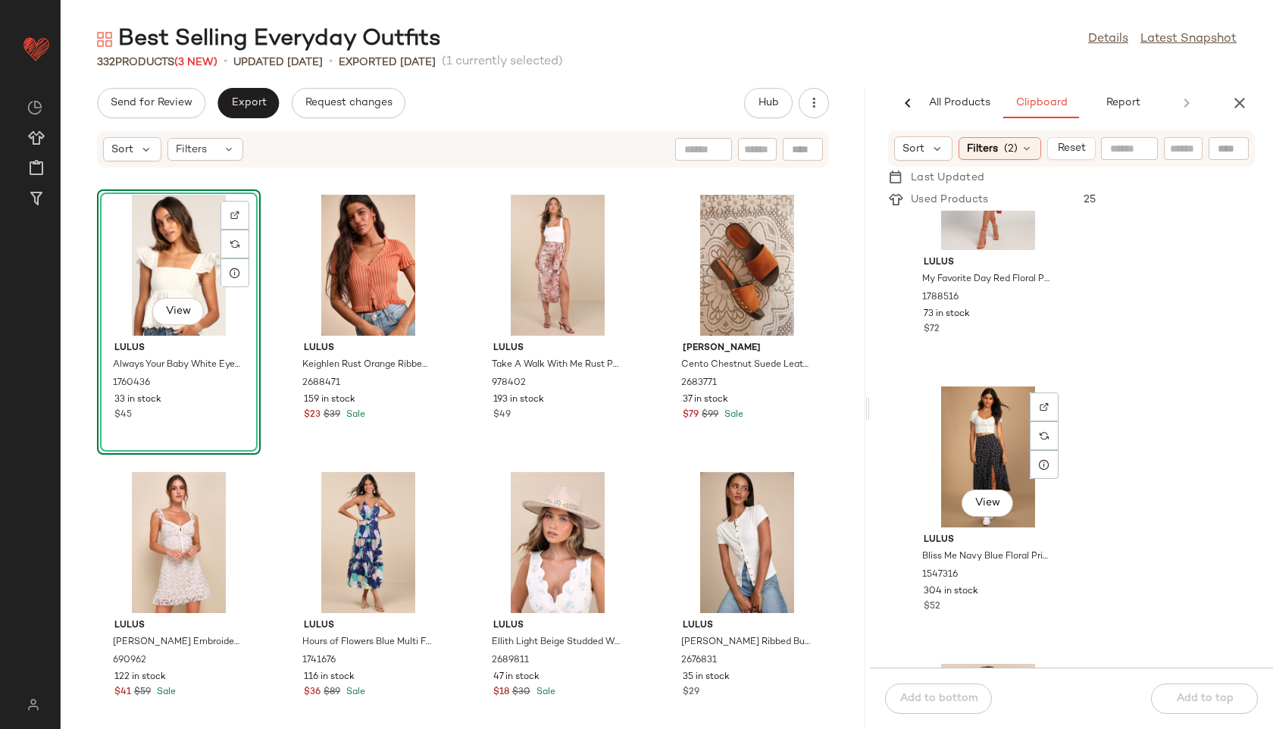
scroll to position [3220, 0]
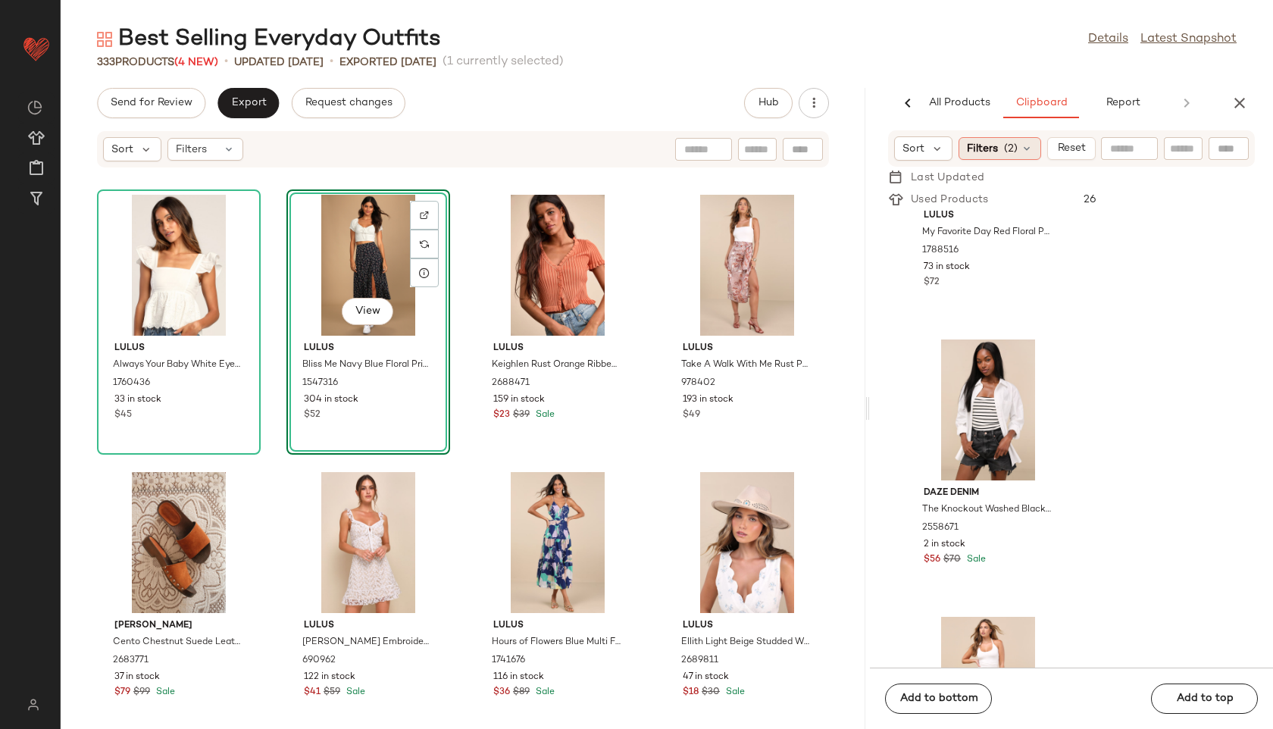
click at [1010, 158] on div "Filters (2)" at bounding box center [1000, 148] width 83 height 23
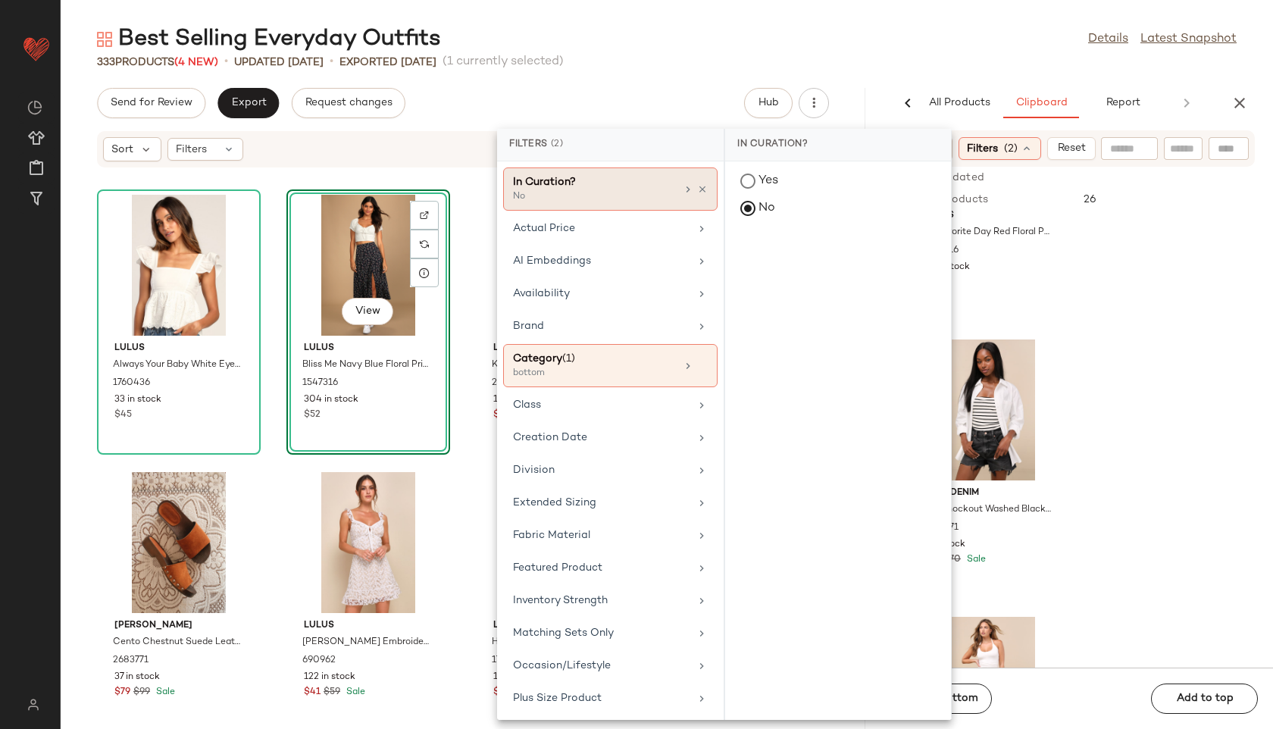
click at [605, 196] on div "No" at bounding box center [589, 197] width 152 height 14
click at [586, 357] on div "Category (1)" at bounding box center [594, 359] width 163 height 16
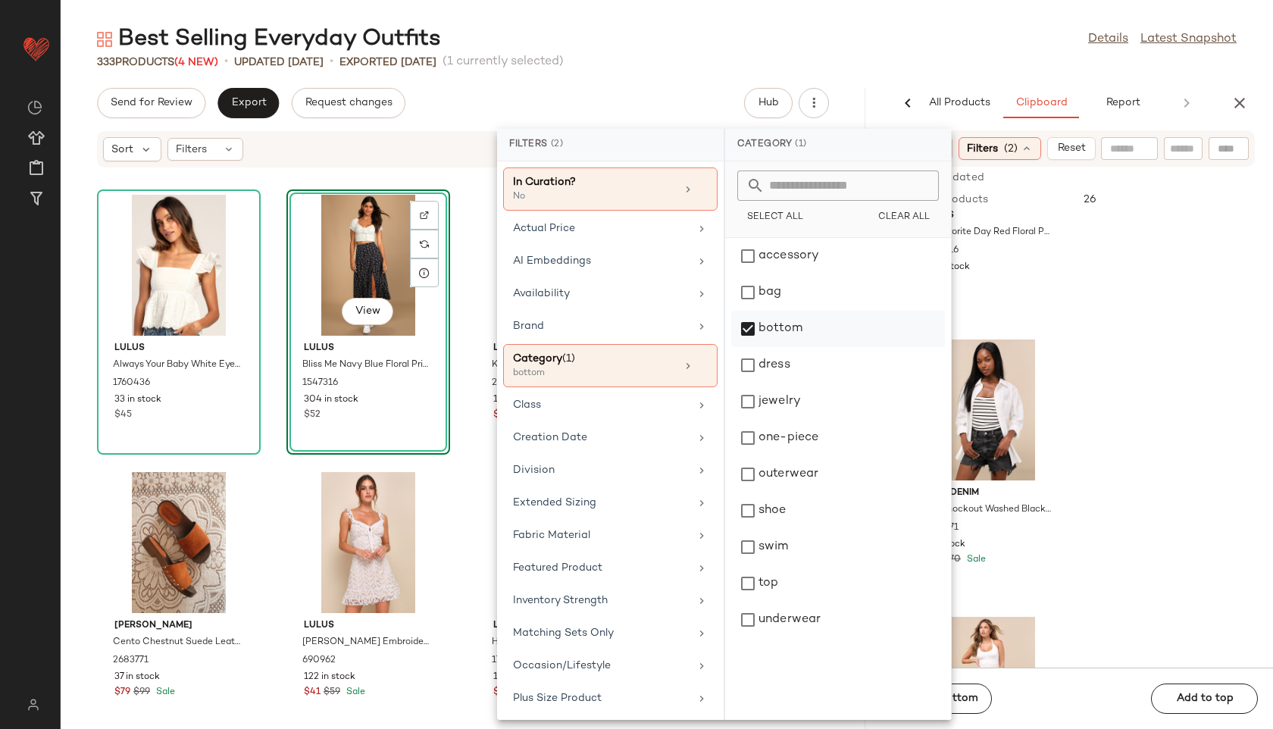
click at [756, 347] on div "bottom" at bounding box center [838, 365] width 214 height 36
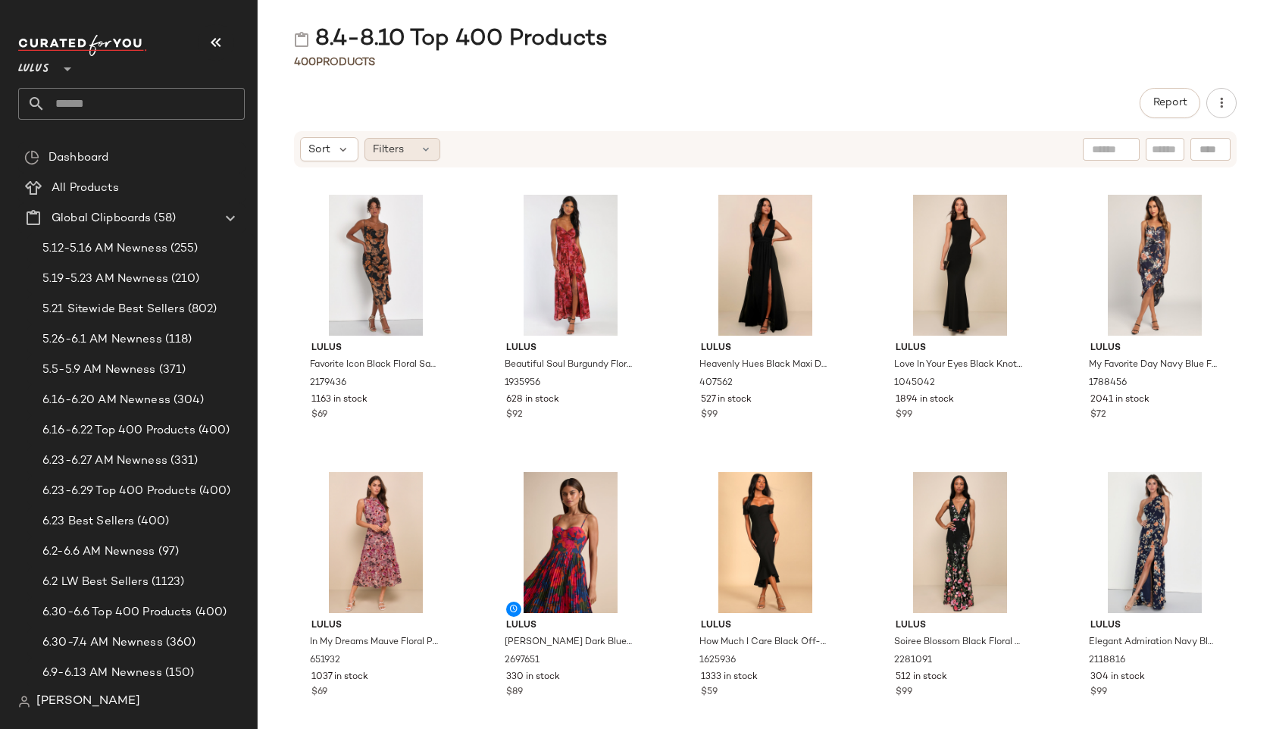
click at [412, 153] on div "Filters" at bounding box center [403, 149] width 76 height 23
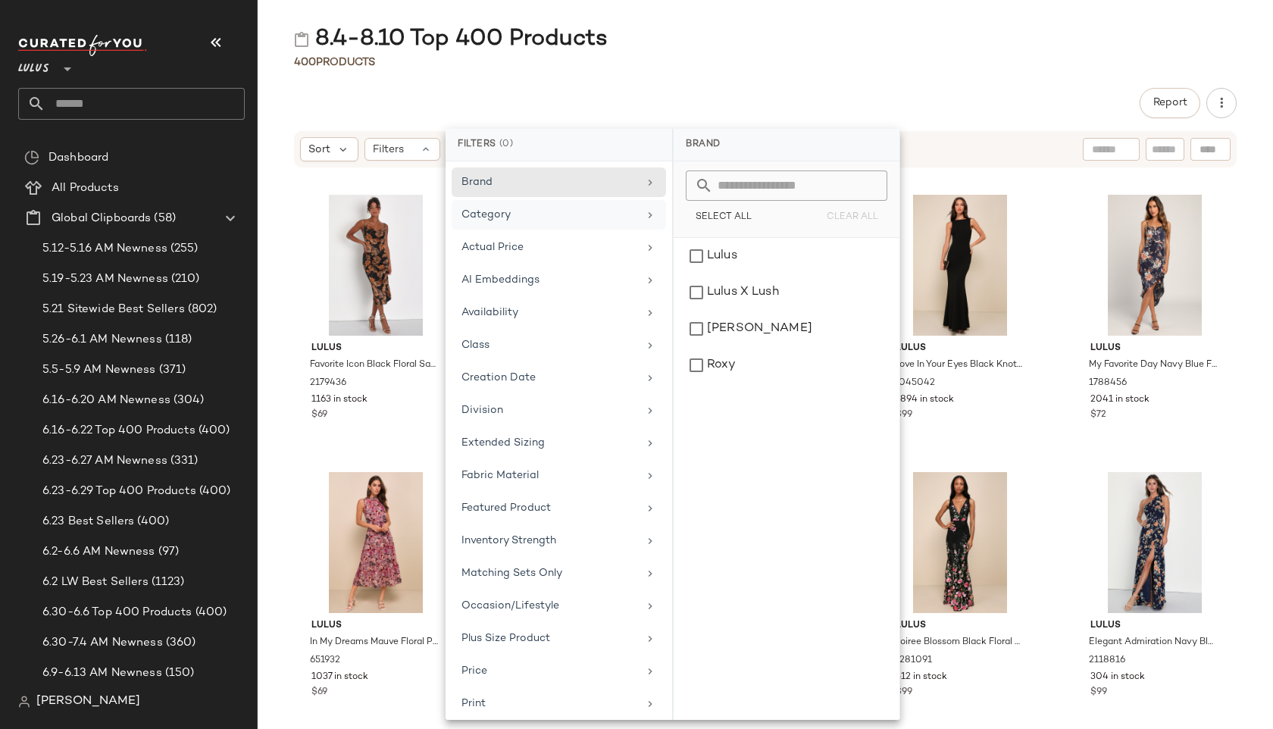
click at [521, 217] on div "Category" at bounding box center [550, 215] width 177 height 16
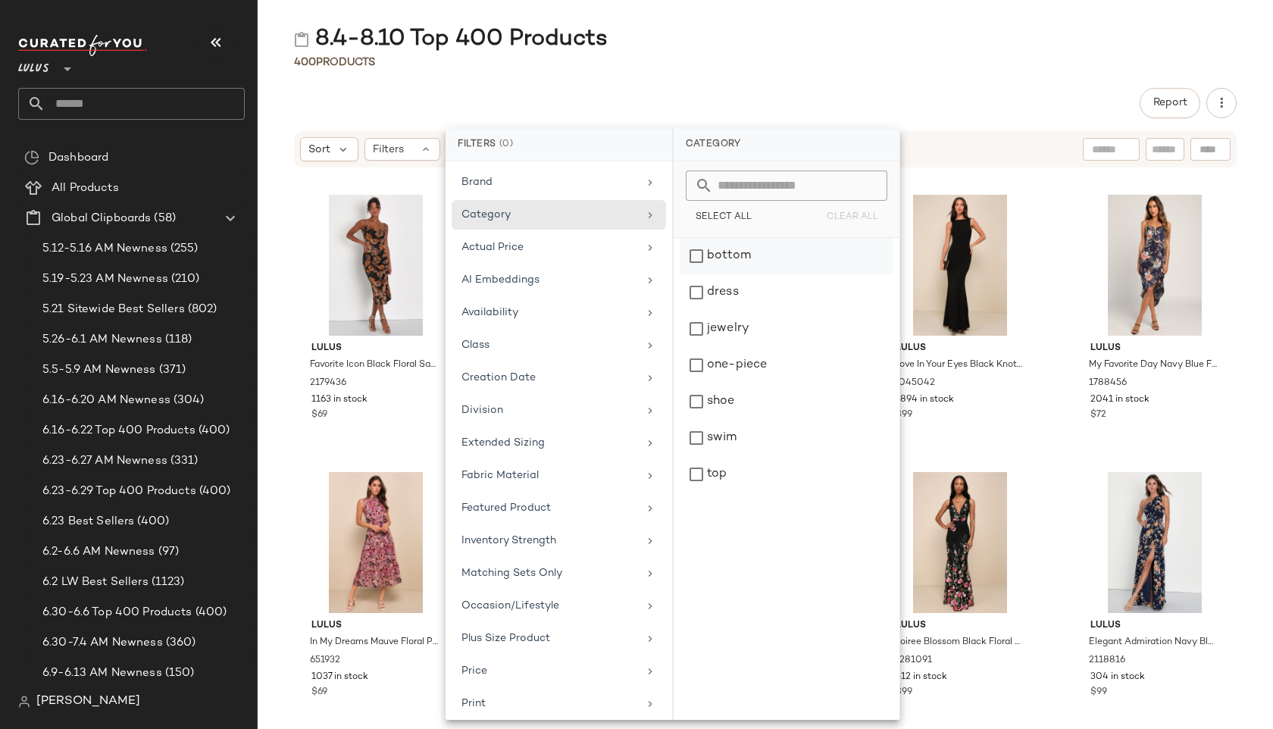
click at [714, 274] on div "bottom" at bounding box center [787, 292] width 214 height 36
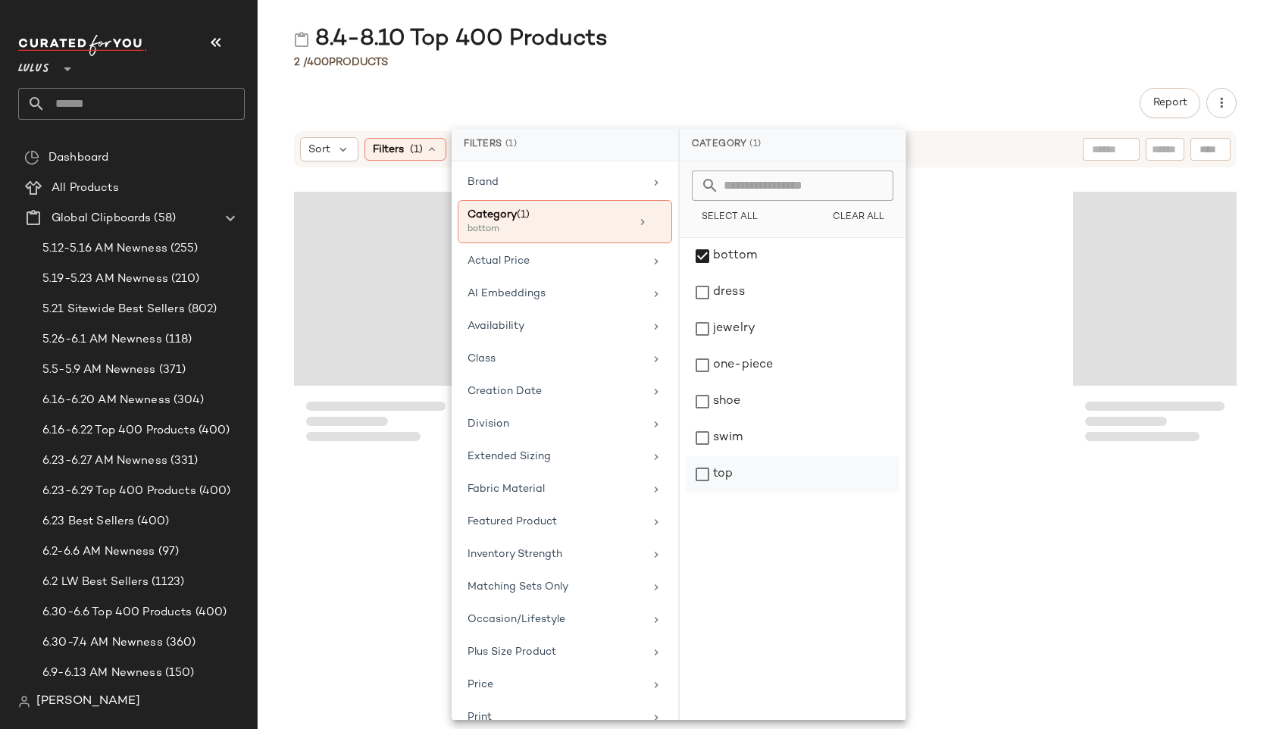
click at [709, 484] on div "top" at bounding box center [793, 474] width 214 height 36
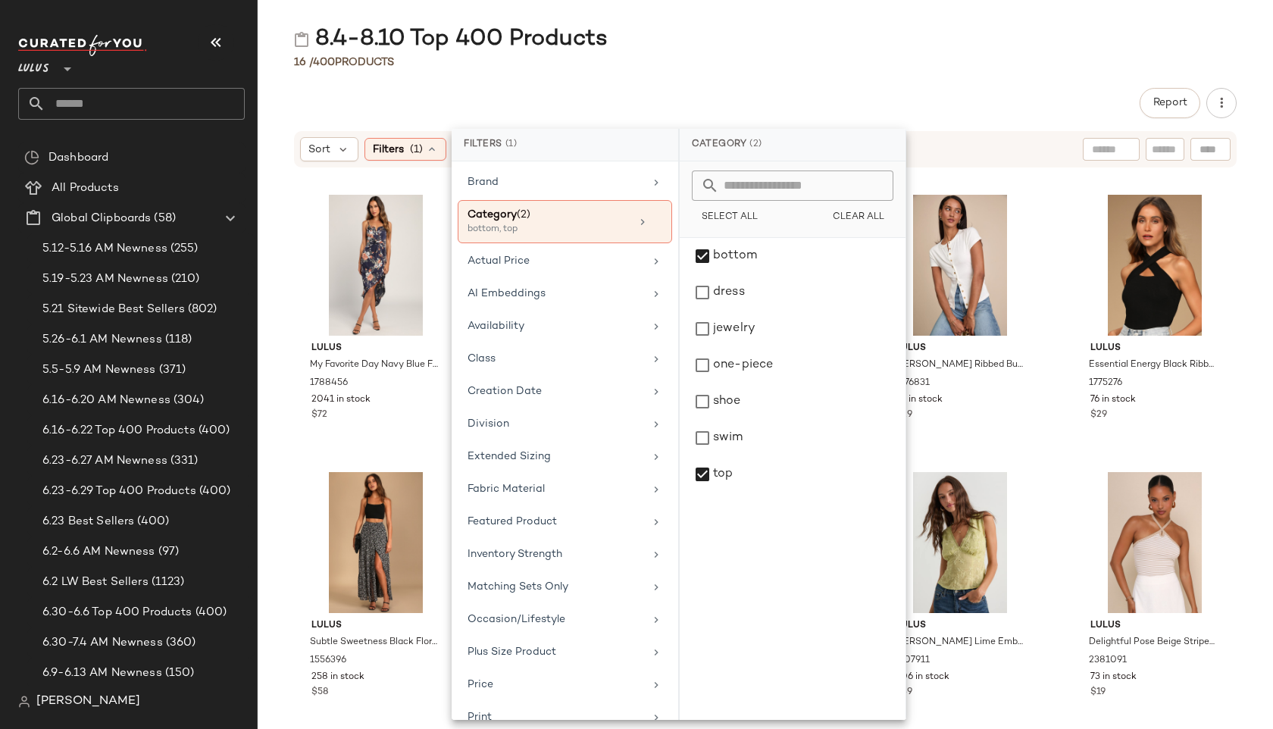
click at [734, 74] on div "8.4-8.10 Top 400 Products 16 / 400 Products Report Sort Filters (1) Reset Lulus…" at bounding box center [766, 376] width 1016 height 705
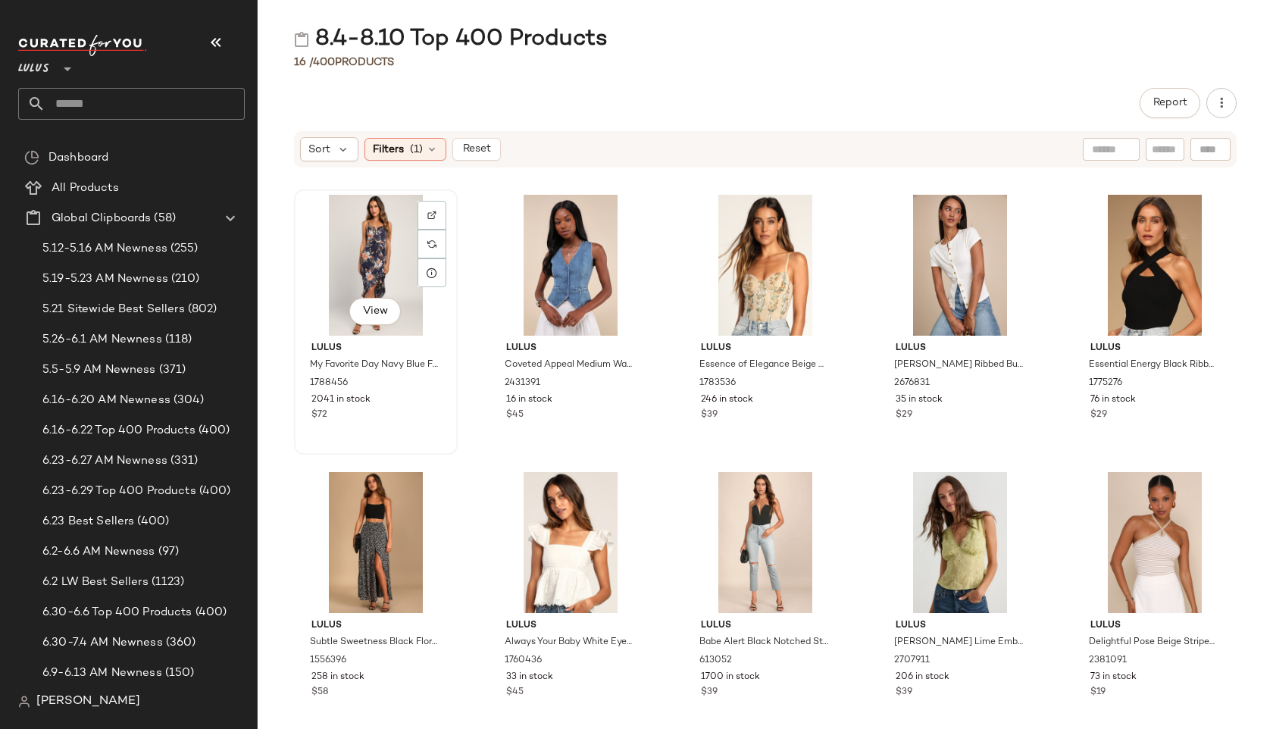
click at [402, 254] on div "View" at bounding box center [375, 265] width 153 height 141
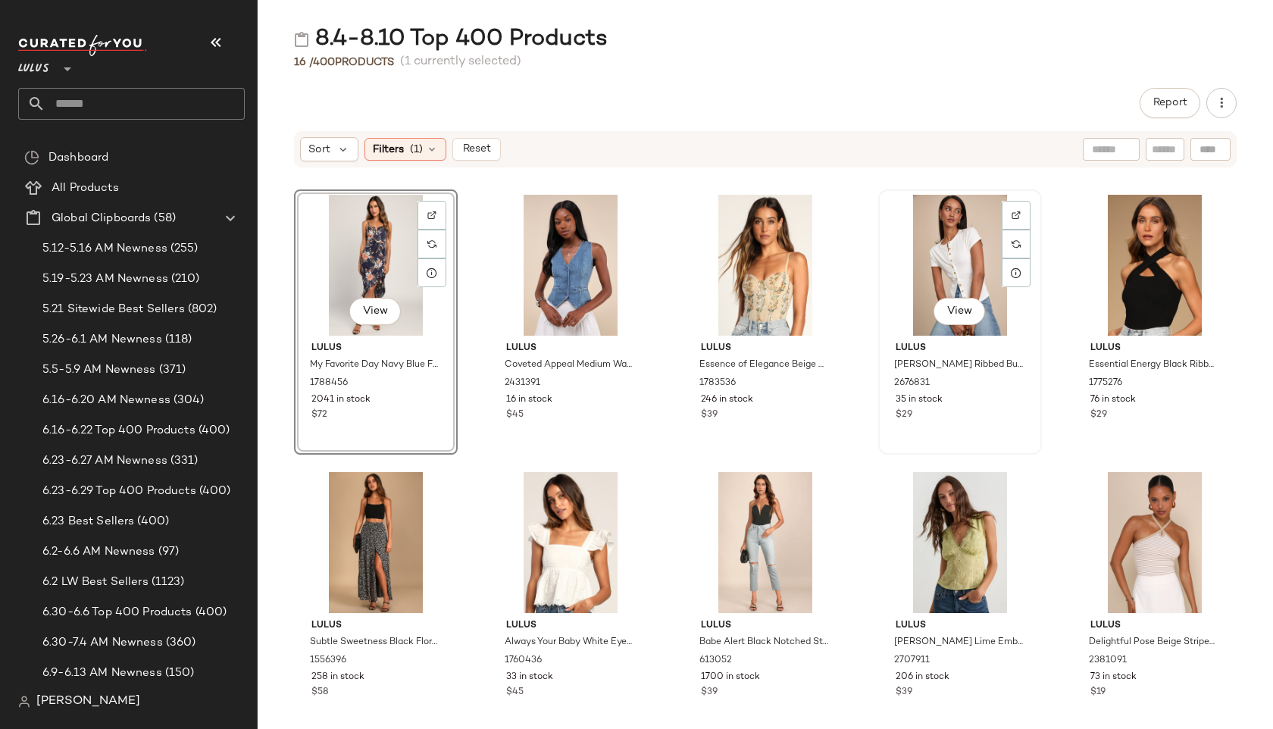
scroll to position [570, 0]
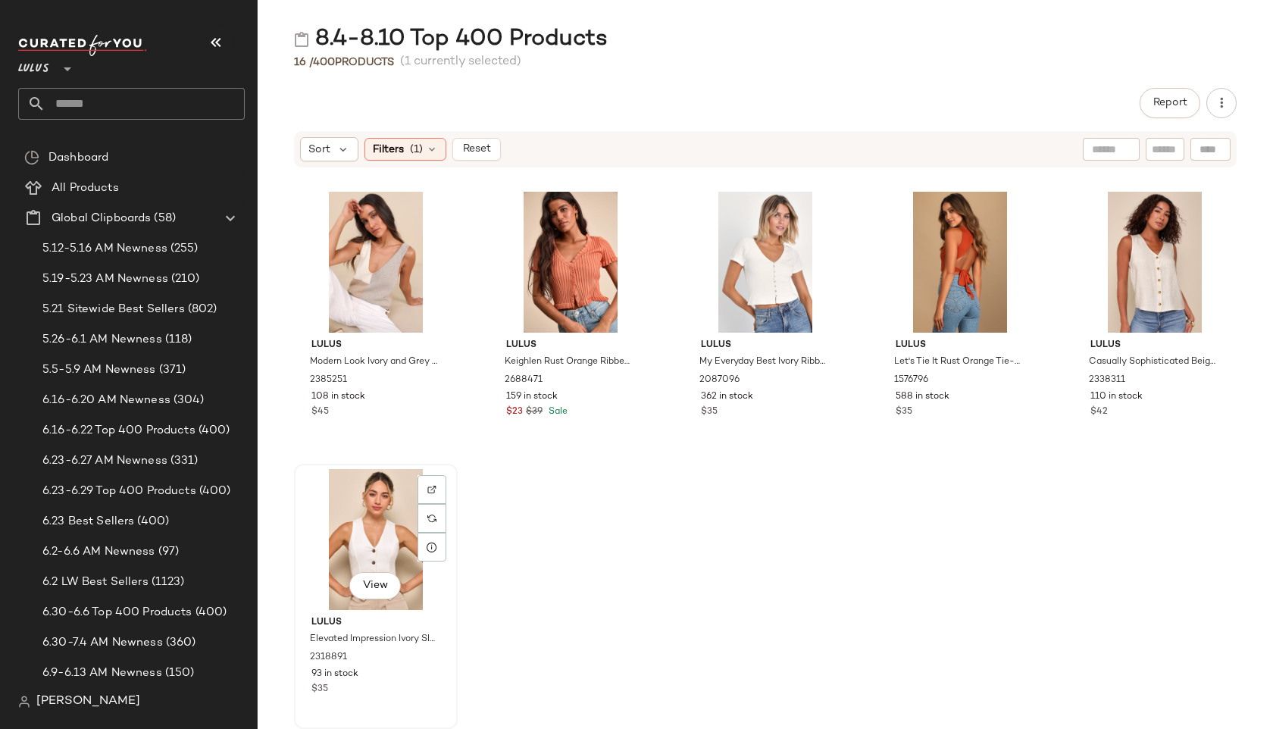
click at [386, 554] on div "View" at bounding box center [375, 539] width 153 height 141
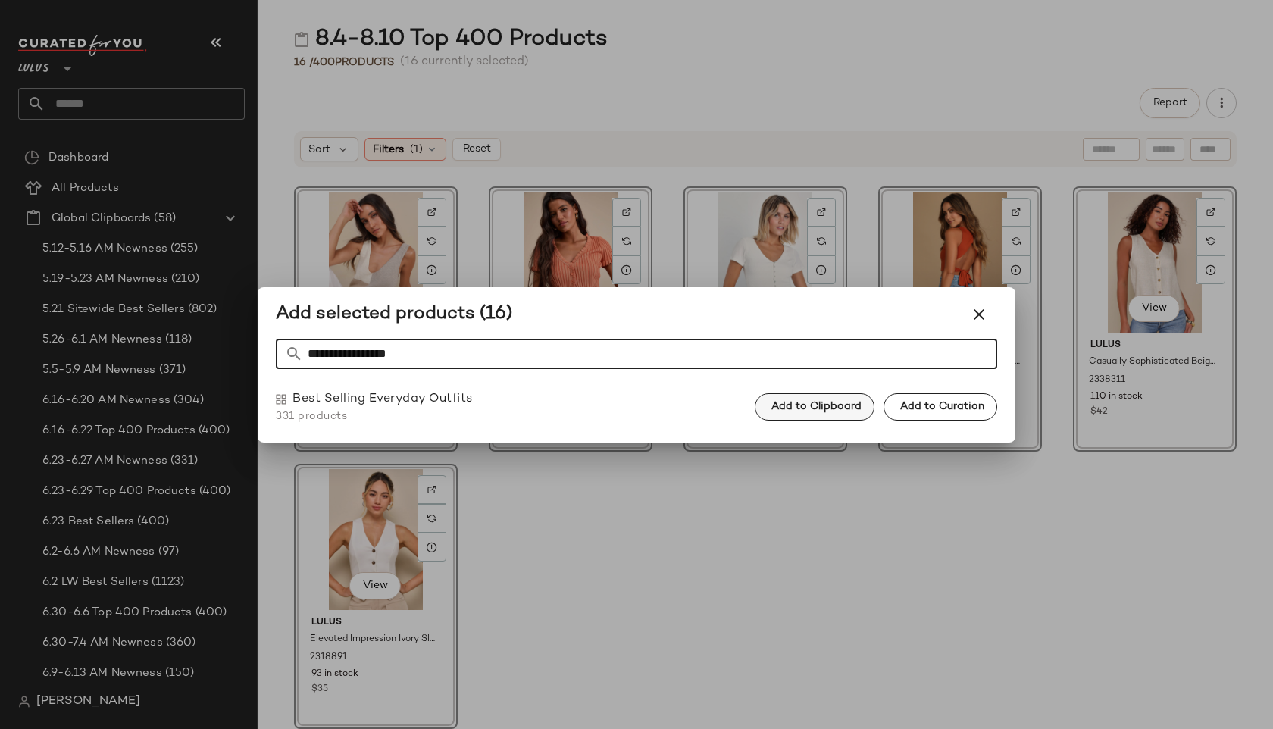
type input "**********"
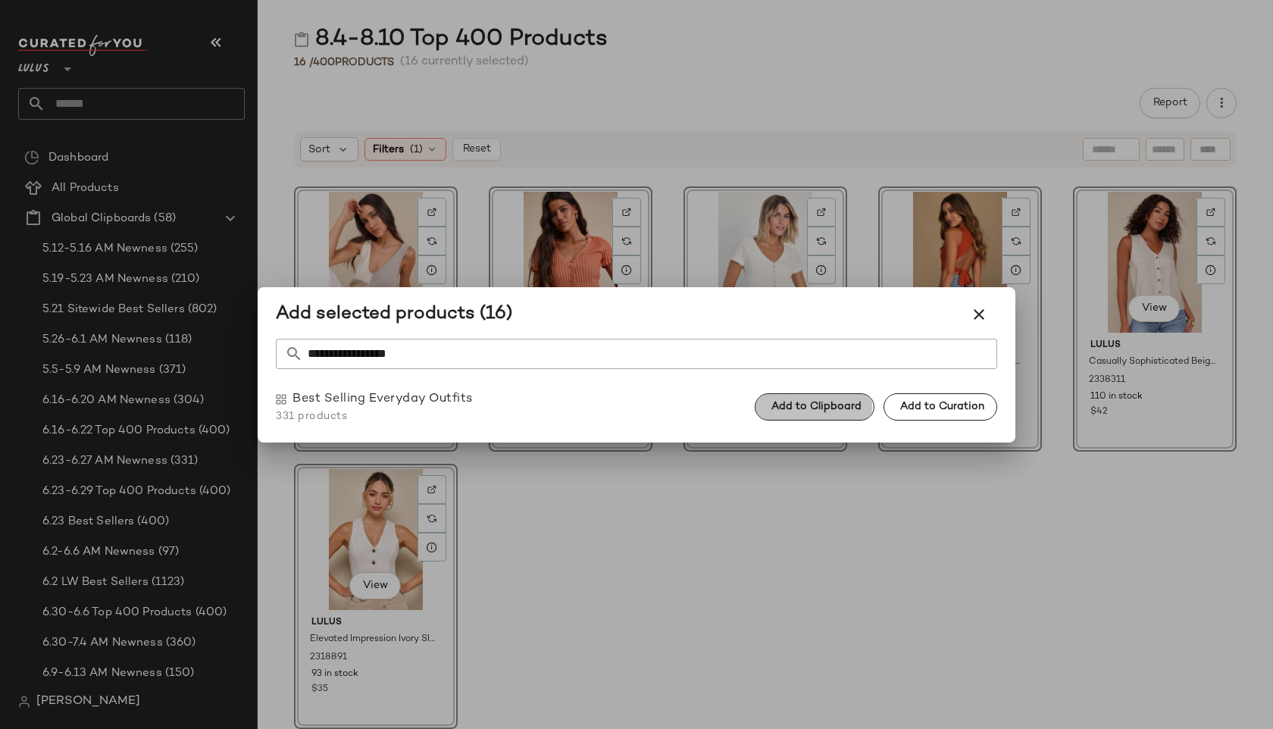
click at [837, 404] on span "Add to Clipboard" at bounding box center [816, 407] width 91 height 12
click at [975, 319] on icon "button" at bounding box center [979, 314] width 18 height 18
